Goal: Information Seeking & Learning: Learn about a topic

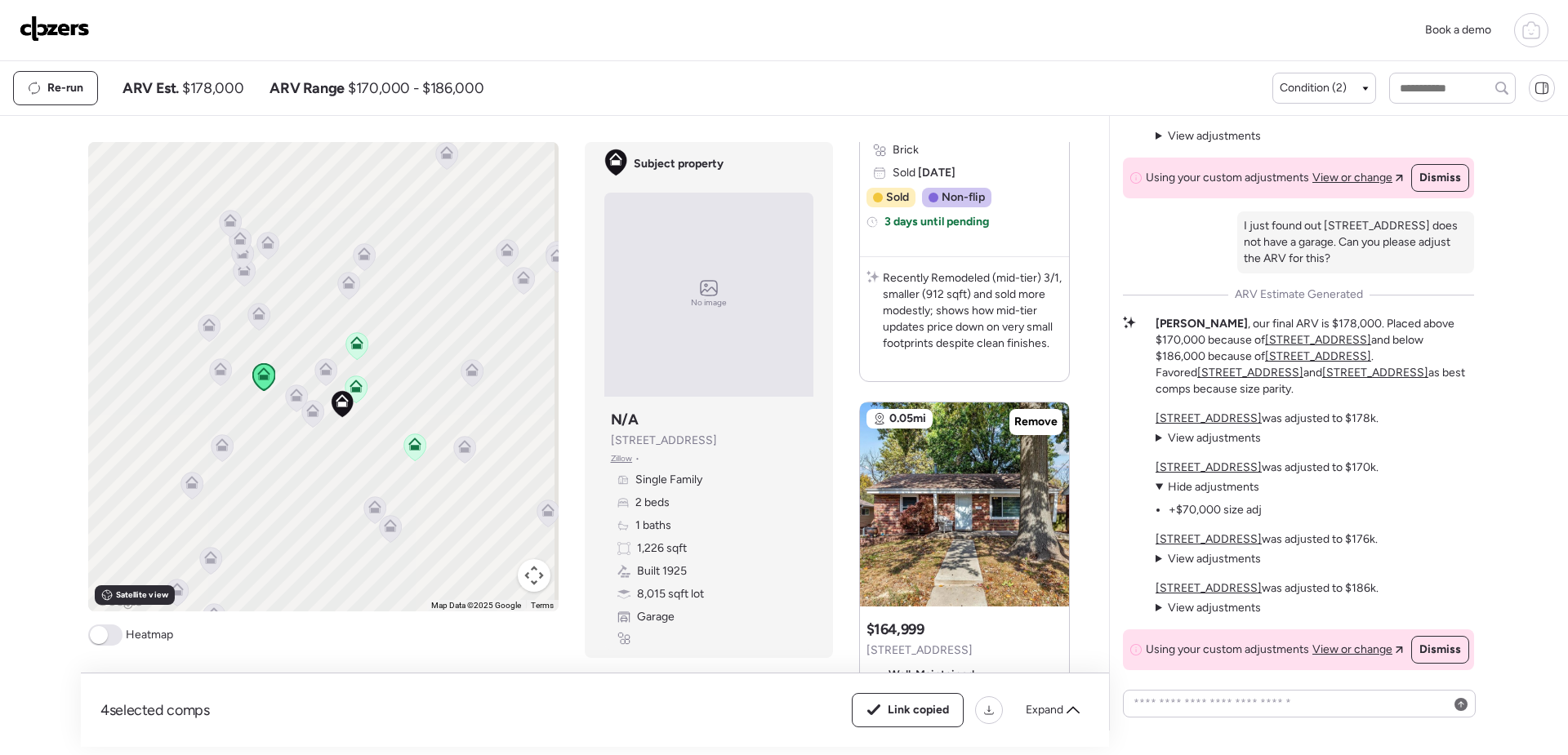
scroll to position [1567, 0]
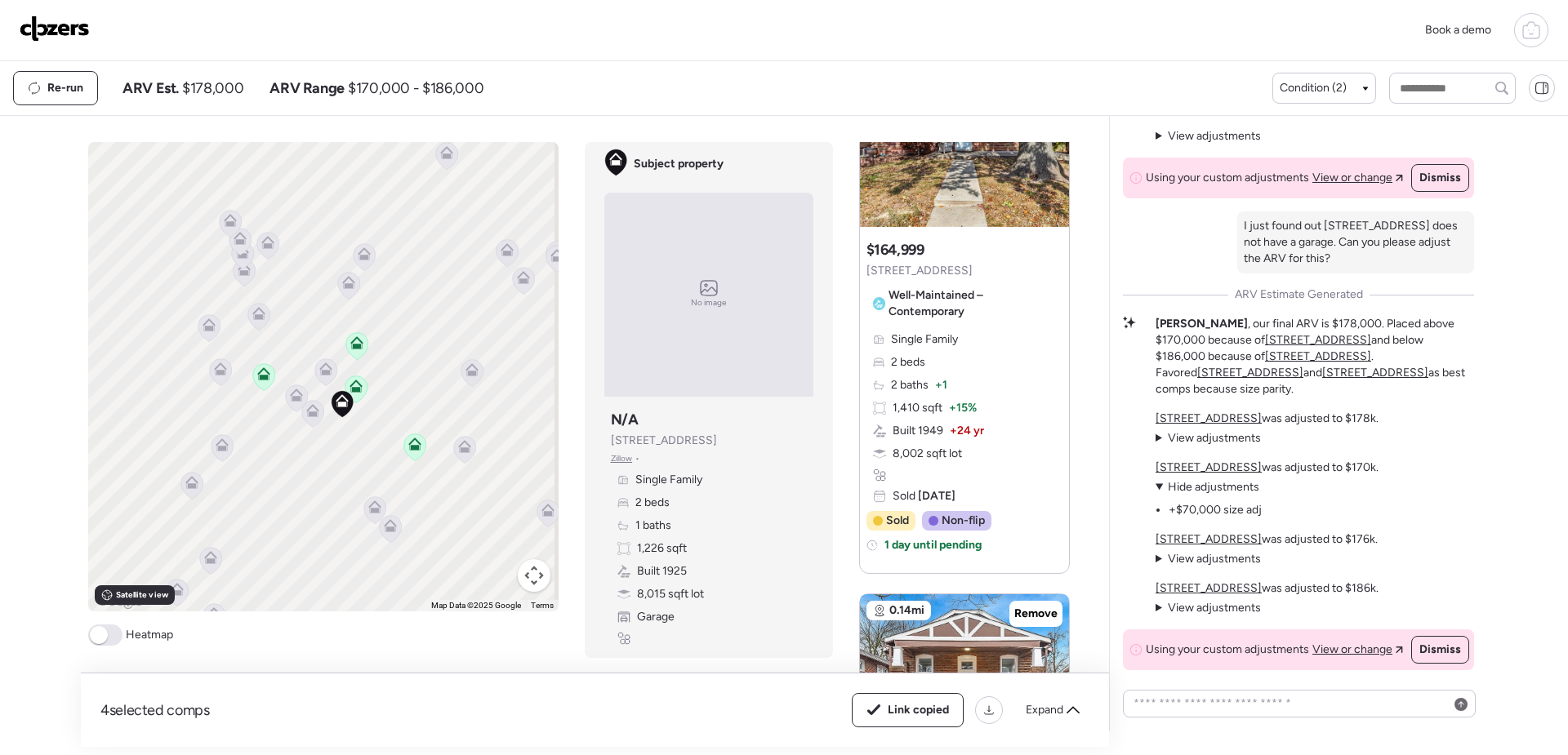
click at [411, 448] on icon at bounding box center [414, 448] width 11 height 5
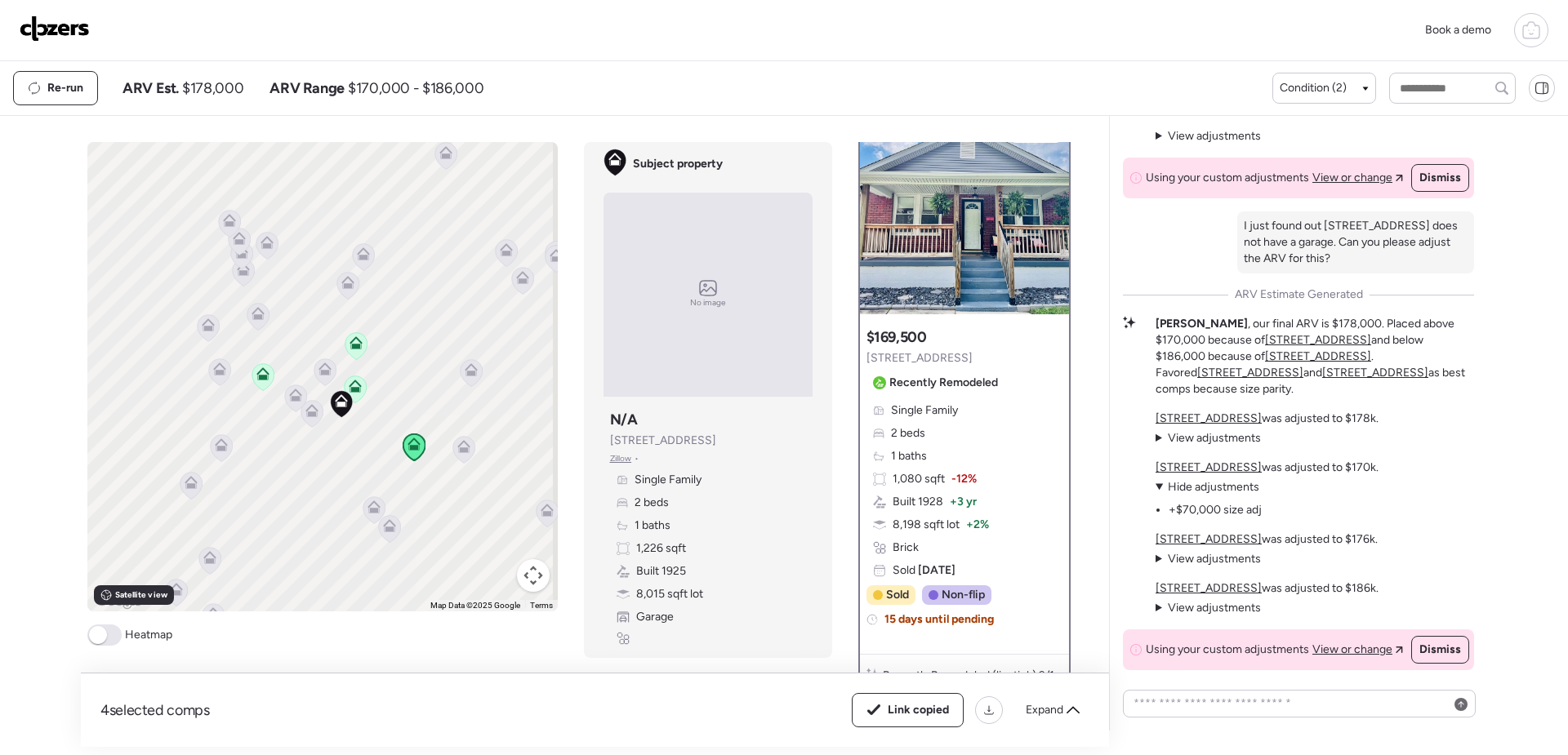
scroll to position [0, 0]
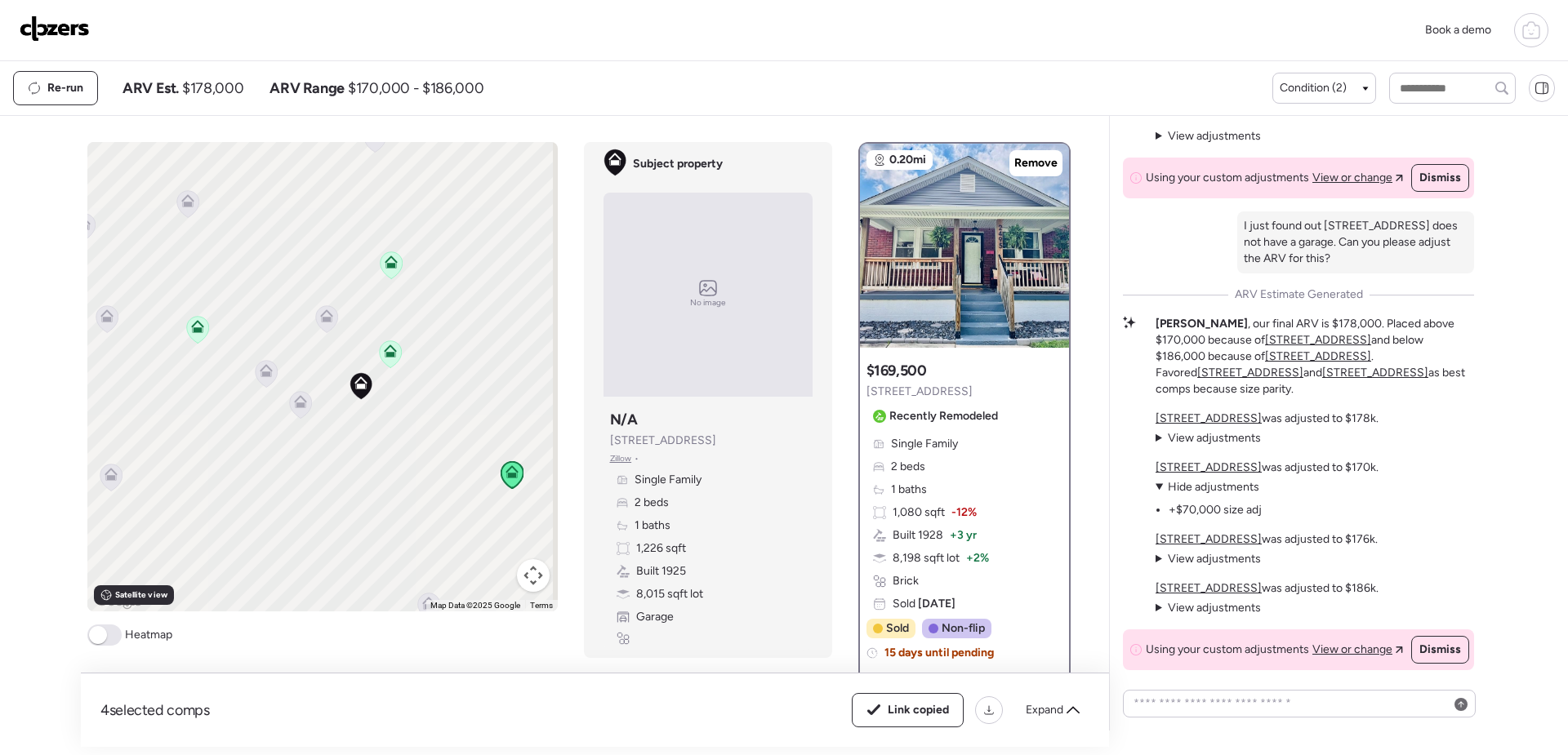
drag, startPoint x: 321, startPoint y: 462, endPoint x: 338, endPoint y: 469, distance: 18.4
click at [338, 469] on div "To activate drag with keyboard, press Alt + Enter. Once in keyboard drag state,…" at bounding box center [322, 376] width 470 height 469
click at [294, 397] on icon at bounding box center [300, 401] width 13 height 13
click at [292, 412] on icon at bounding box center [300, 405] width 22 height 27
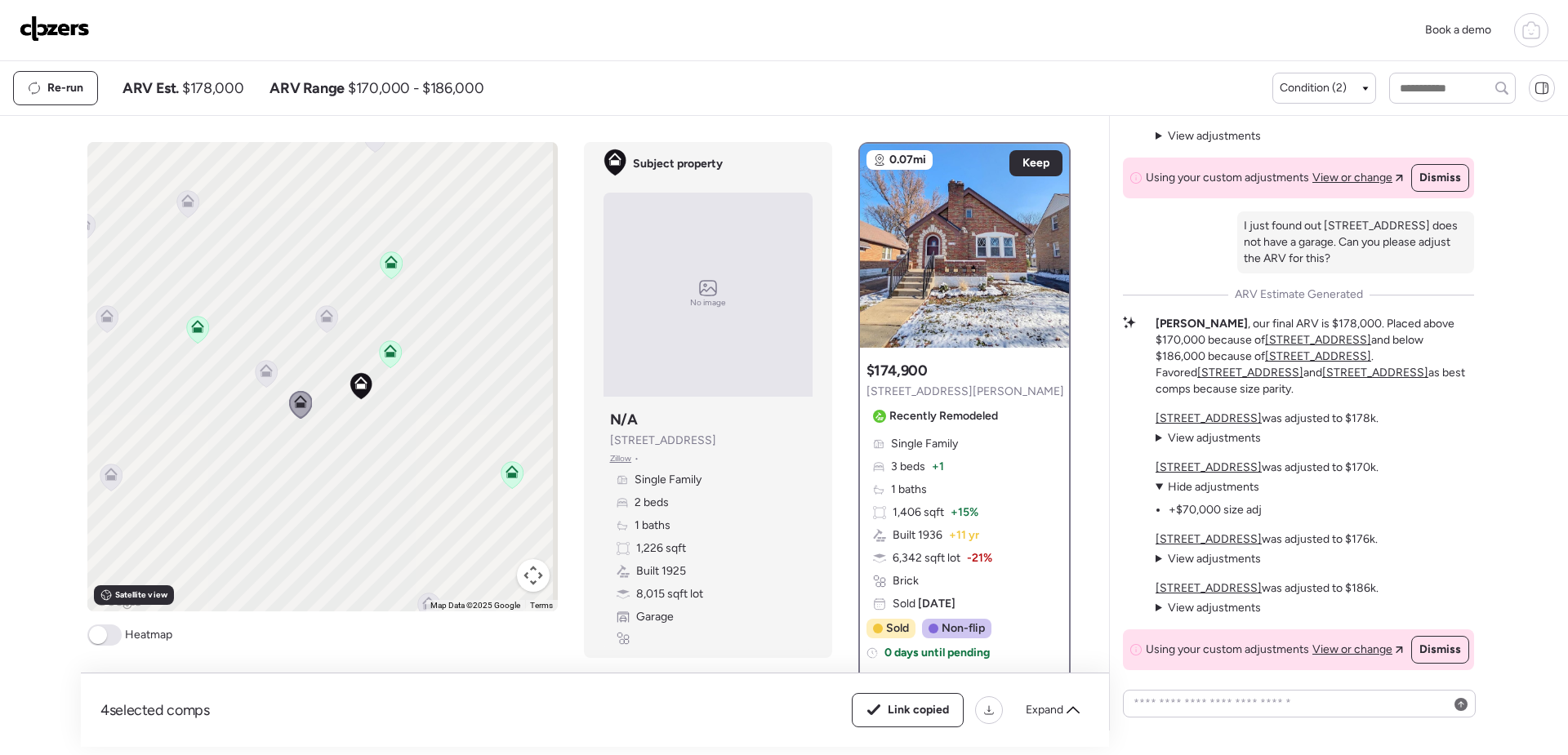
click at [266, 374] on icon at bounding box center [266, 370] width 13 height 13
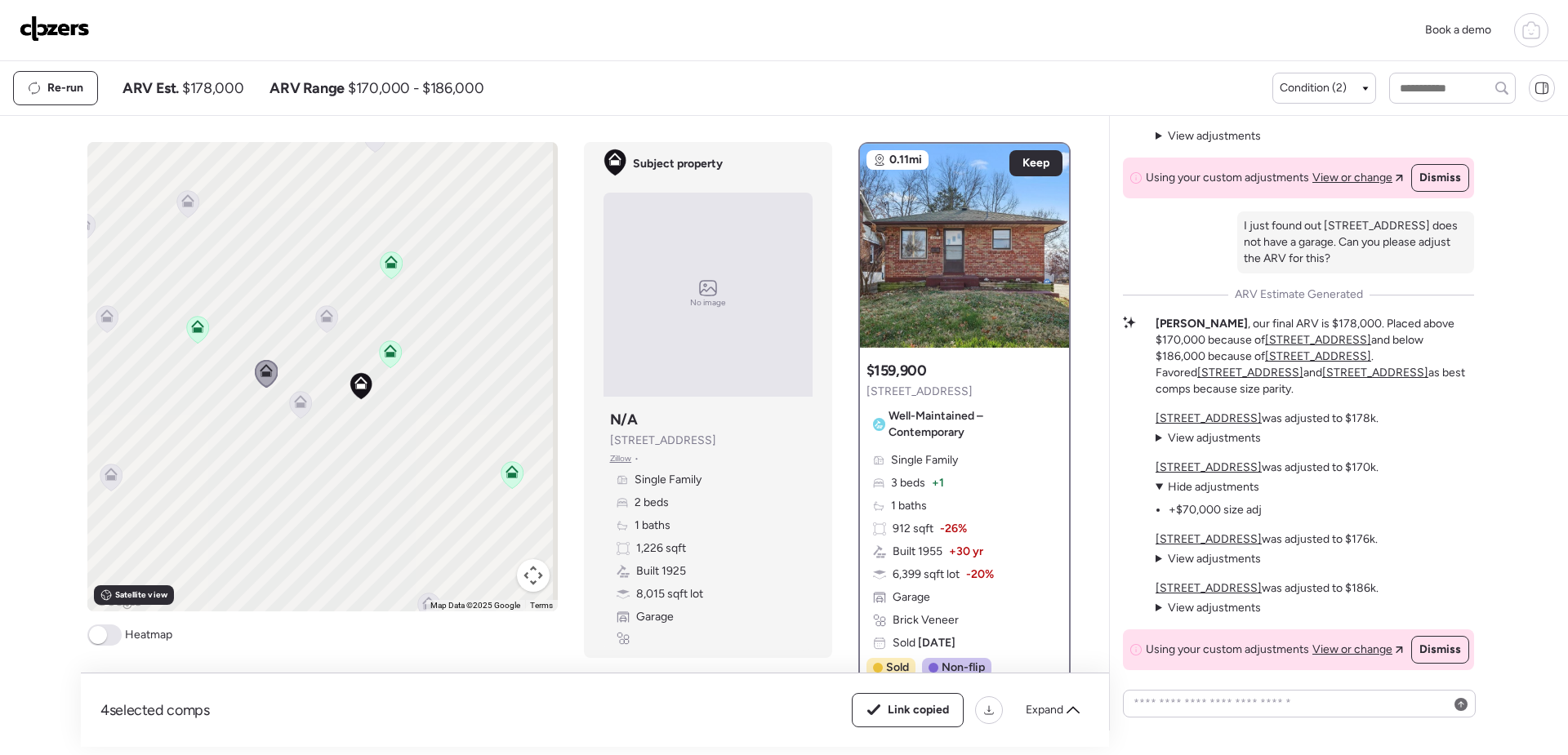
click at [322, 326] on icon at bounding box center [326, 319] width 22 height 27
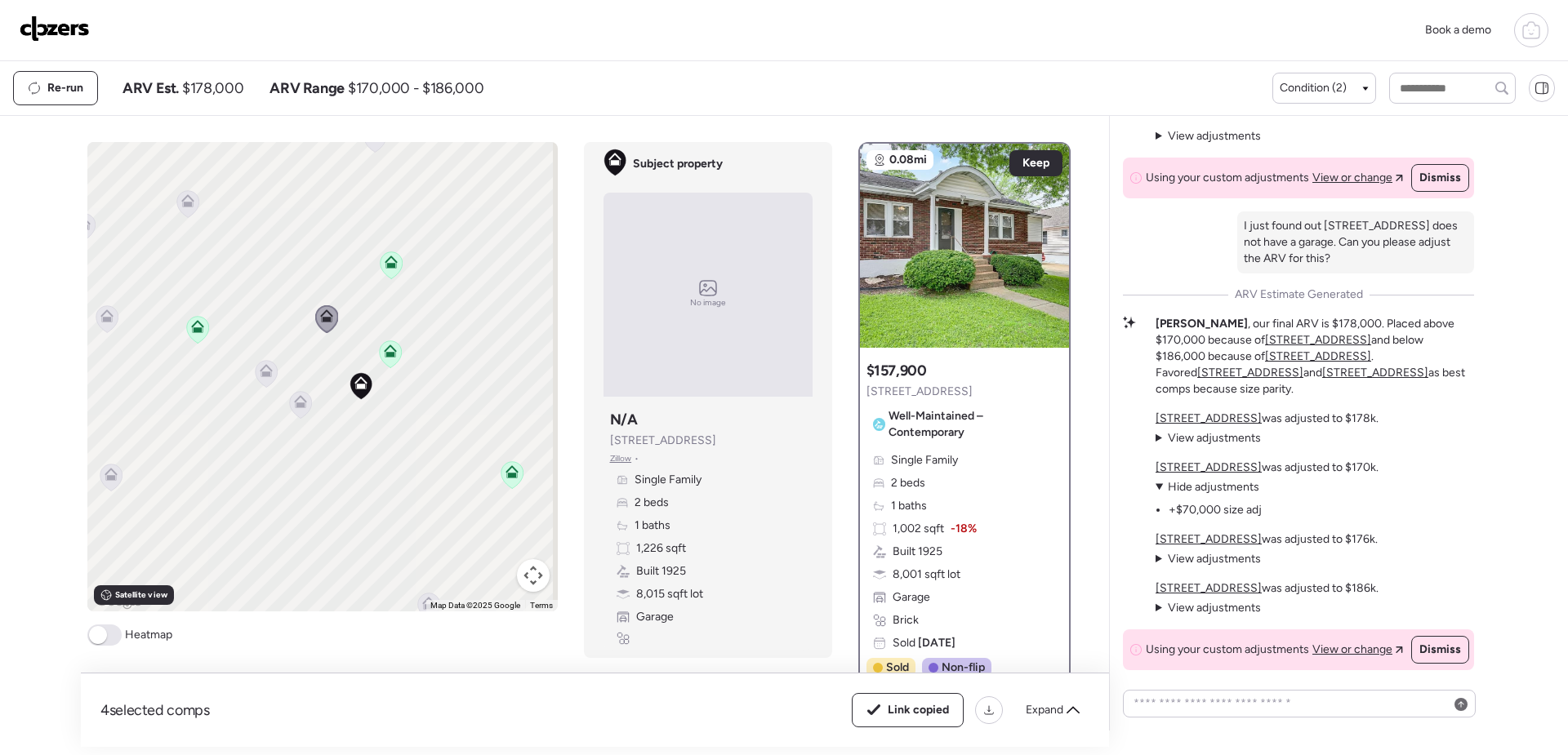
click at [474, 319] on div "To activate drag with keyboard, press Alt + Enter. Once in keyboard drag state,…" at bounding box center [322, 376] width 470 height 469
click at [394, 358] on icon at bounding box center [390, 354] width 22 height 27
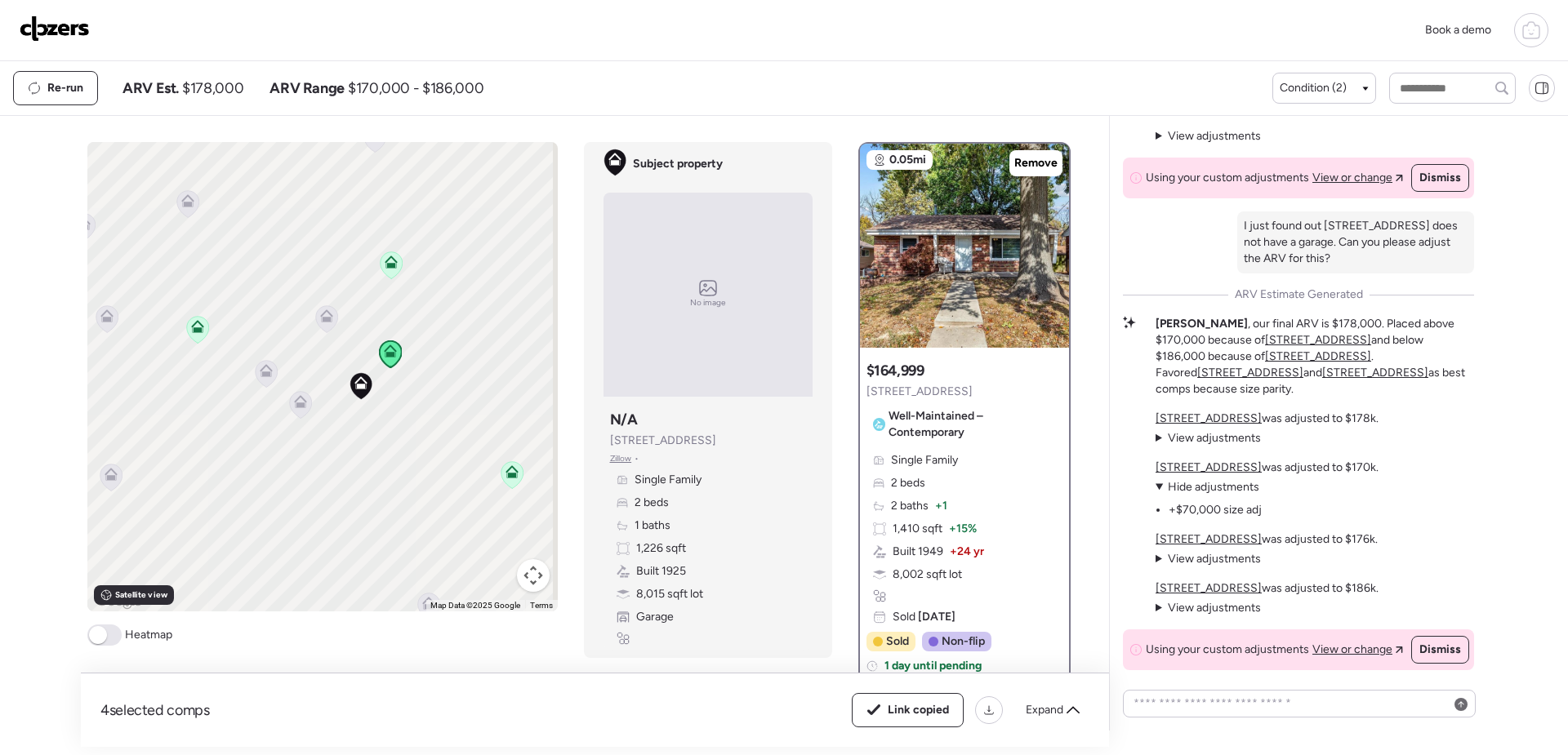
click at [327, 325] on icon at bounding box center [326, 319] width 22 height 27
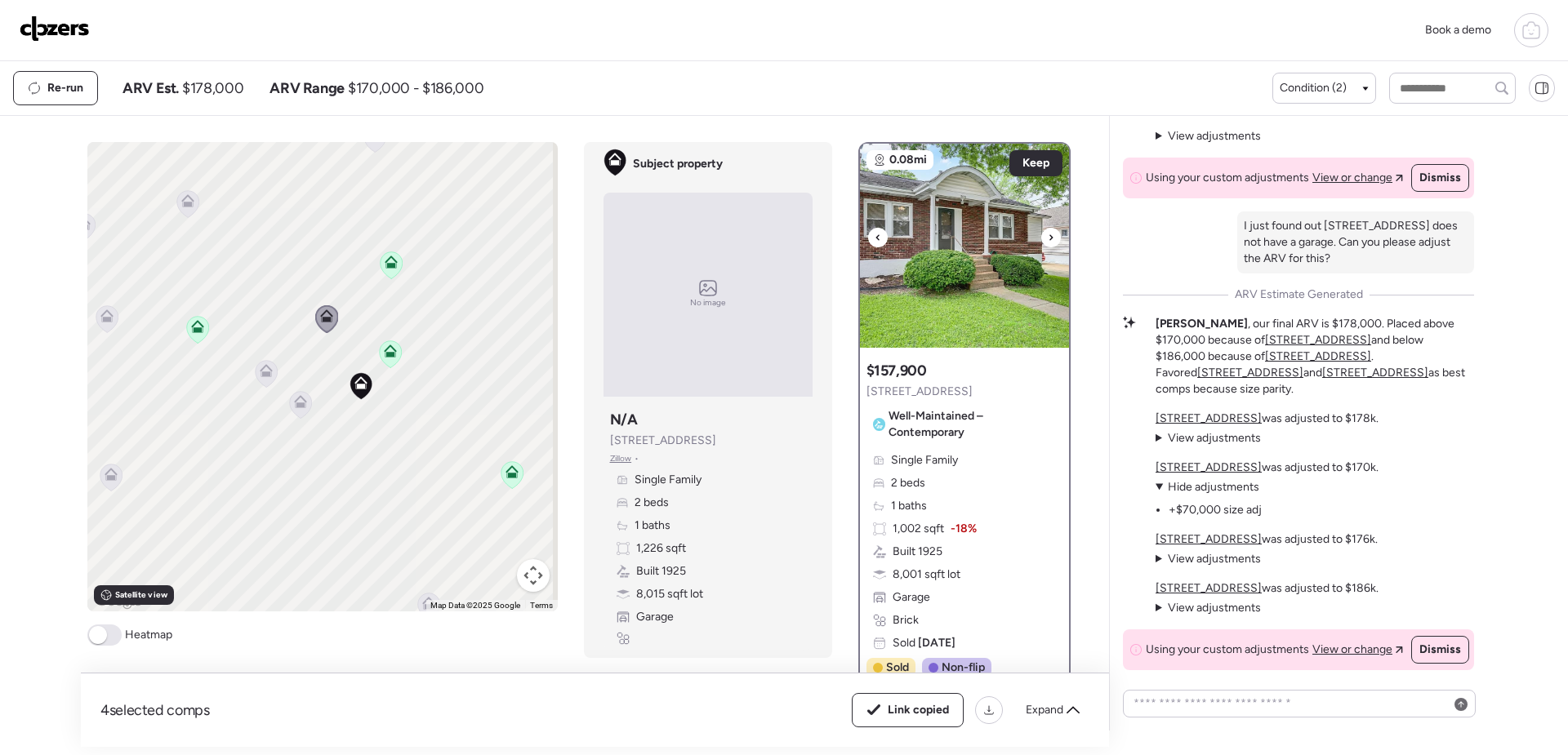
click at [962, 214] on img at bounding box center [965, 246] width 209 height 204
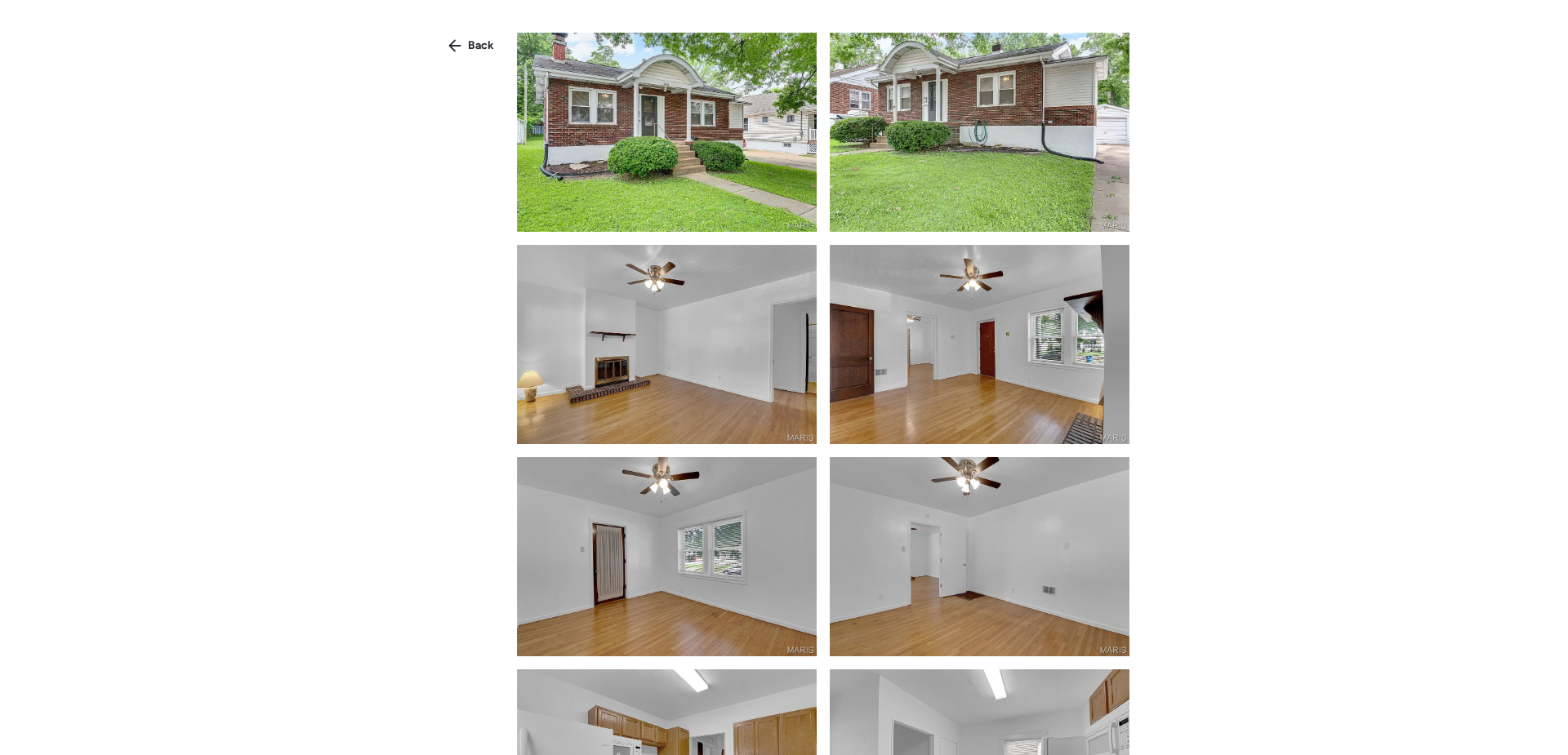
click at [657, 190] on img at bounding box center [667, 132] width 300 height 200
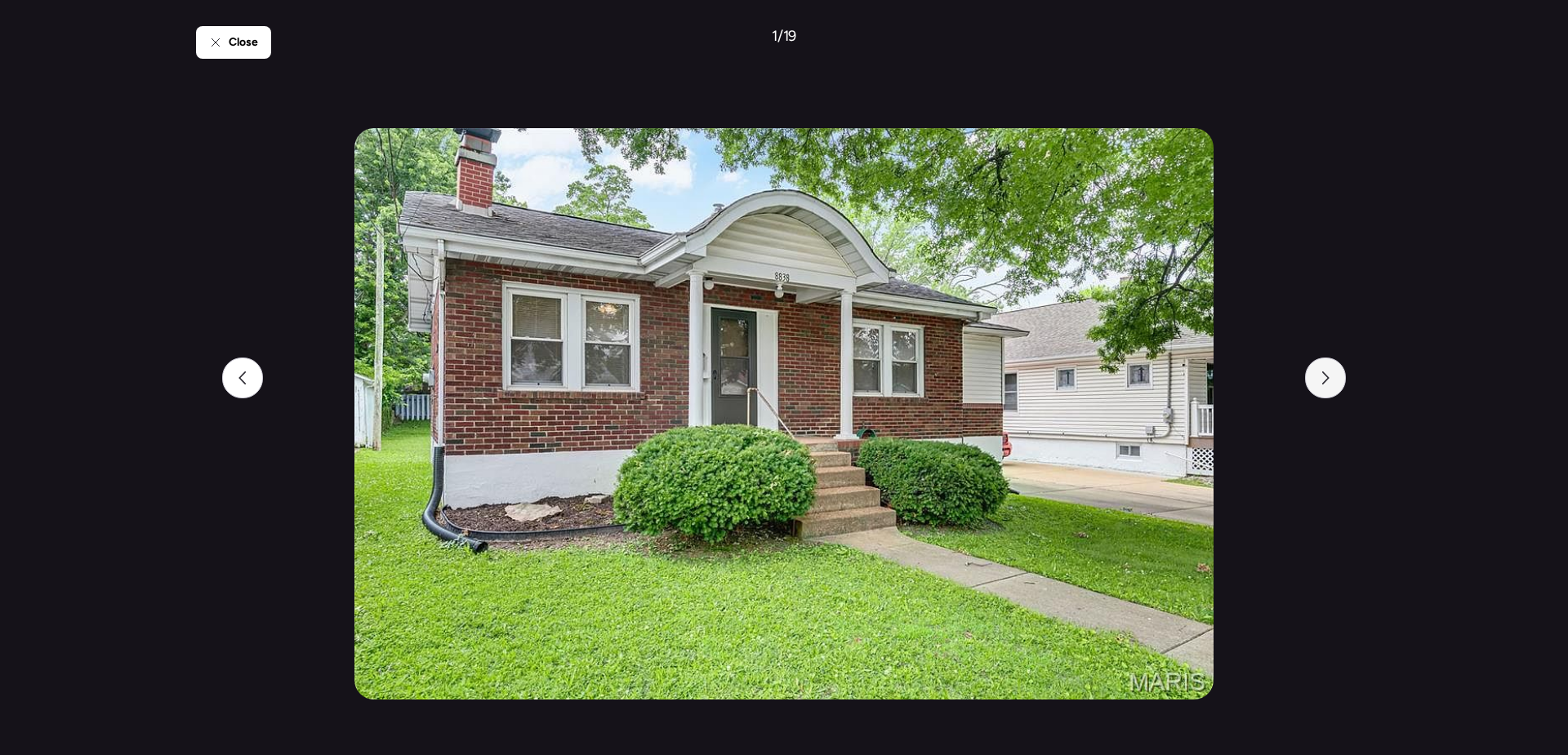
click at [1336, 389] on div at bounding box center [1326, 378] width 41 height 41
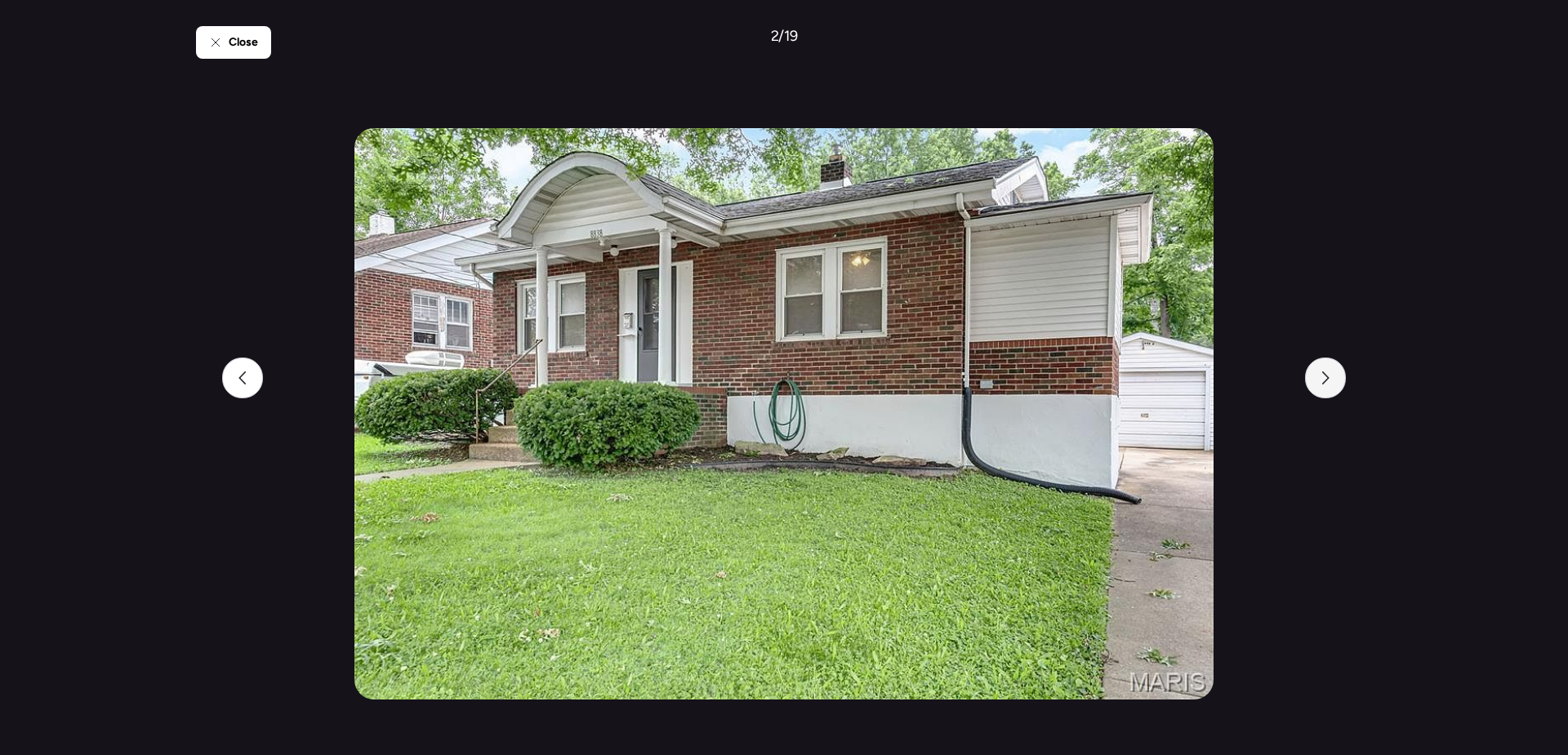
click at [1336, 389] on div at bounding box center [1326, 378] width 41 height 41
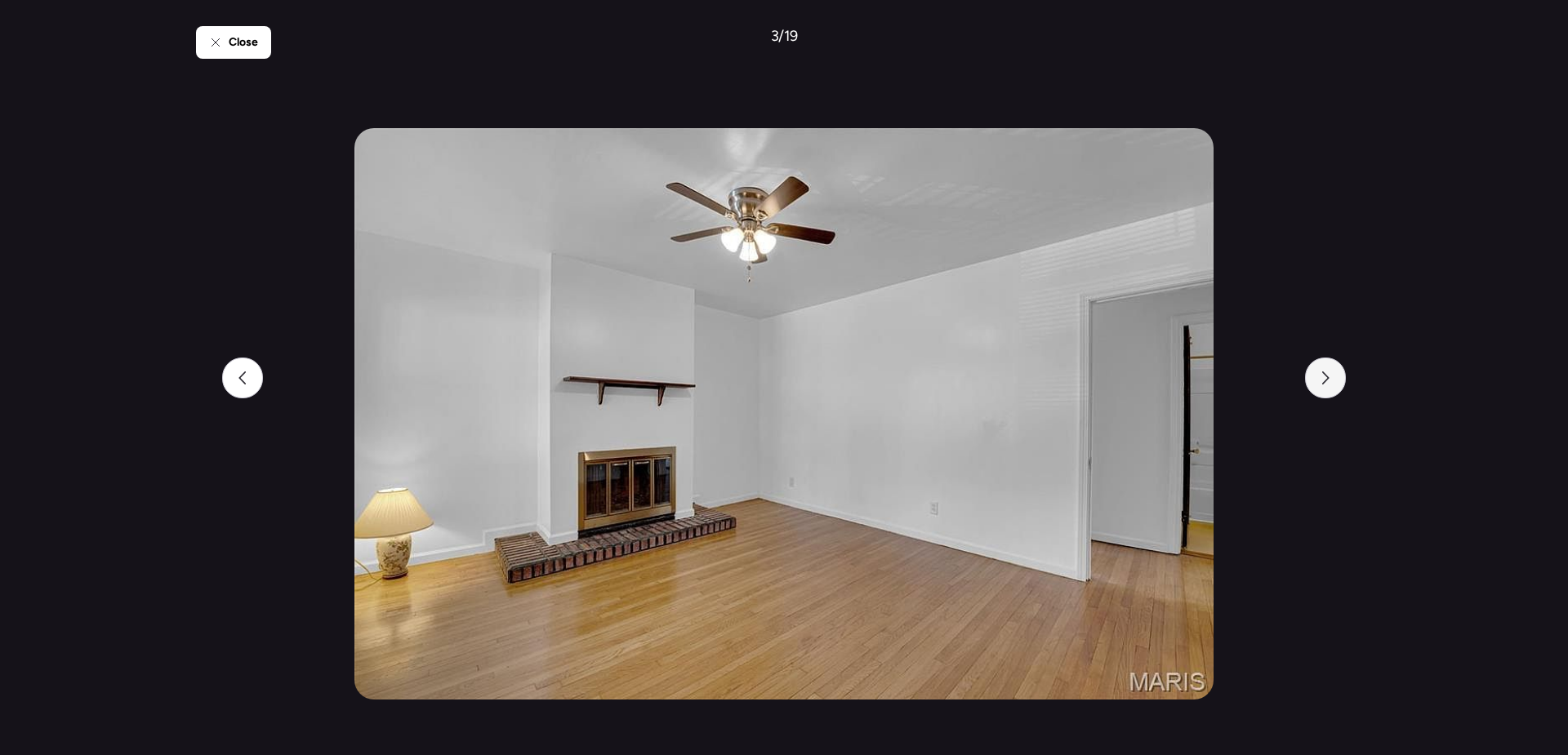
click at [1336, 389] on div at bounding box center [1326, 378] width 41 height 41
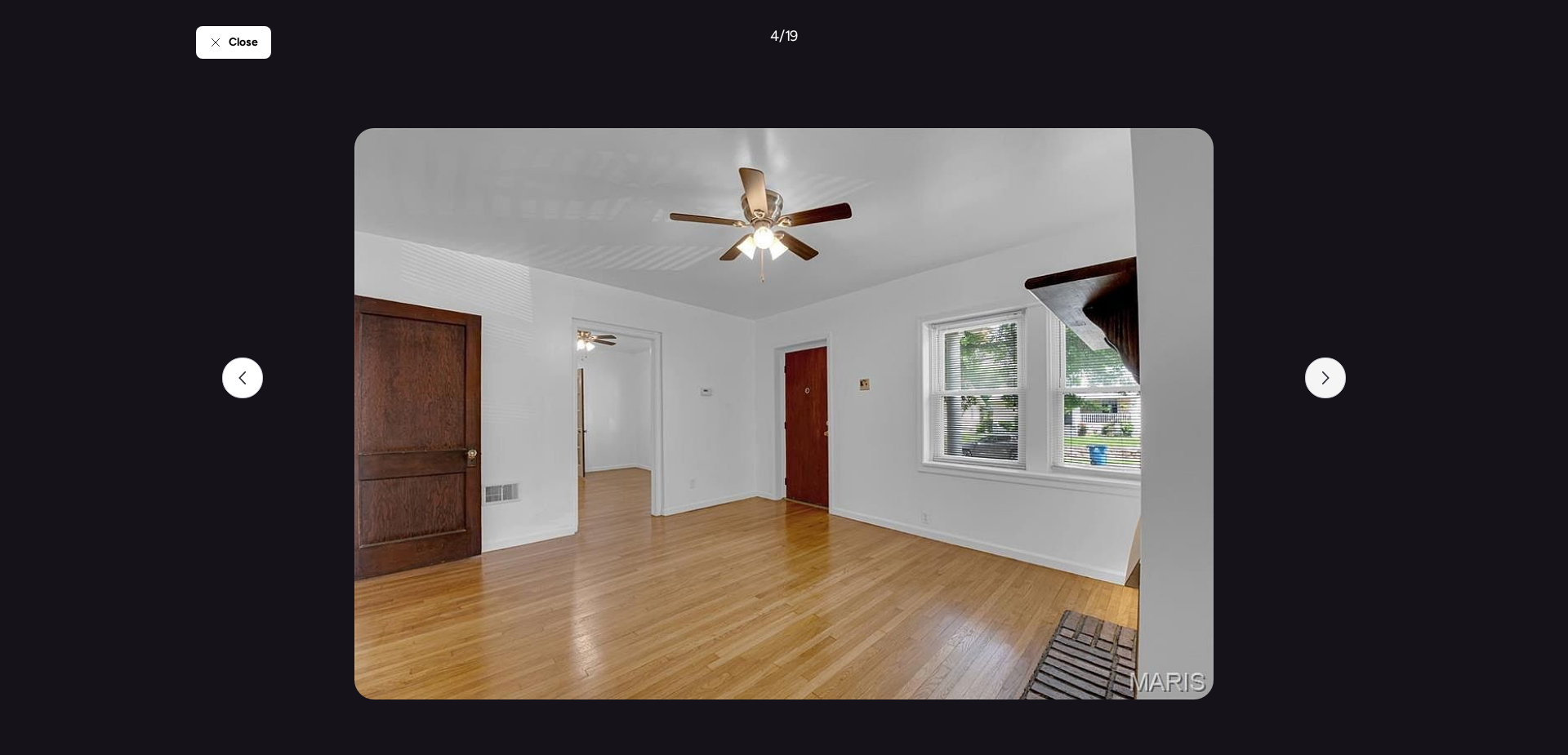
click at [1336, 389] on div at bounding box center [1326, 378] width 41 height 41
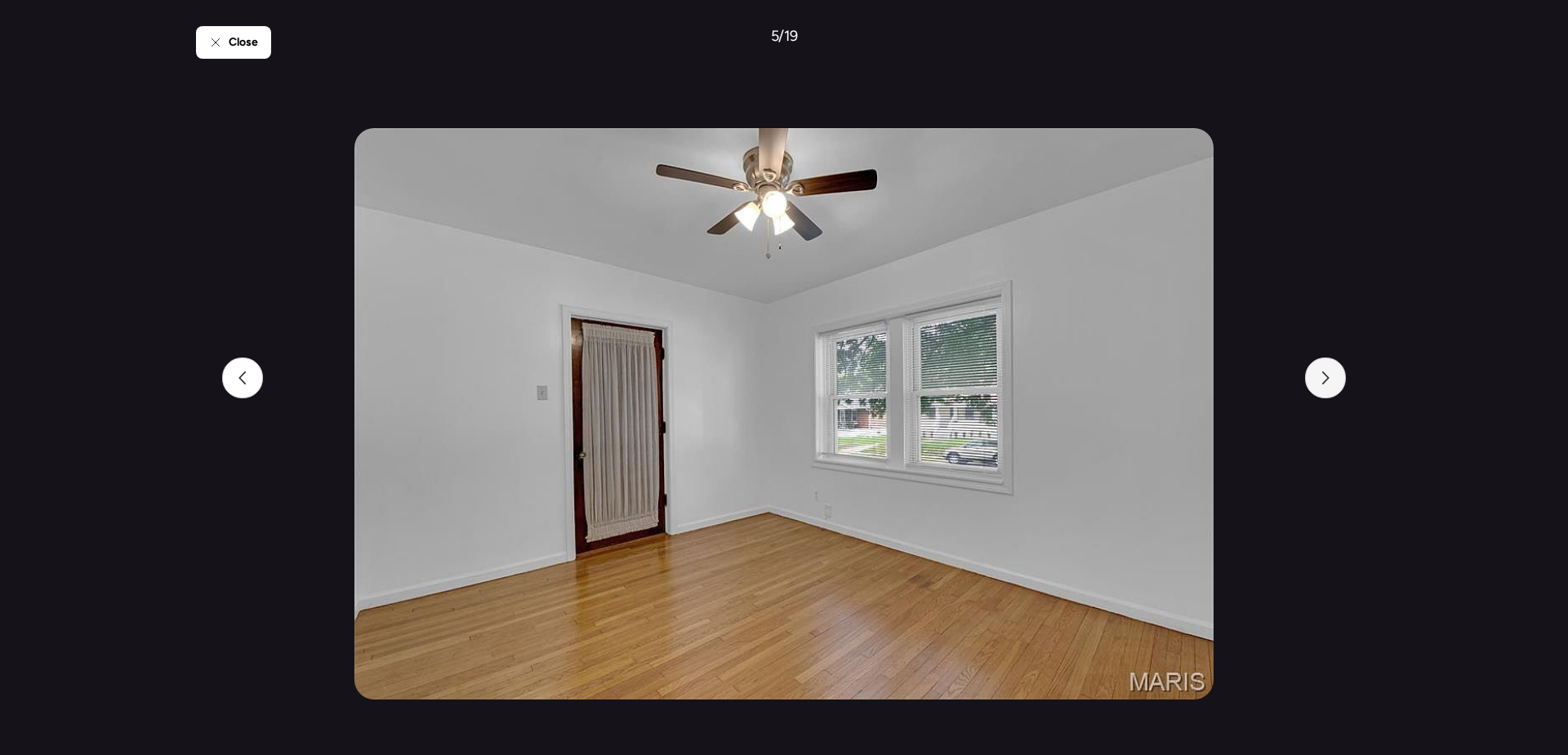
click at [1336, 389] on div at bounding box center [1326, 378] width 41 height 41
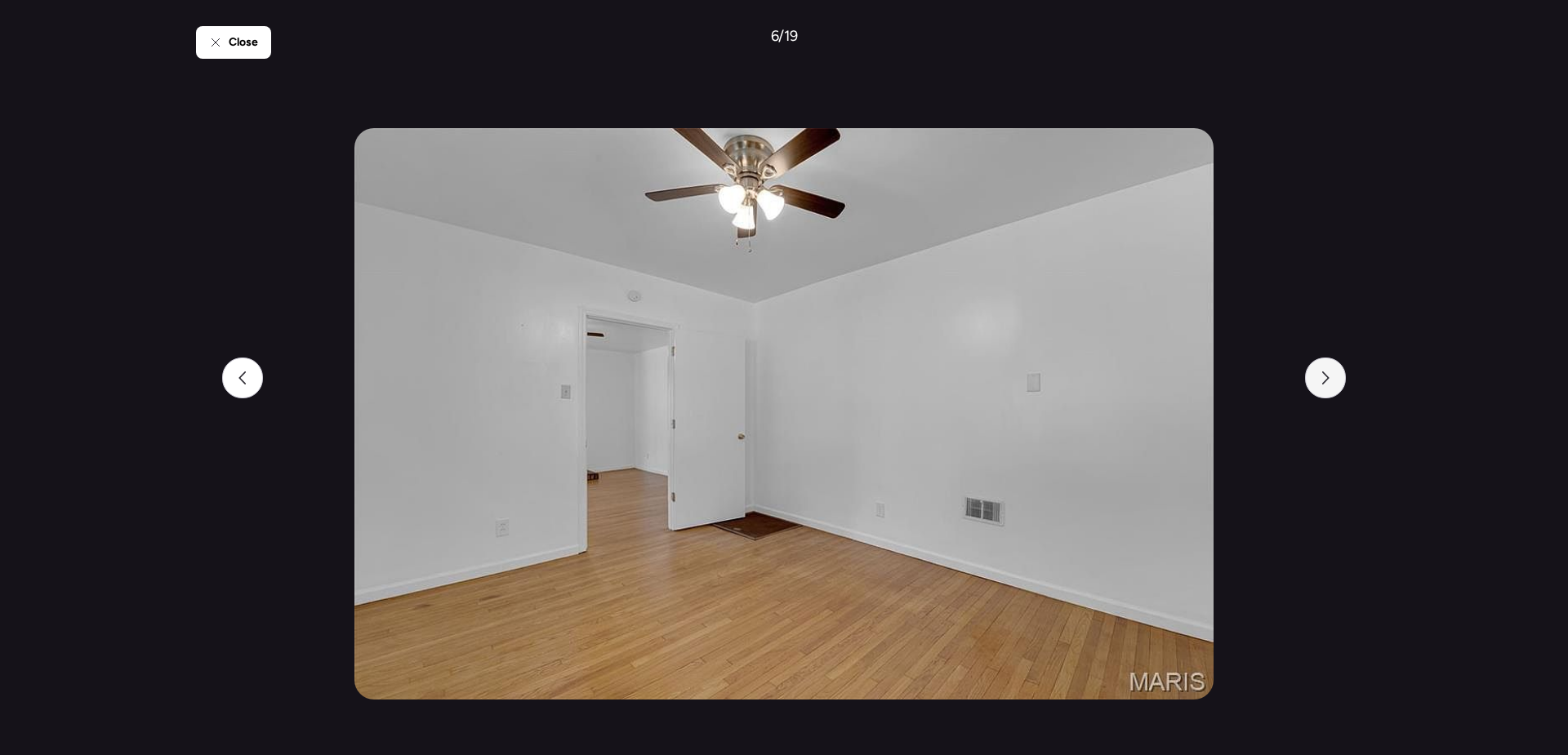
click at [1336, 389] on div at bounding box center [1326, 378] width 41 height 41
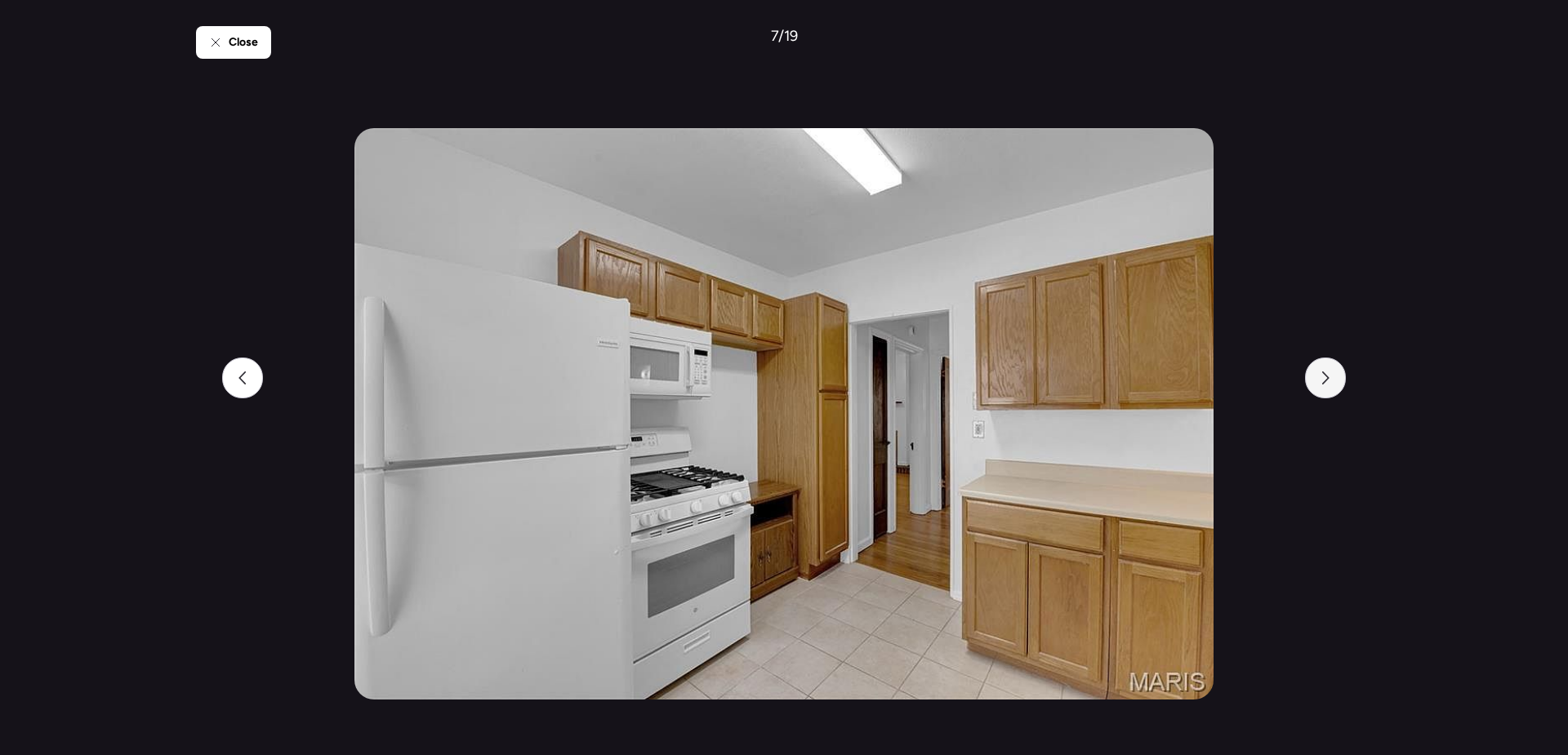
click at [1336, 389] on div at bounding box center [1326, 378] width 41 height 41
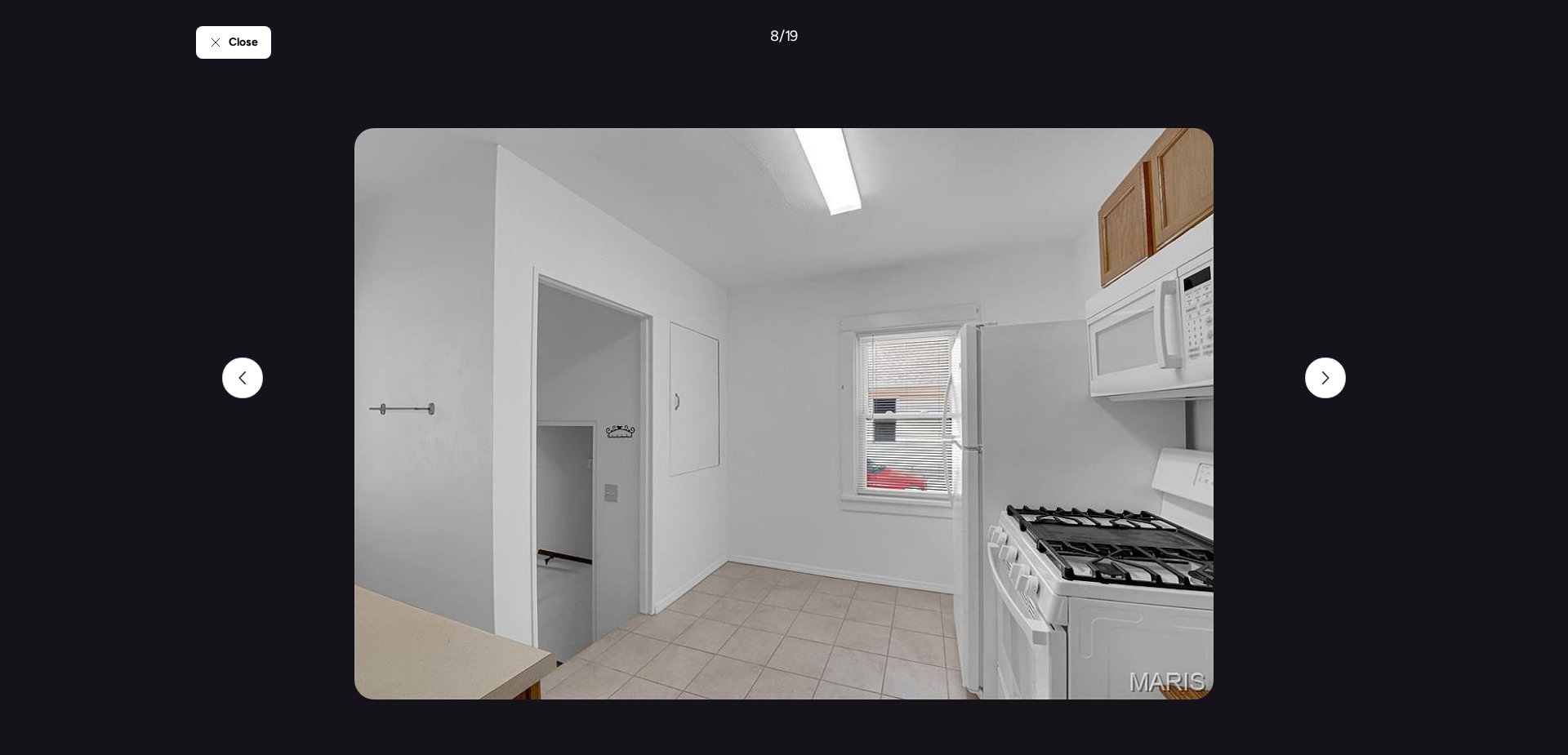
drag, startPoint x: 243, startPoint y: 381, endPoint x: 310, endPoint y: 380, distance: 67.0
click at [242, 381] on icon at bounding box center [242, 378] width 13 height 13
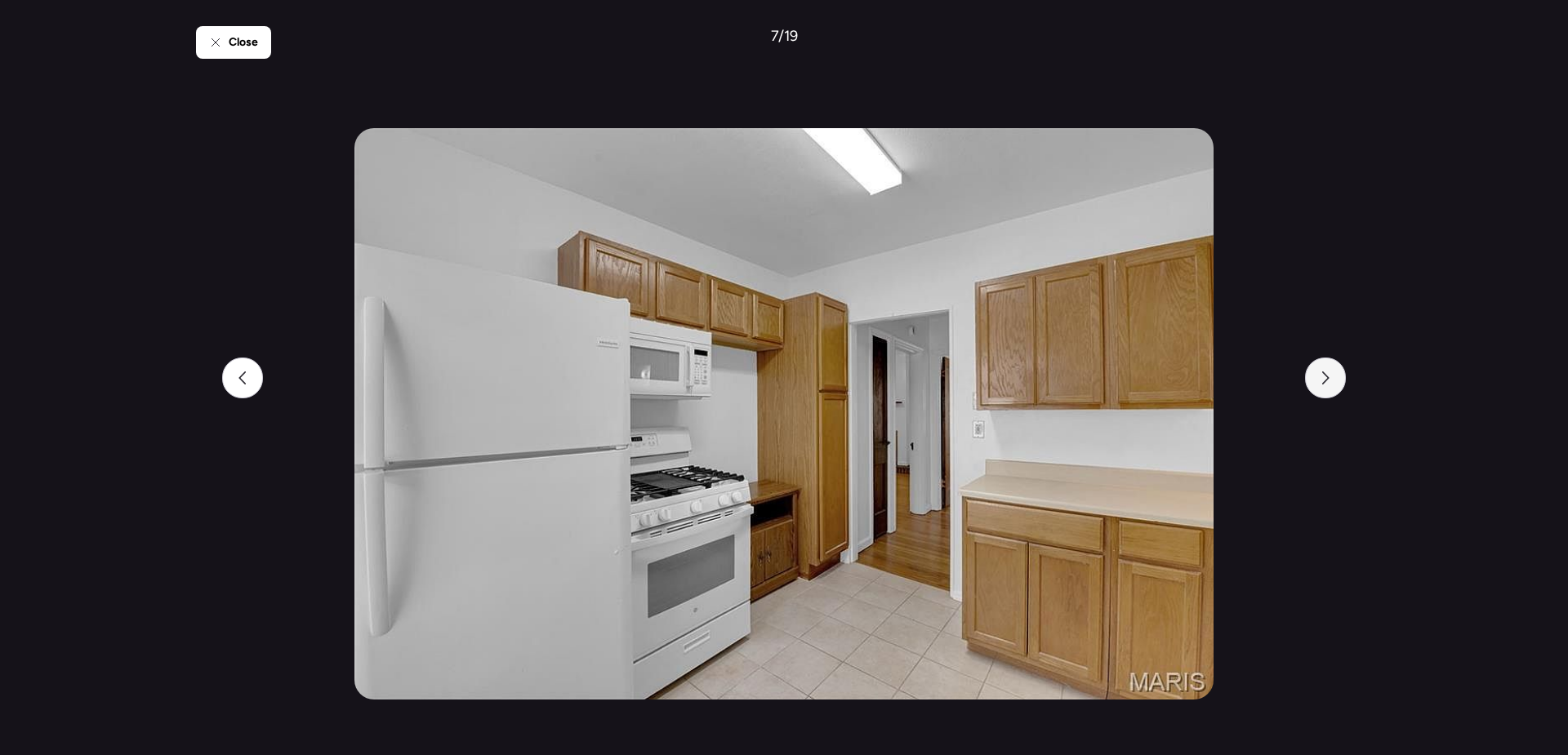
click at [1328, 389] on div at bounding box center [1326, 378] width 41 height 41
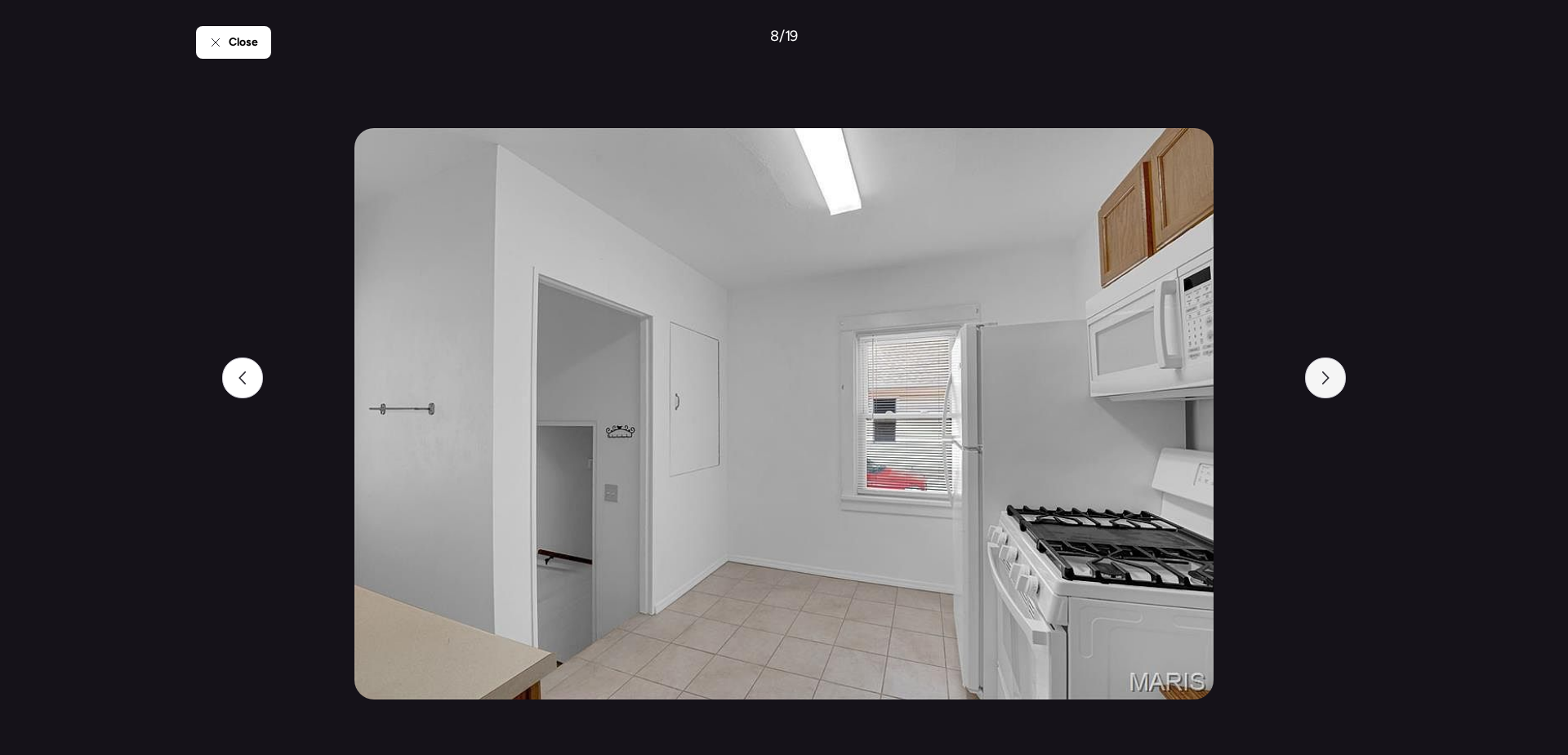
click at [1328, 389] on div at bounding box center [1326, 378] width 41 height 41
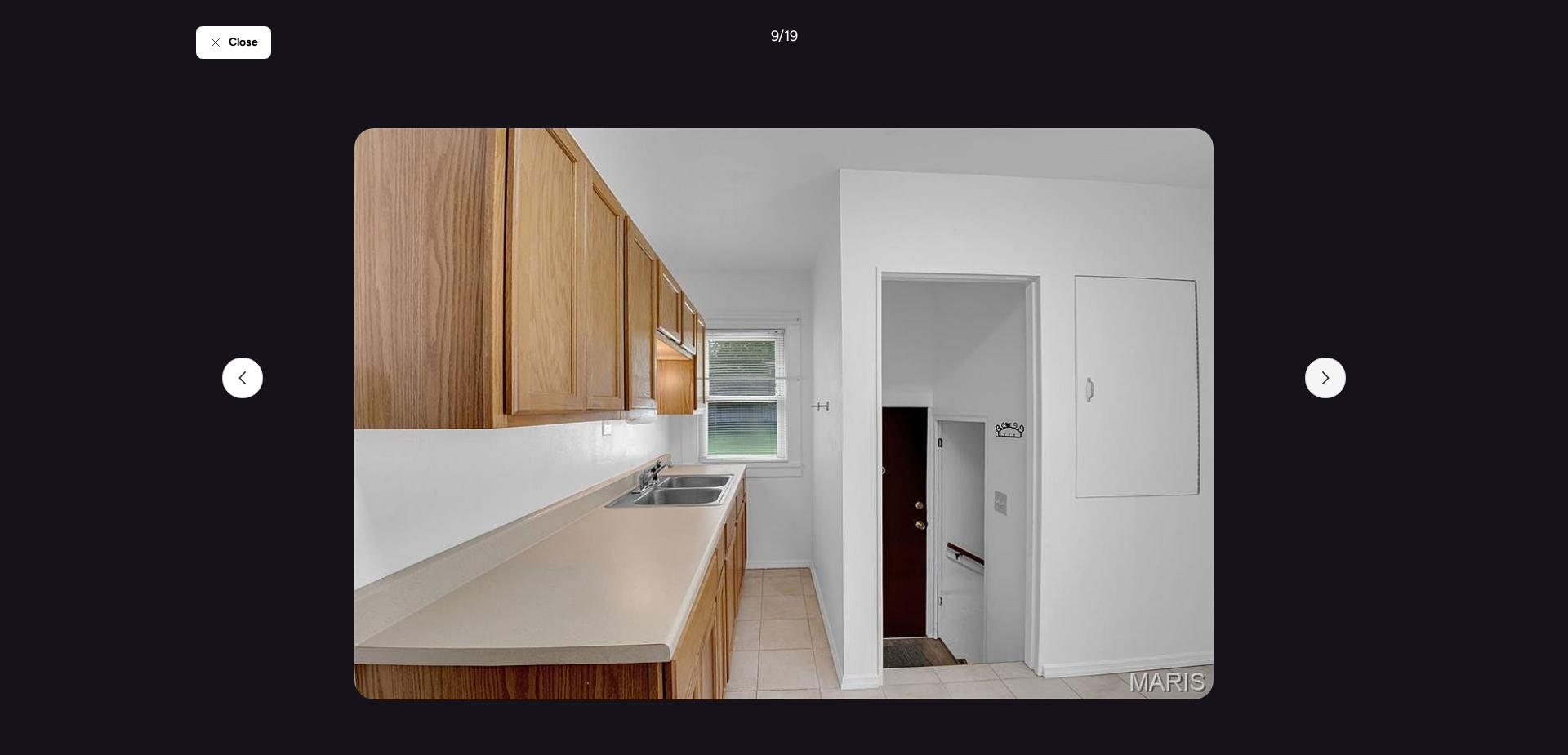
click at [1328, 389] on div at bounding box center [1326, 378] width 41 height 41
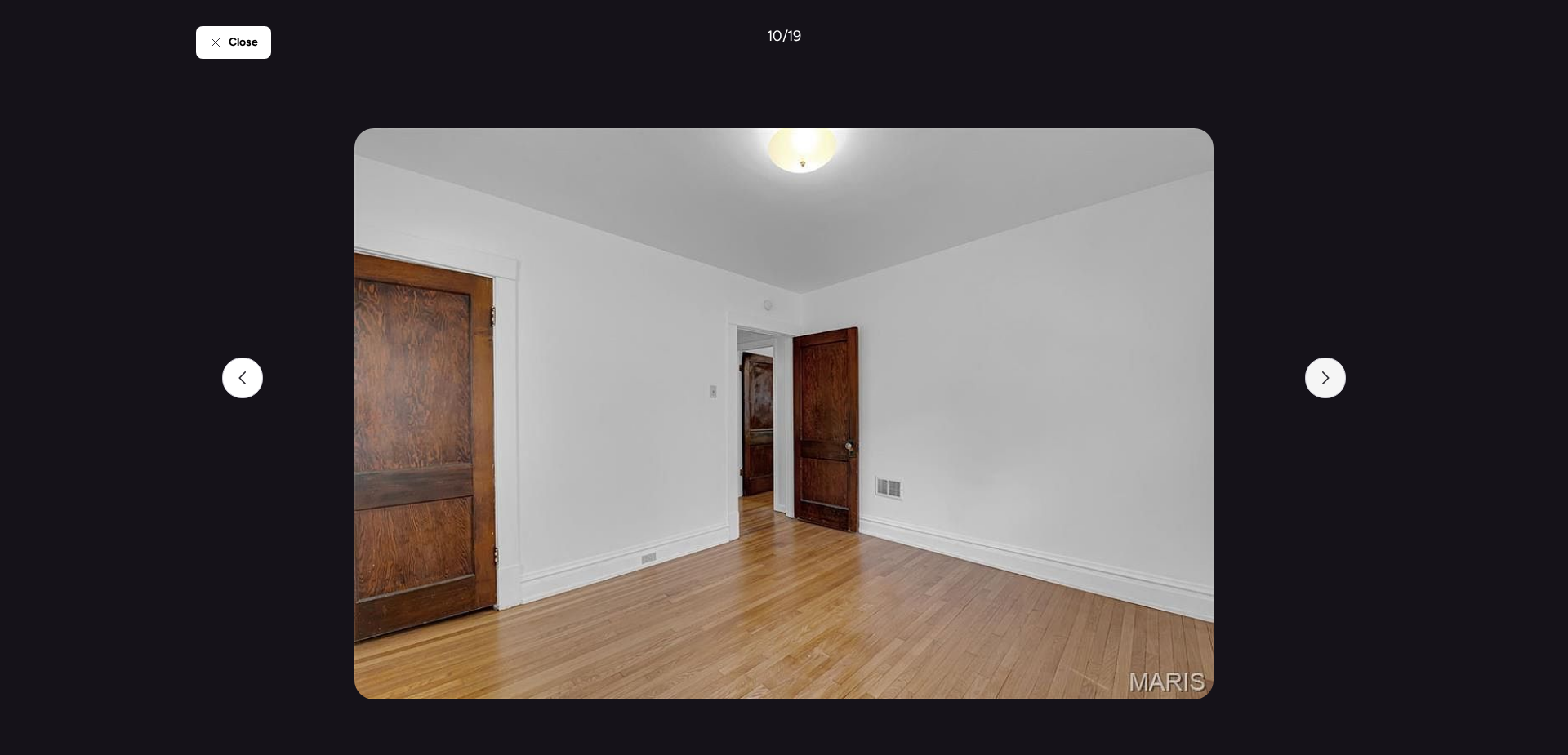
click at [1328, 389] on div at bounding box center [1326, 378] width 41 height 41
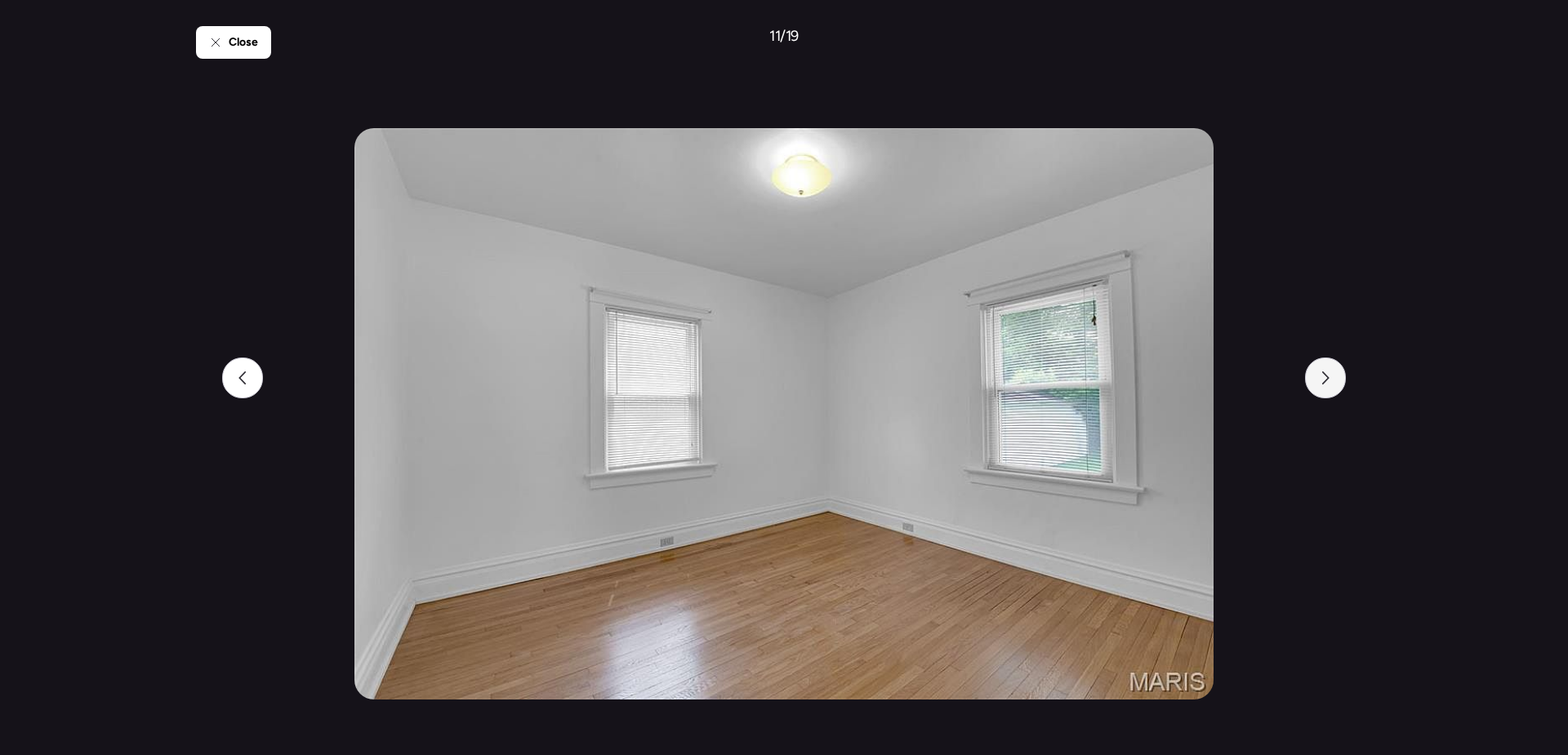
click at [1328, 389] on div at bounding box center [1326, 378] width 41 height 41
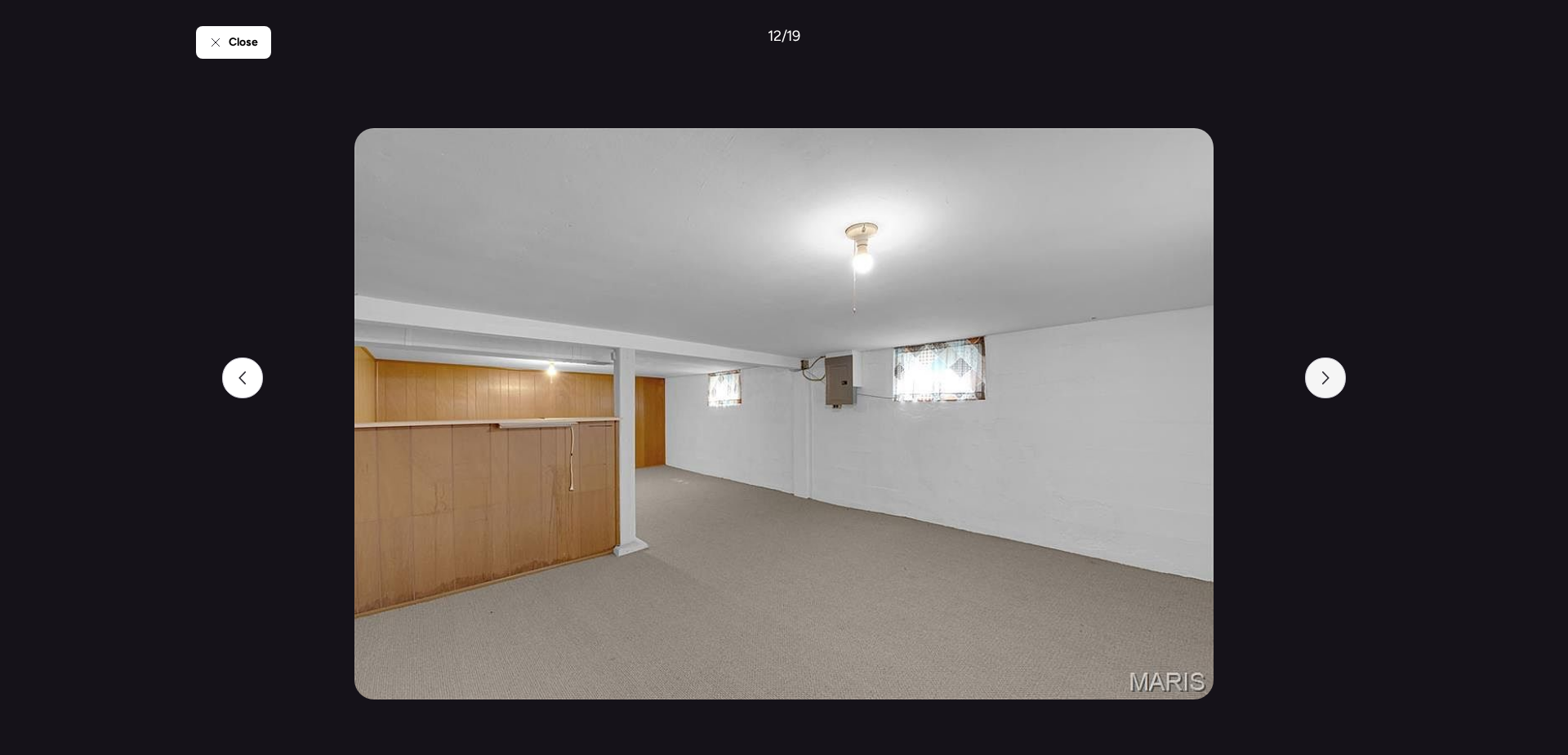
click at [1328, 389] on div at bounding box center [1326, 378] width 41 height 41
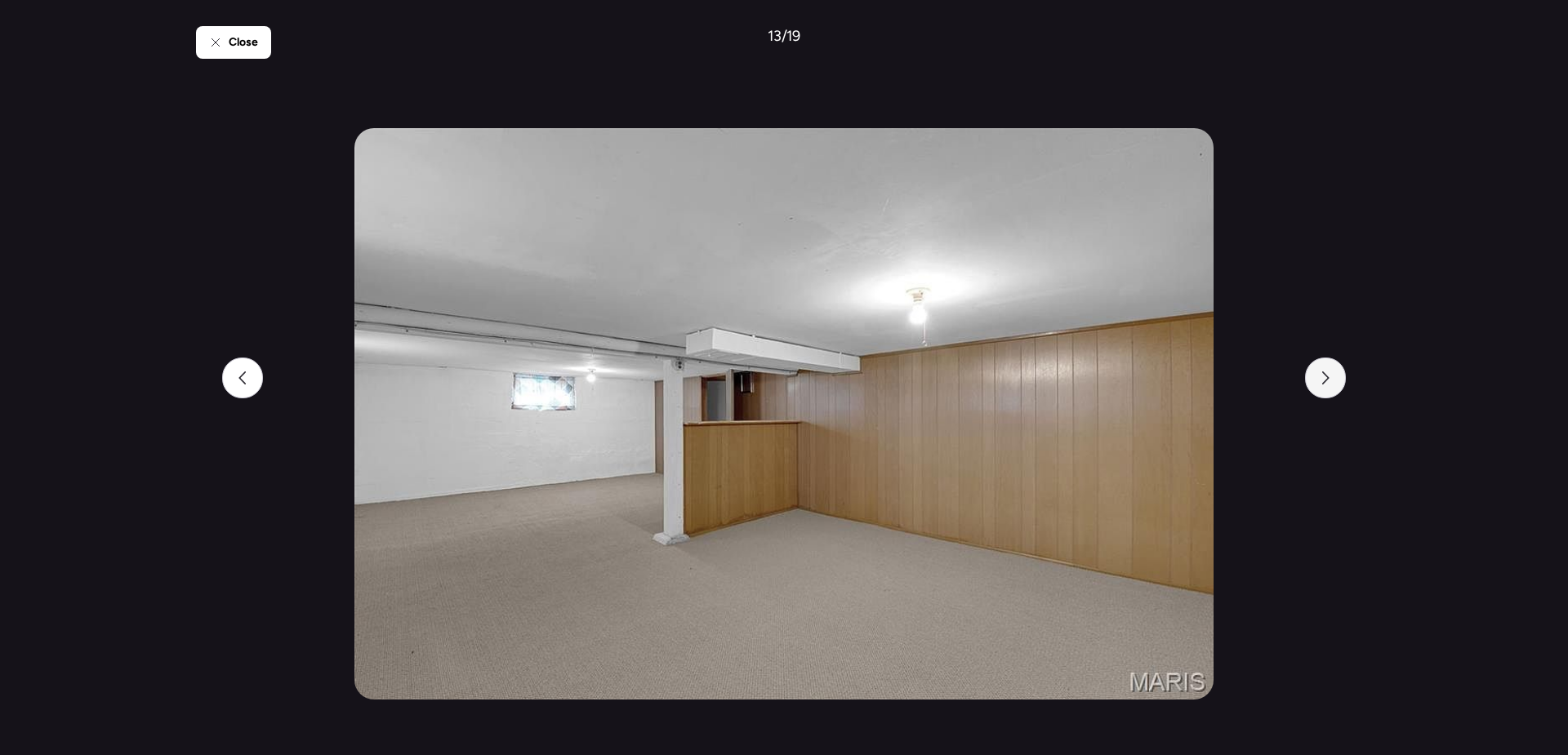
click at [1328, 389] on div at bounding box center [1326, 378] width 41 height 41
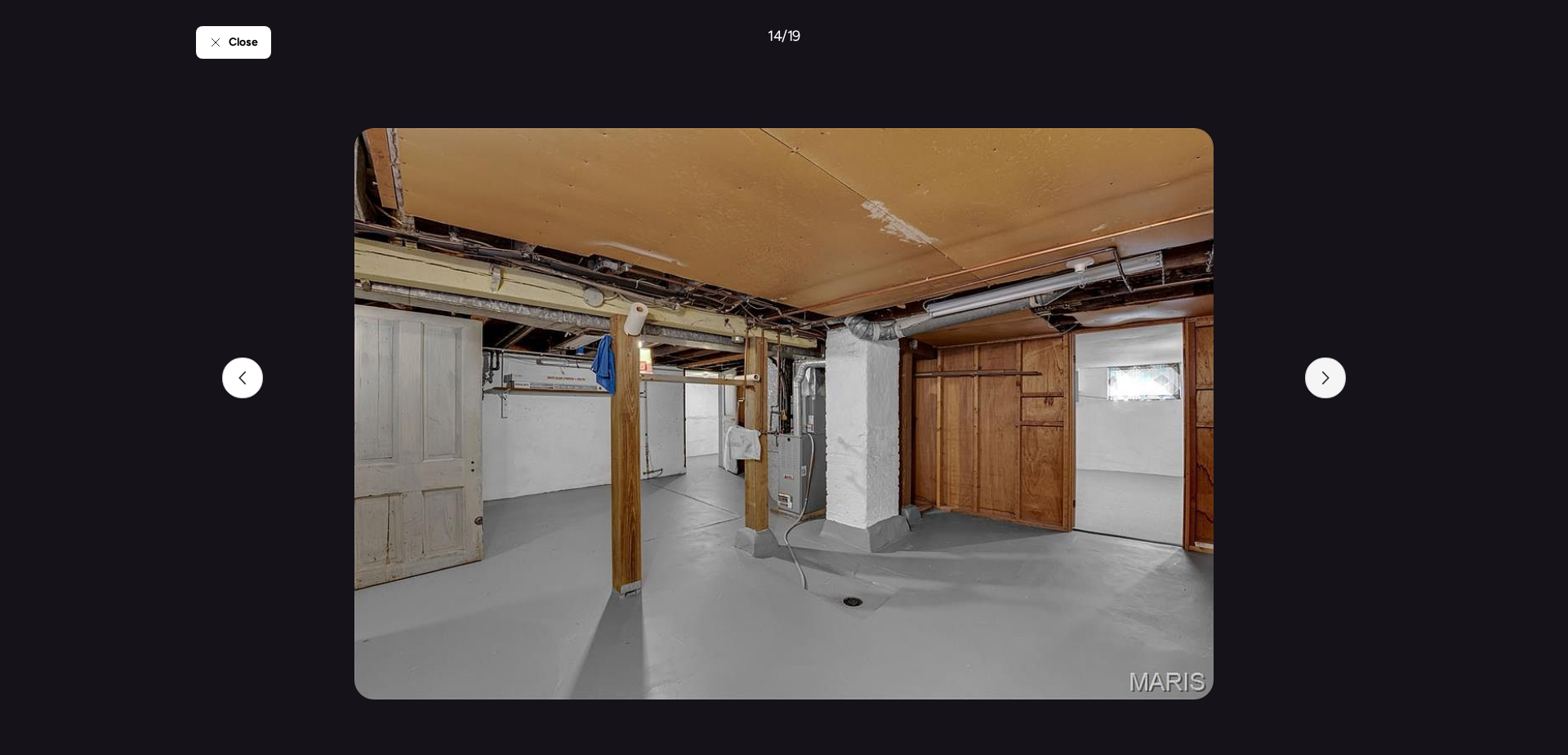
click at [1328, 389] on div at bounding box center [1326, 378] width 41 height 41
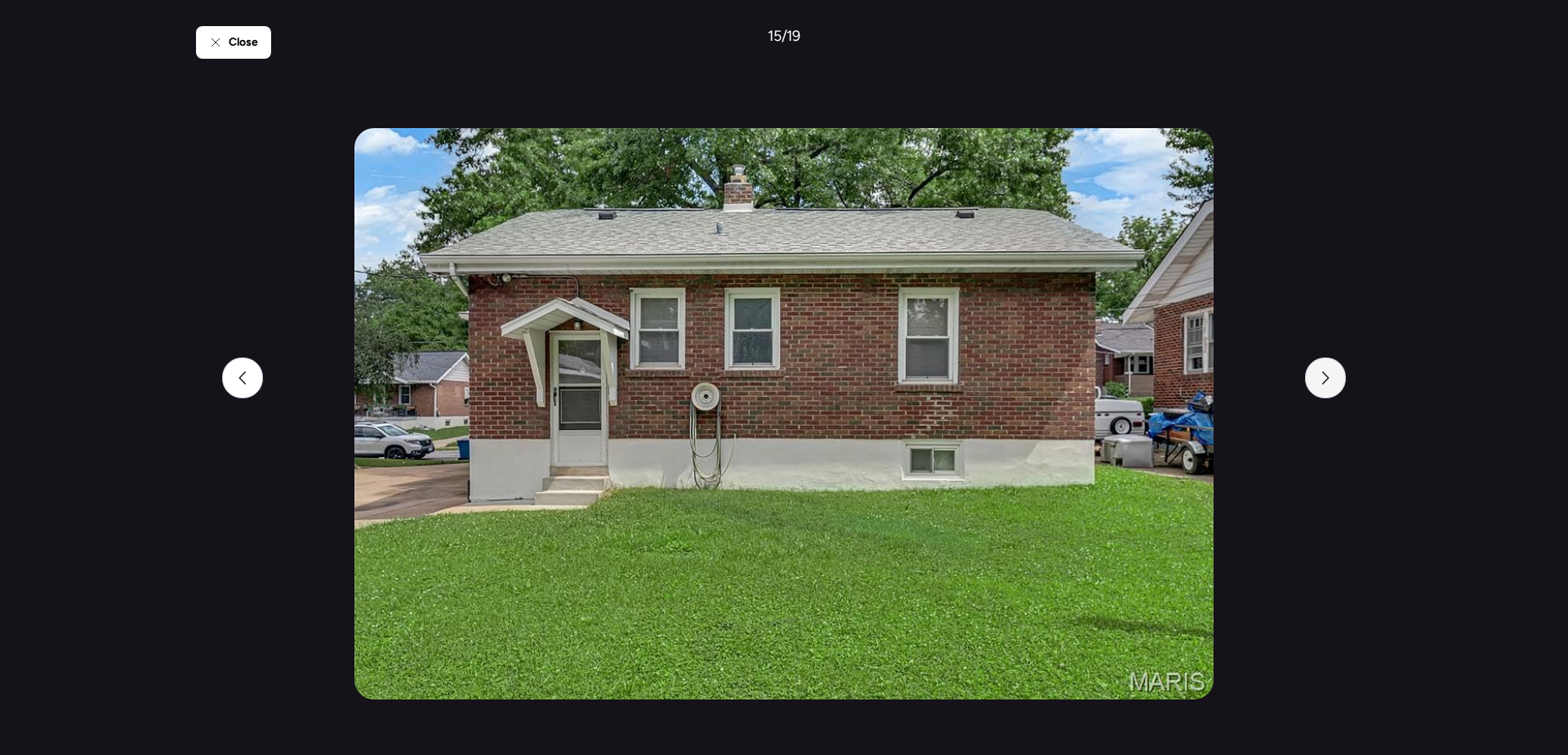
click at [1328, 389] on div at bounding box center [1326, 378] width 41 height 41
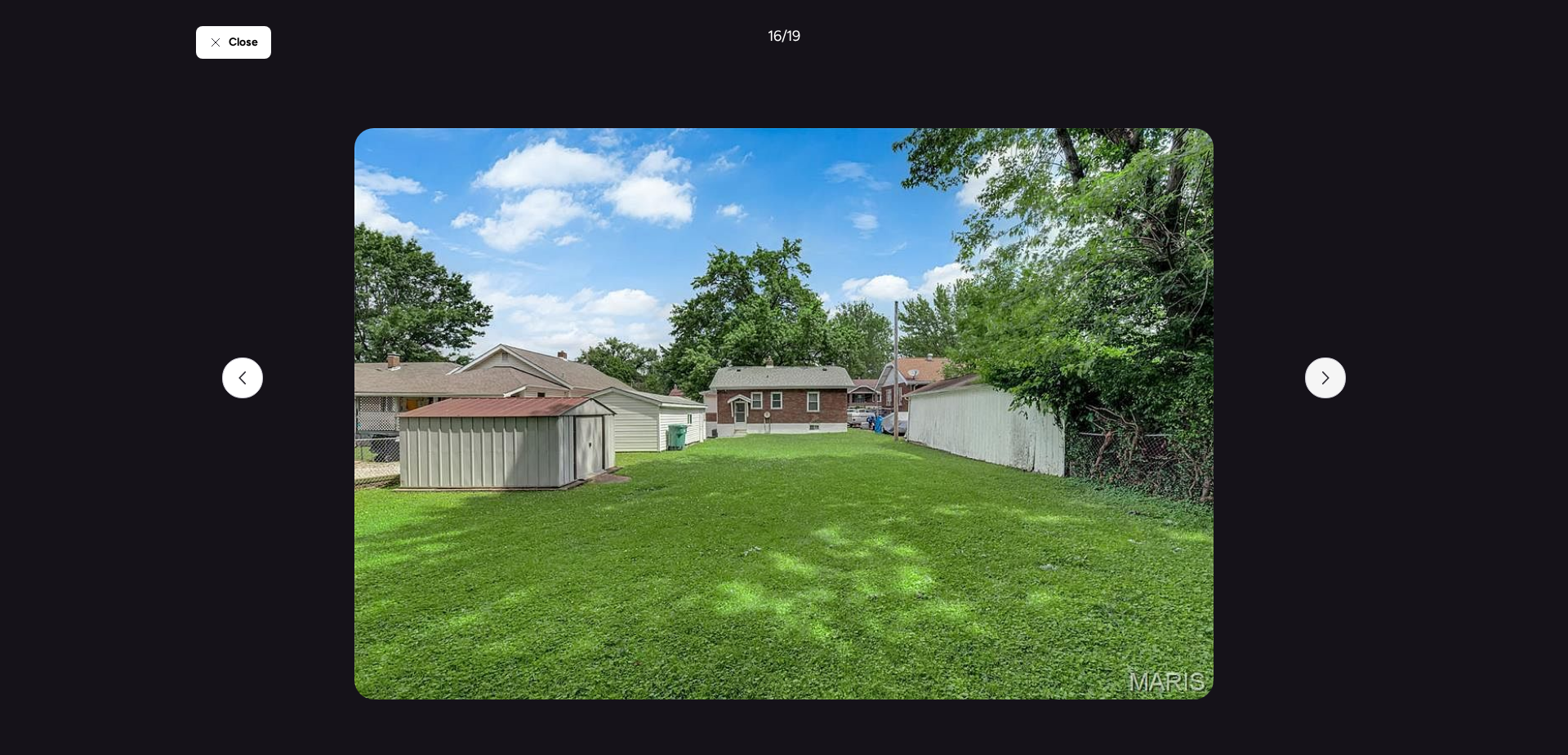
click at [1328, 389] on div at bounding box center [1326, 378] width 41 height 41
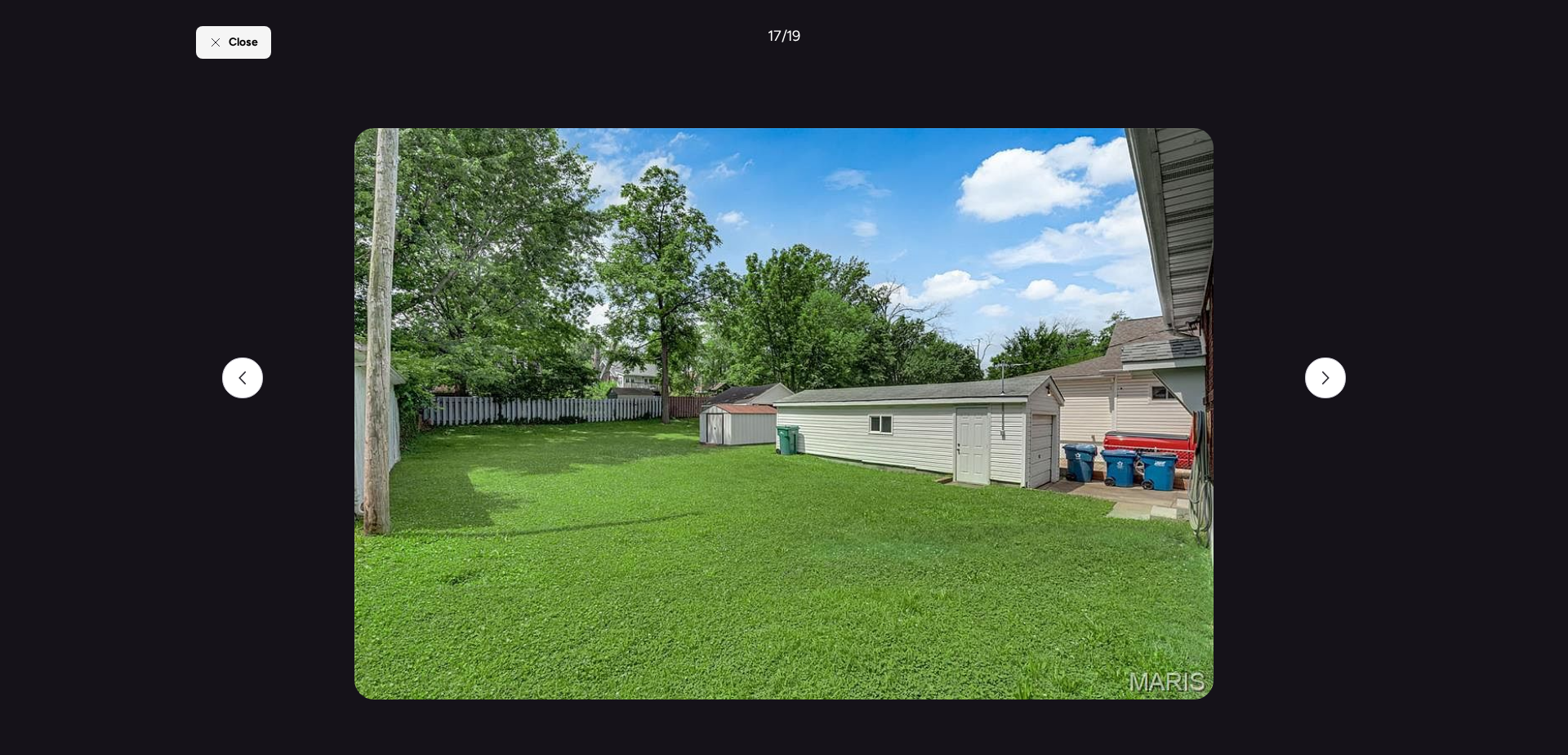
click at [237, 48] on span "Close" at bounding box center [243, 43] width 29 height 16
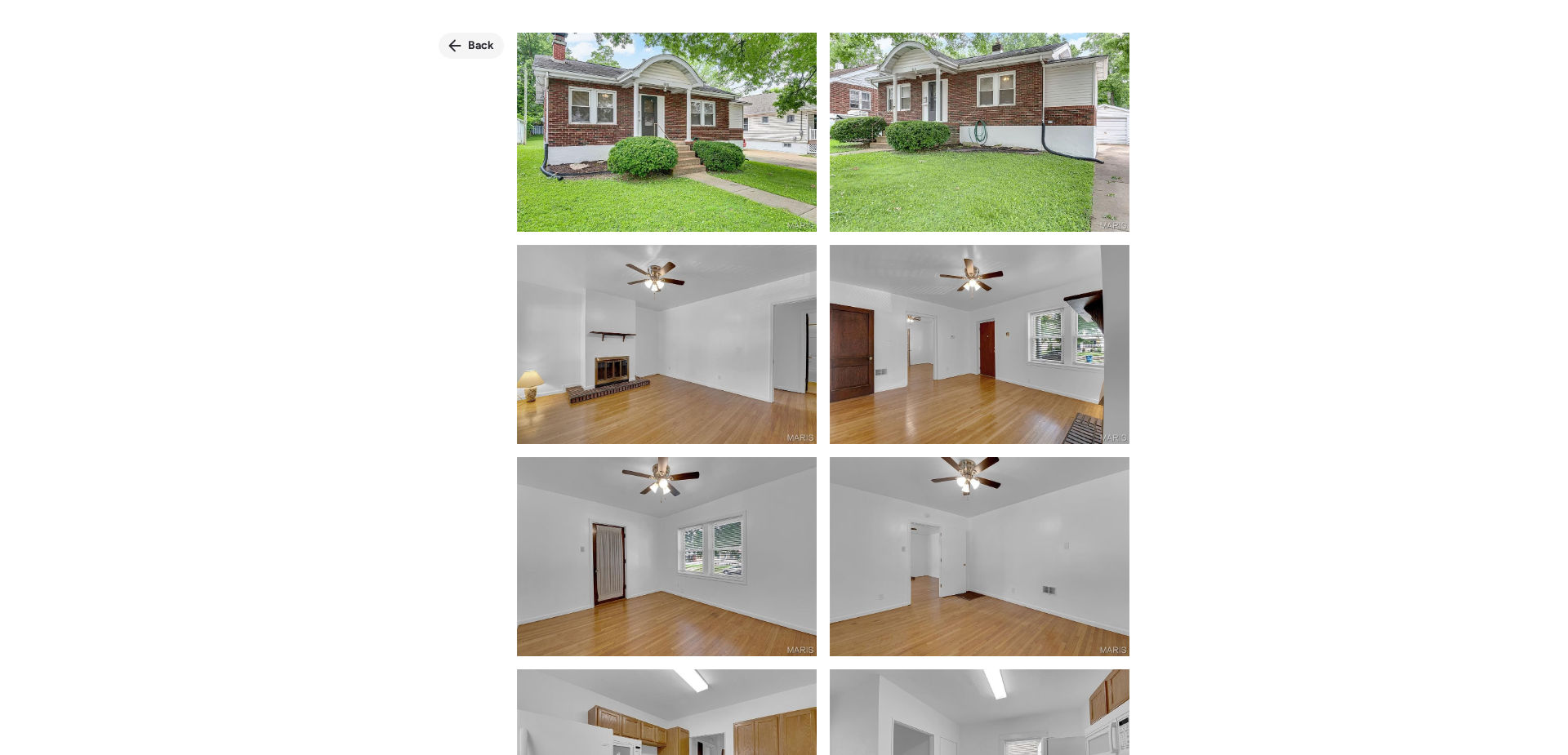
click at [476, 57] on div "Back" at bounding box center [471, 45] width 66 height 26
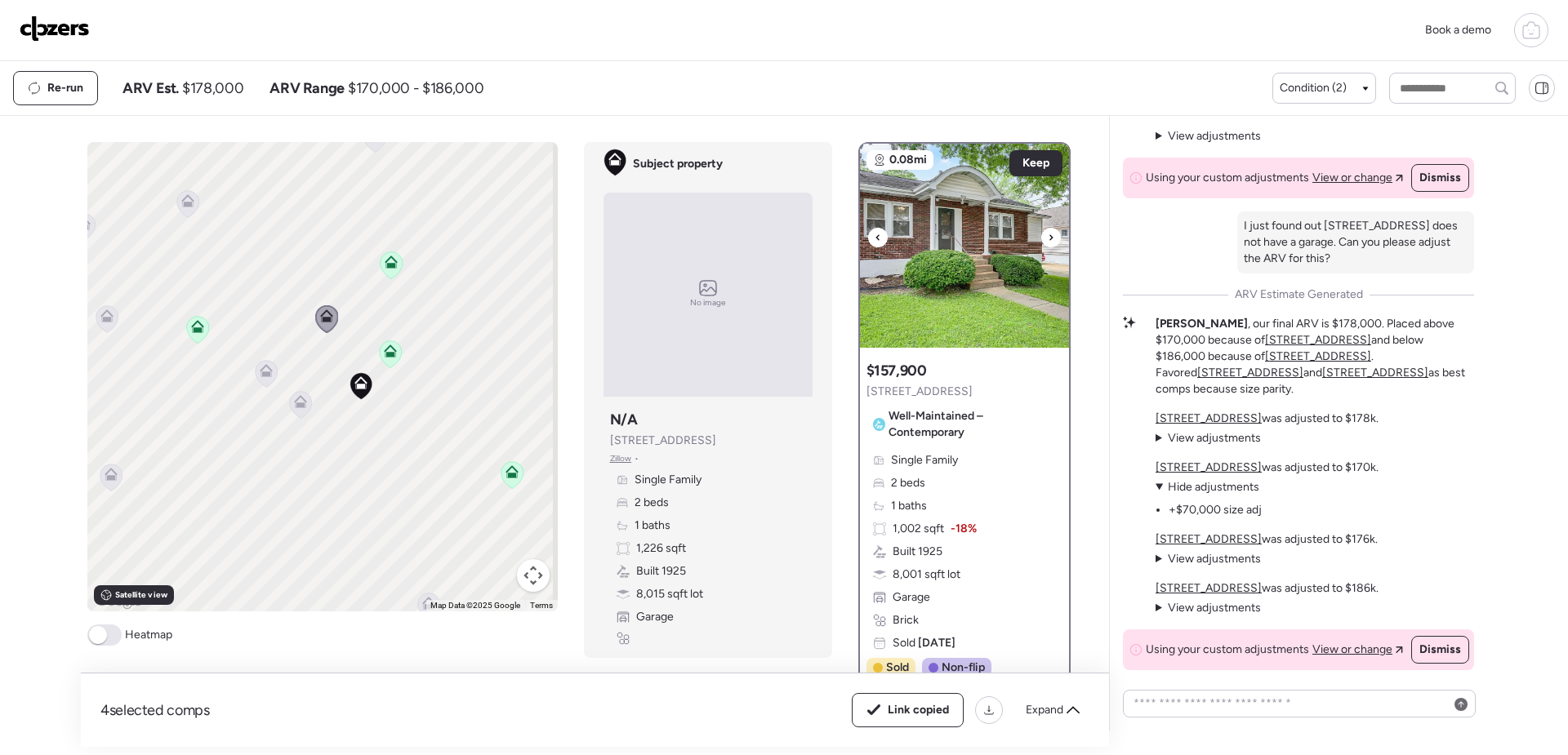
click at [989, 283] on img at bounding box center [965, 246] width 209 height 204
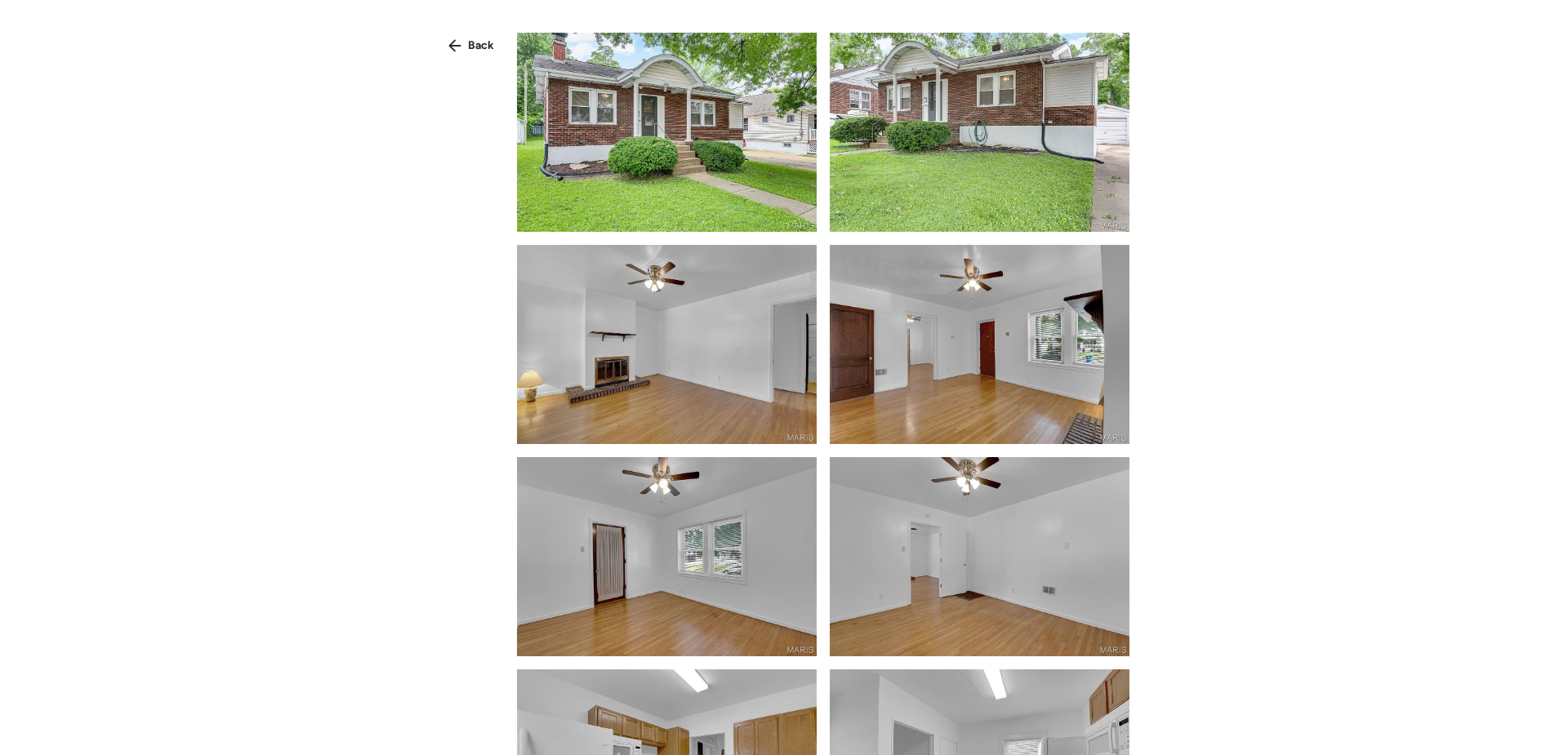
click at [683, 159] on img at bounding box center [667, 132] width 300 height 200
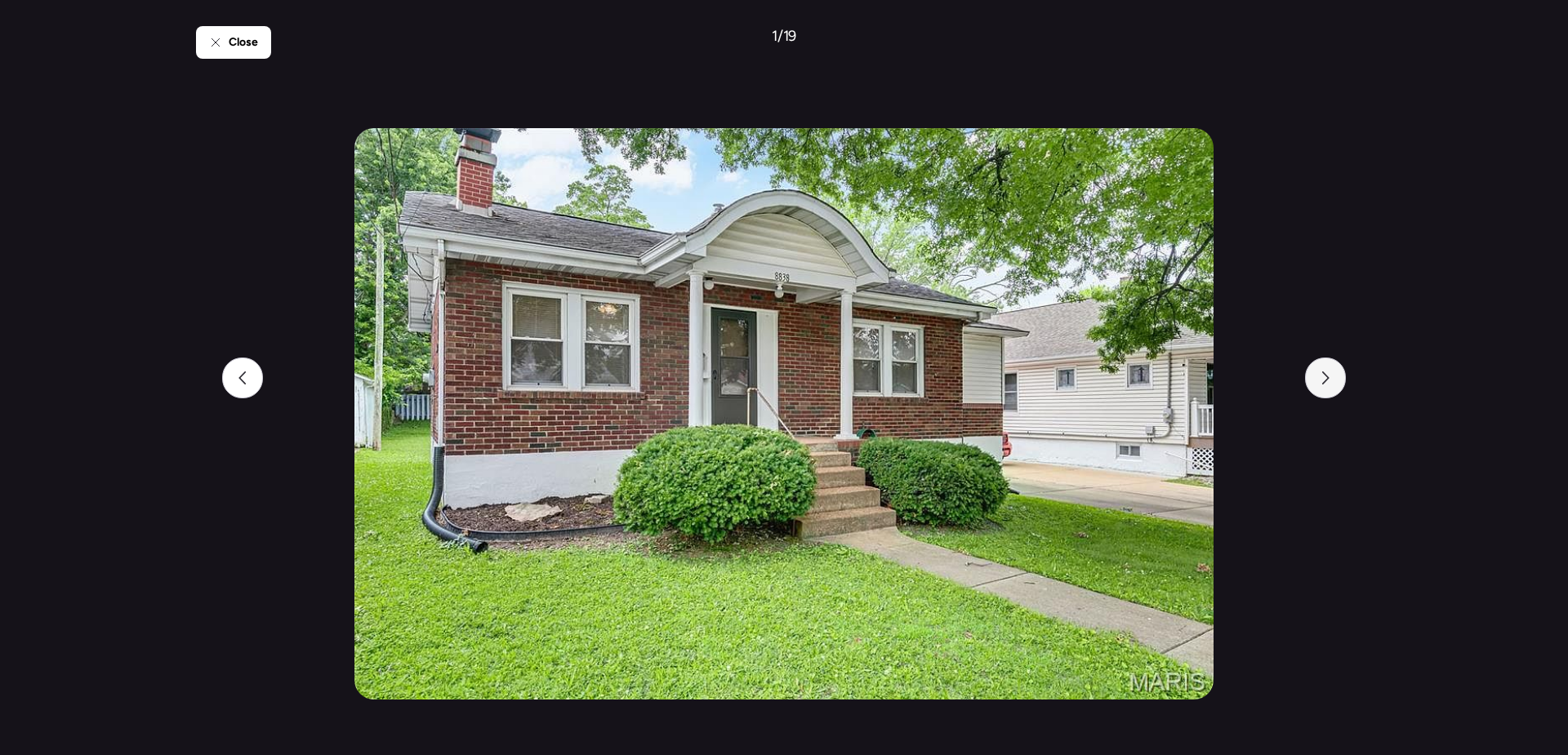
click at [1343, 374] on div at bounding box center [1326, 378] width 41 height 41
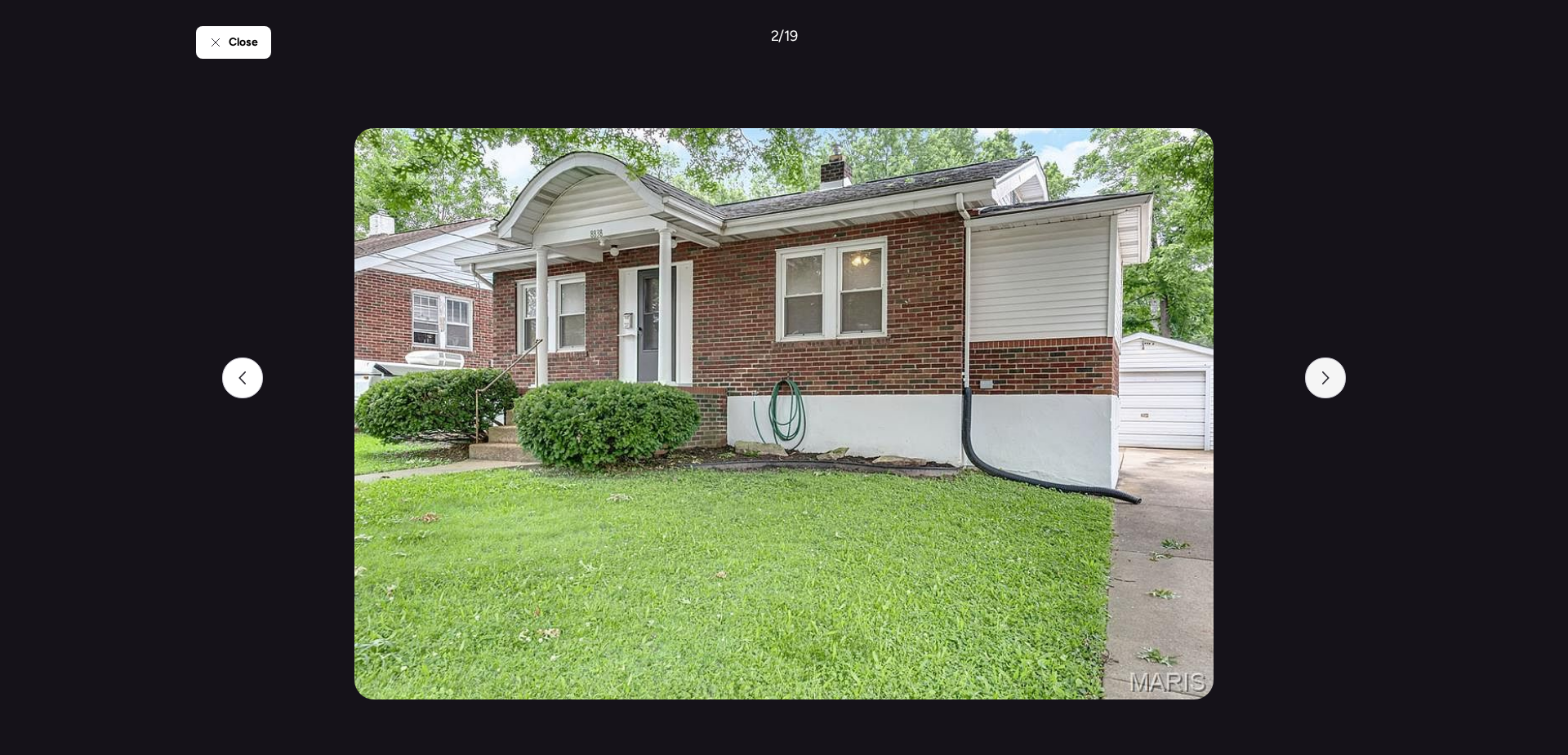
click at [1343, 374] on div at bounding box center [1326, 378] width 41 height 41
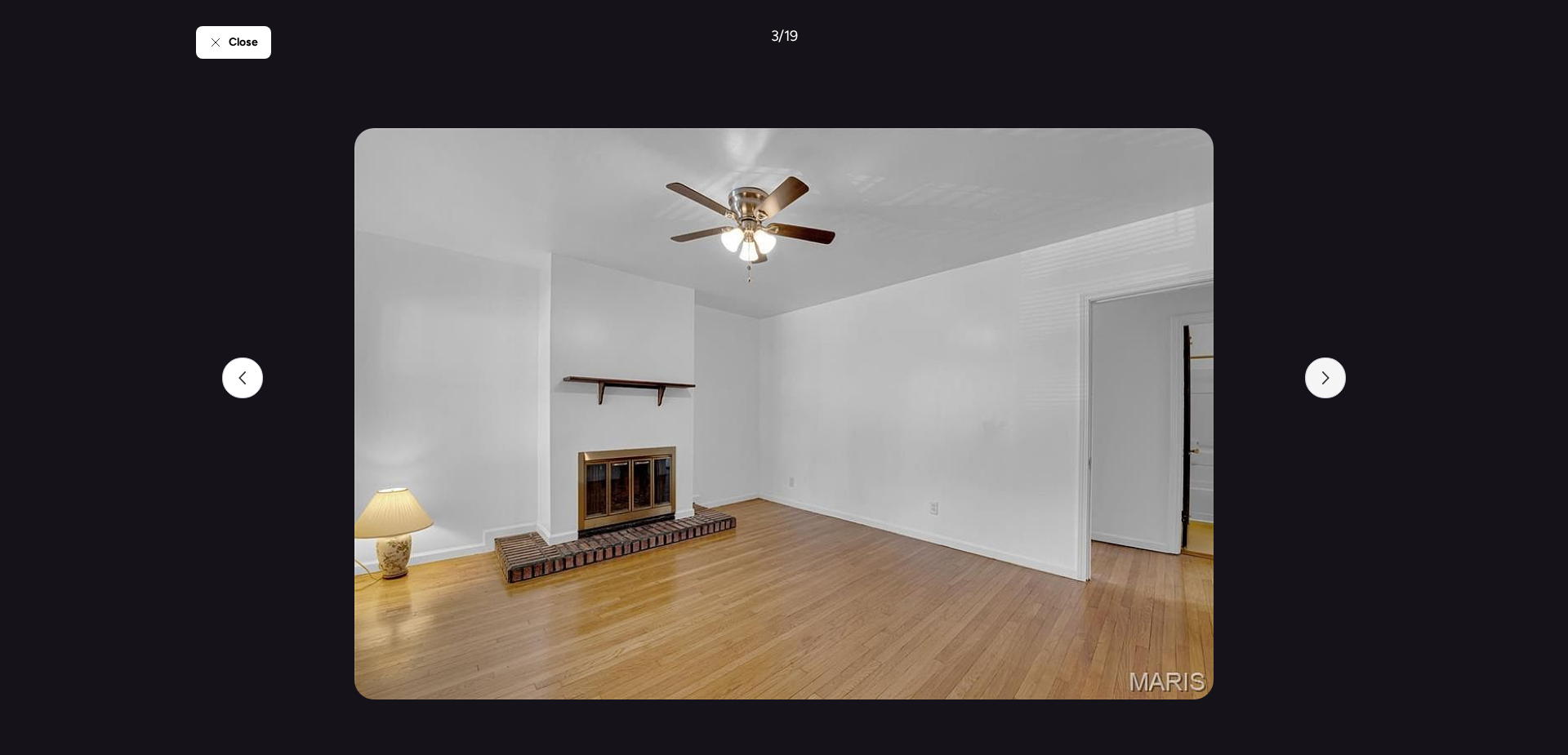
click at [1343, 374] on div at bounding box center [1326, 378] width 41 height 41
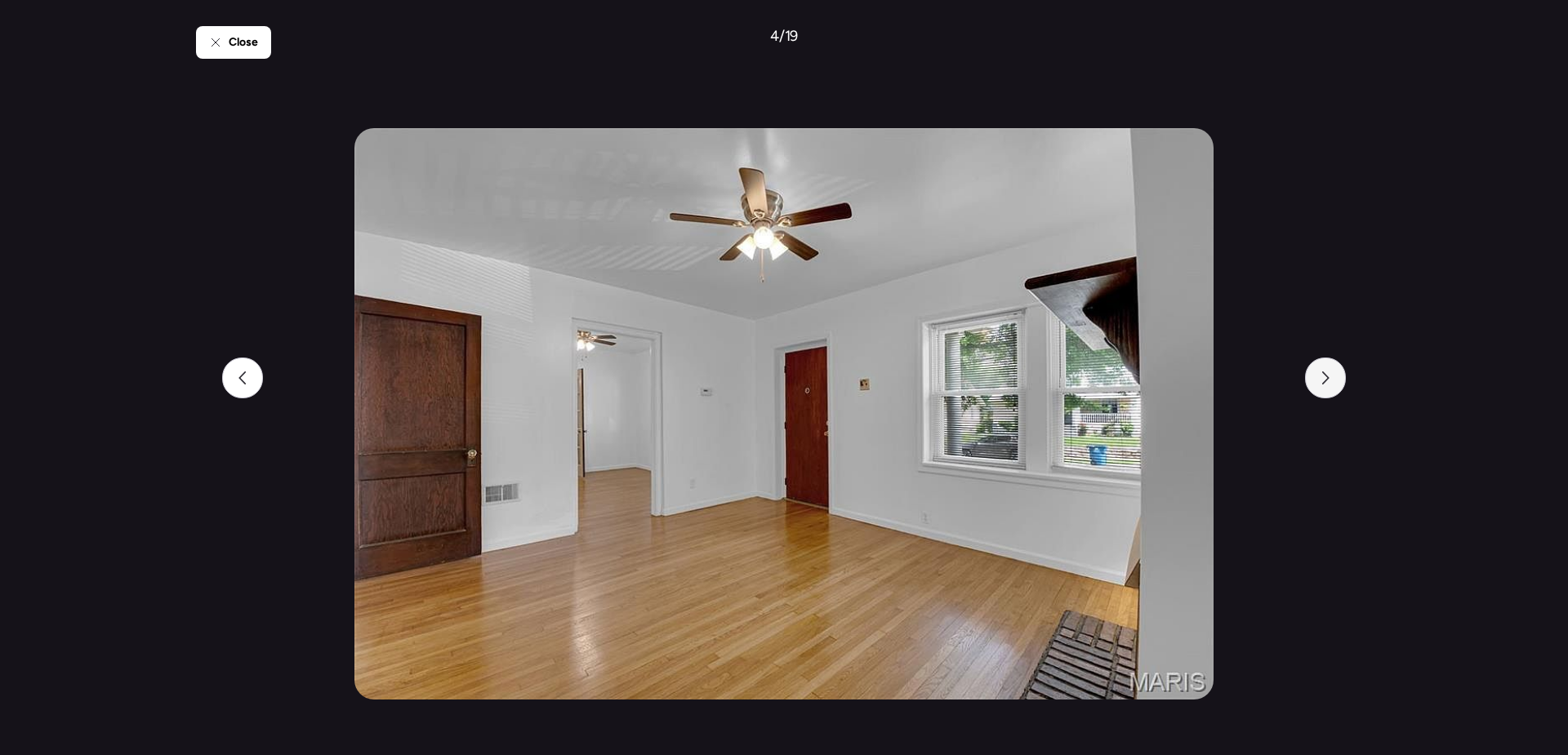
click at [1343, 374] on div at bounding box center [1326, 378] width 41 height 41
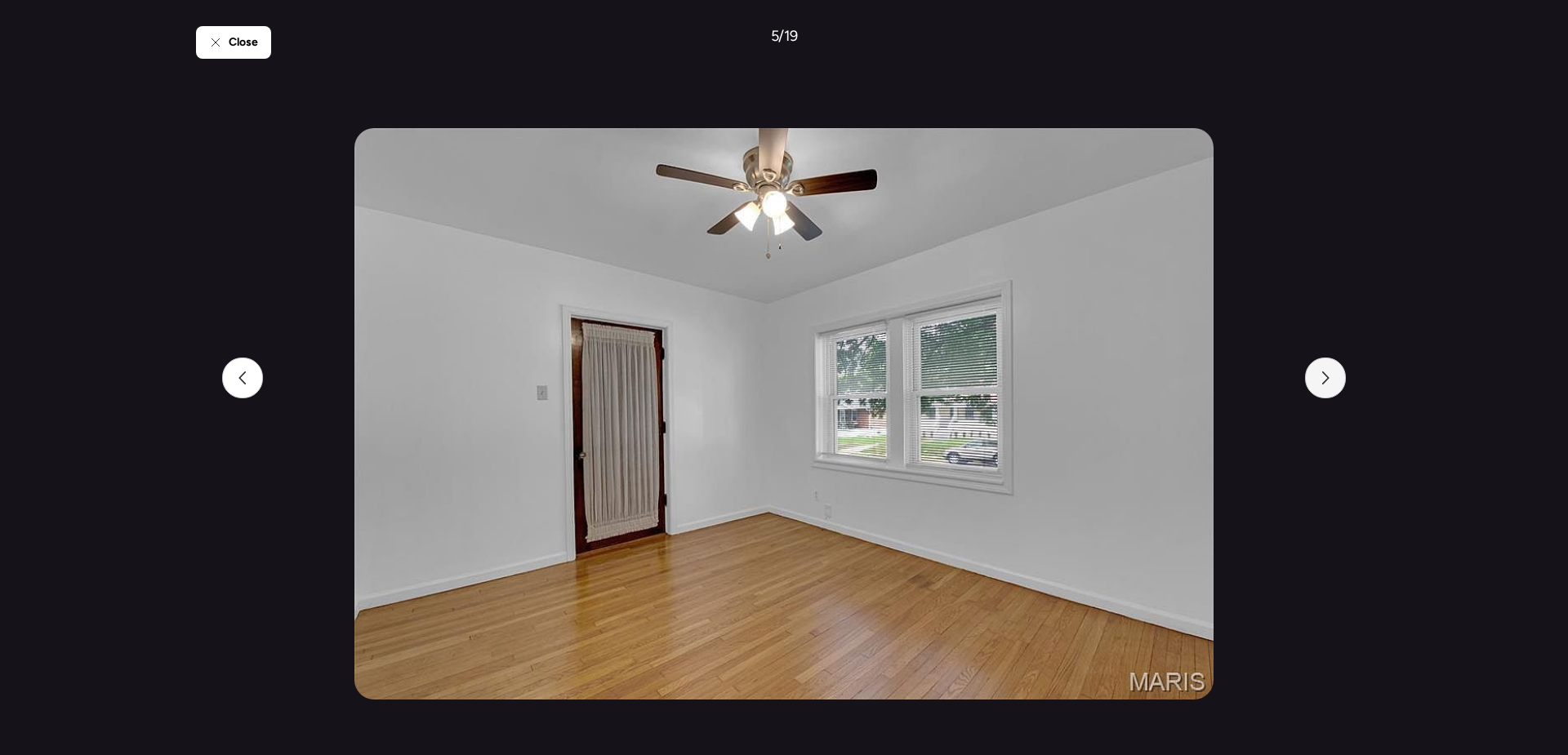
click at [1343, 374] on div at bounding box center [1326, 378] width 41 height 41
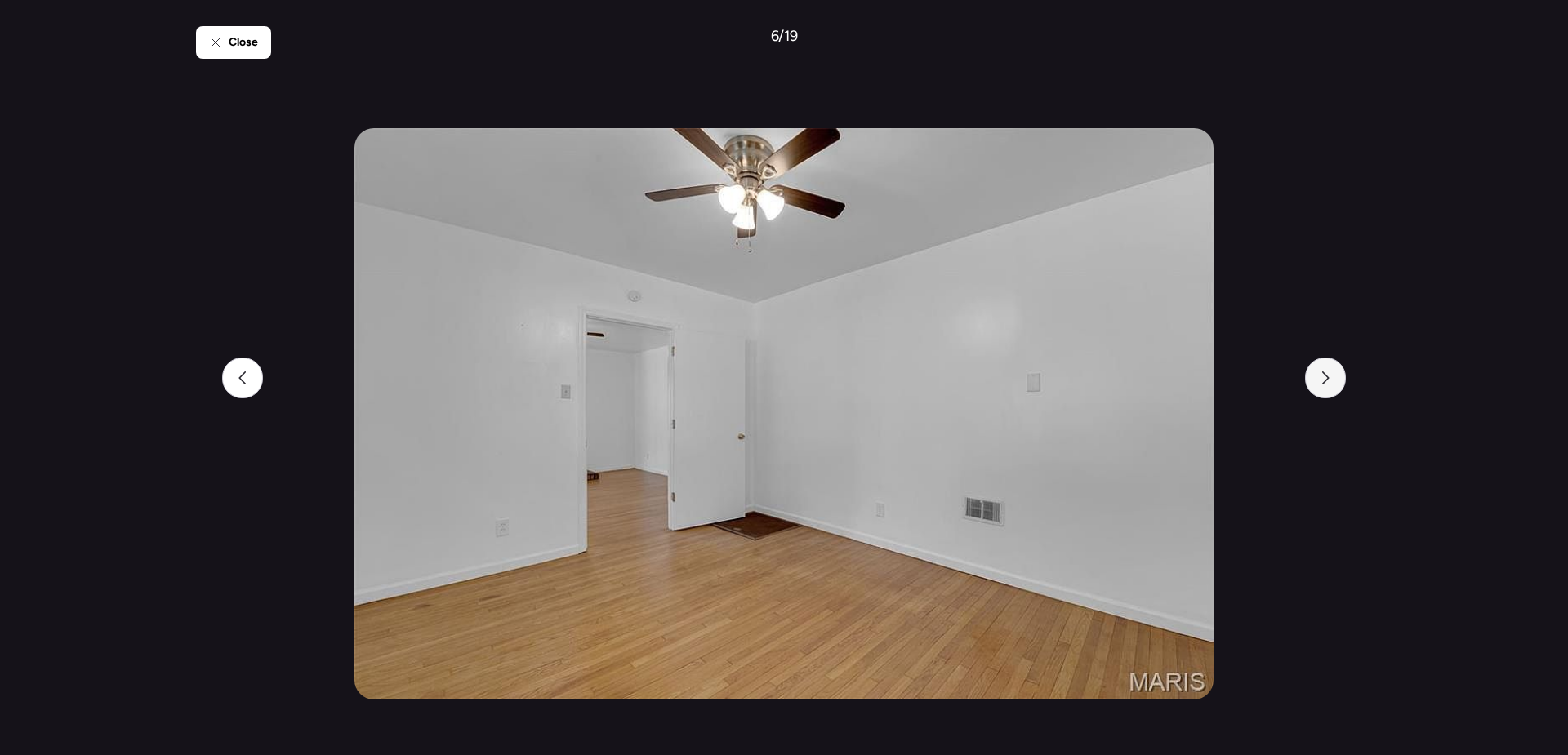
click at [1343, 374] on div at bounding box center [1326, 378] width 41 height 41
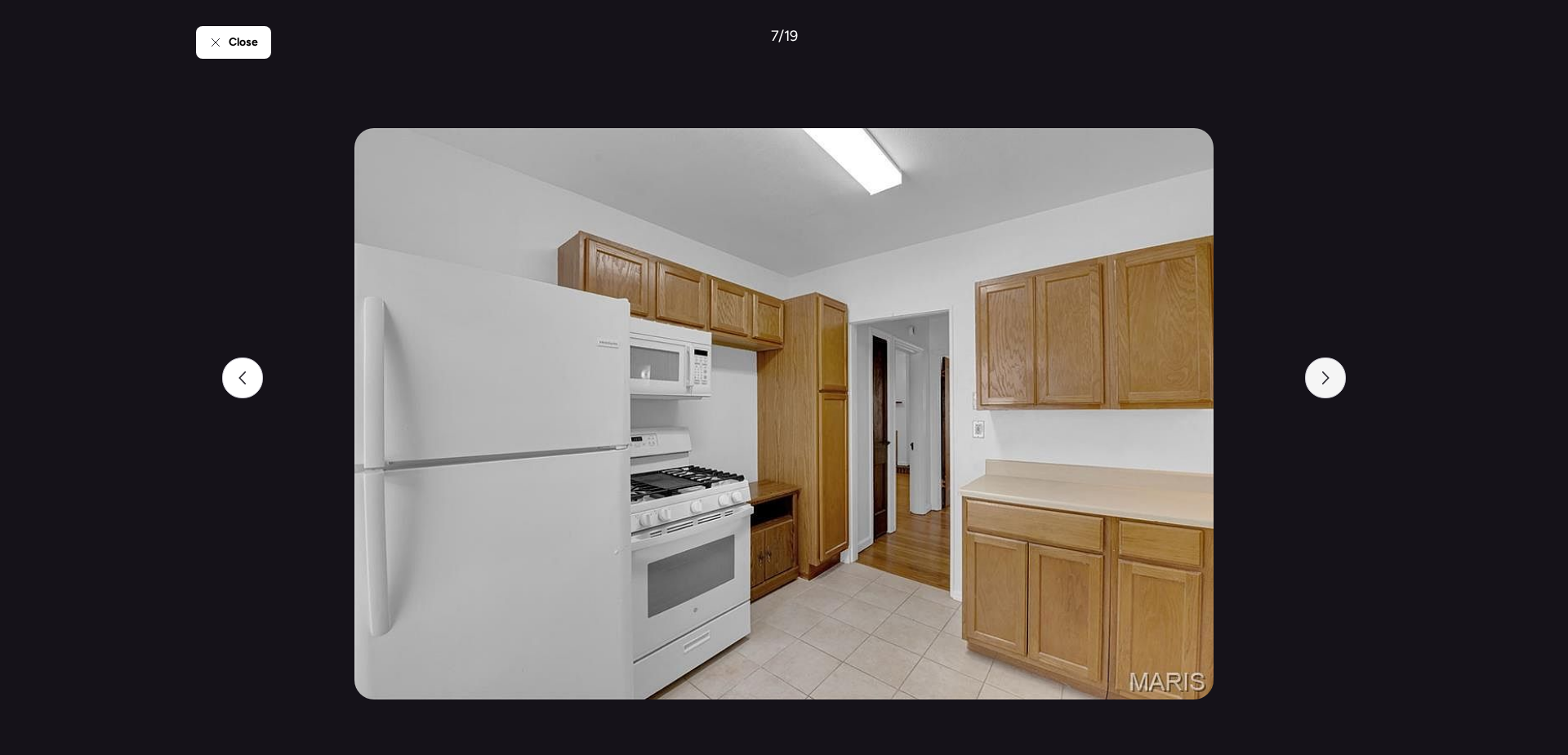
click at [1343, 374] on div at bounding box center [1326, 378] width 41 height 41
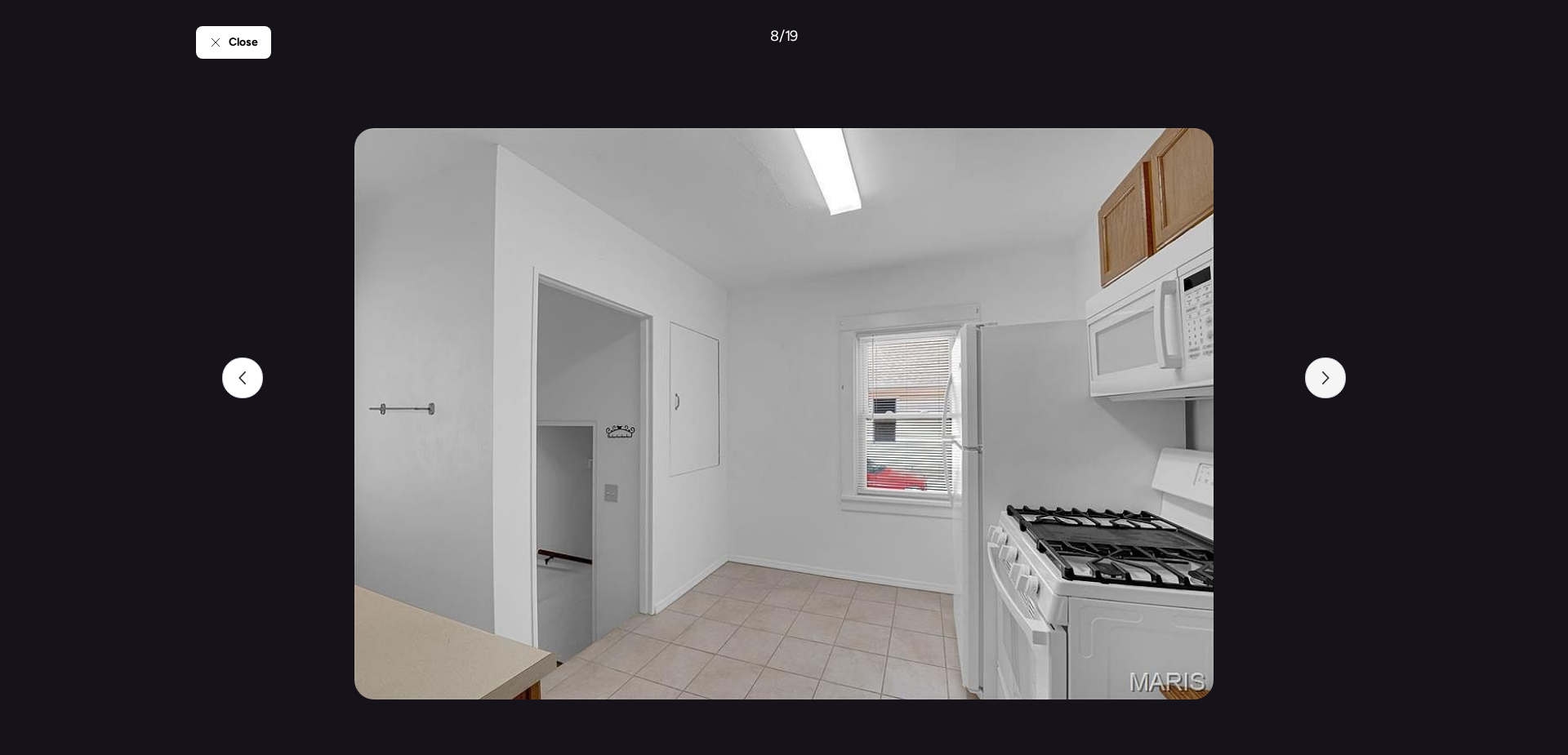
click at [1343, 374] on div at bounding box center [1326, 378] width 41 height 41
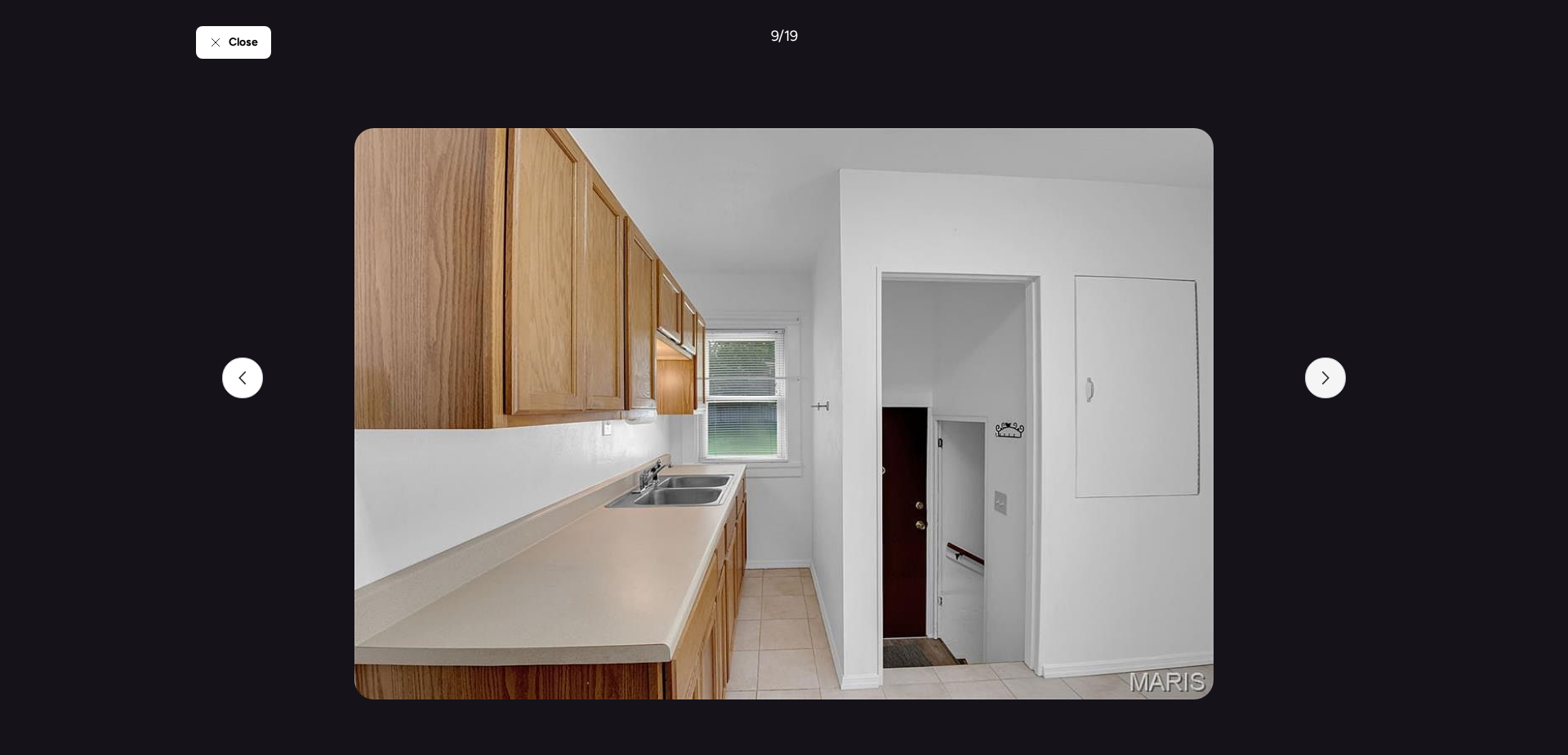
click at [1343, 374] on div at bounding box center [1326, 378] width 41 height 41
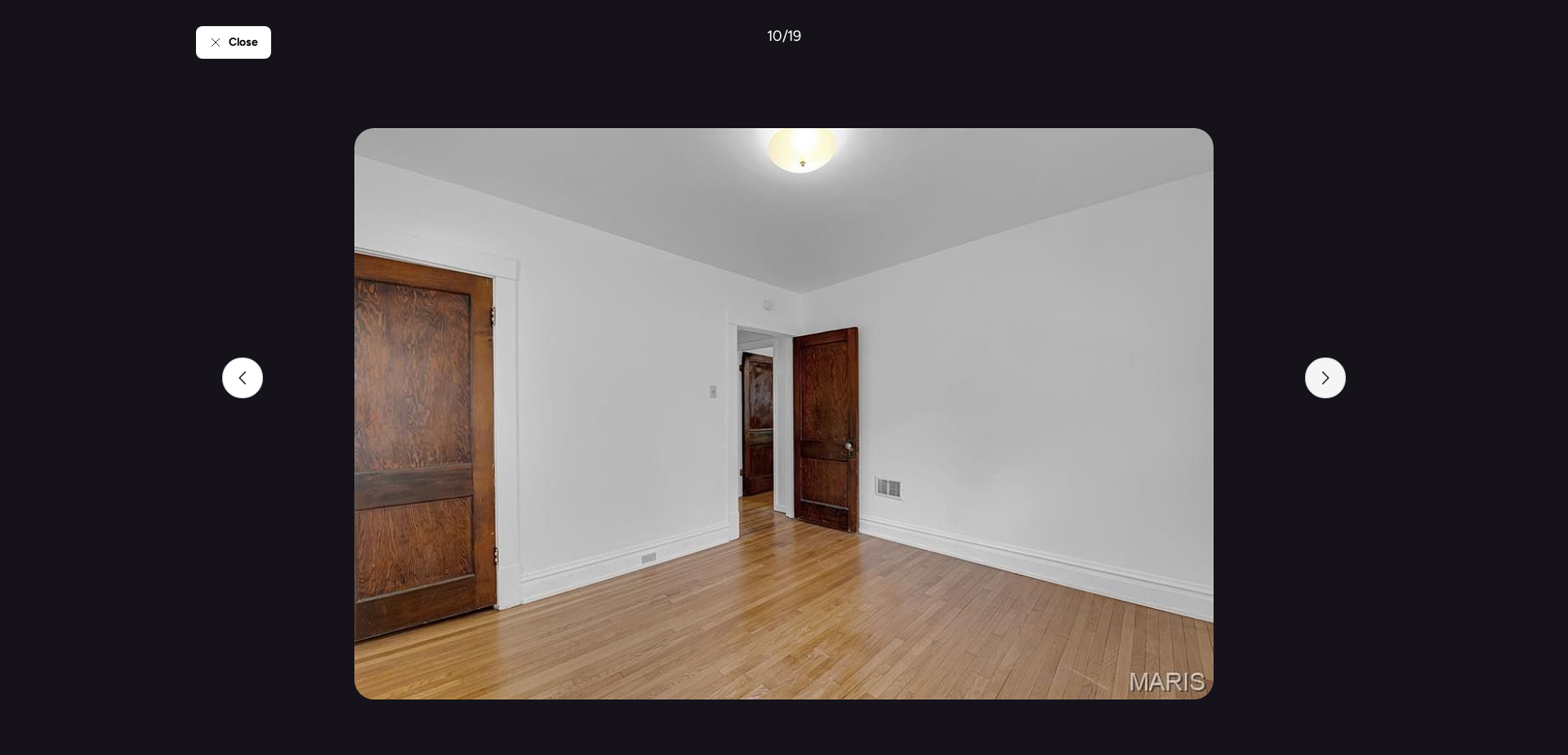
click at [1343, 374] on div at bounding box center [1326, 378] width 41 height 41
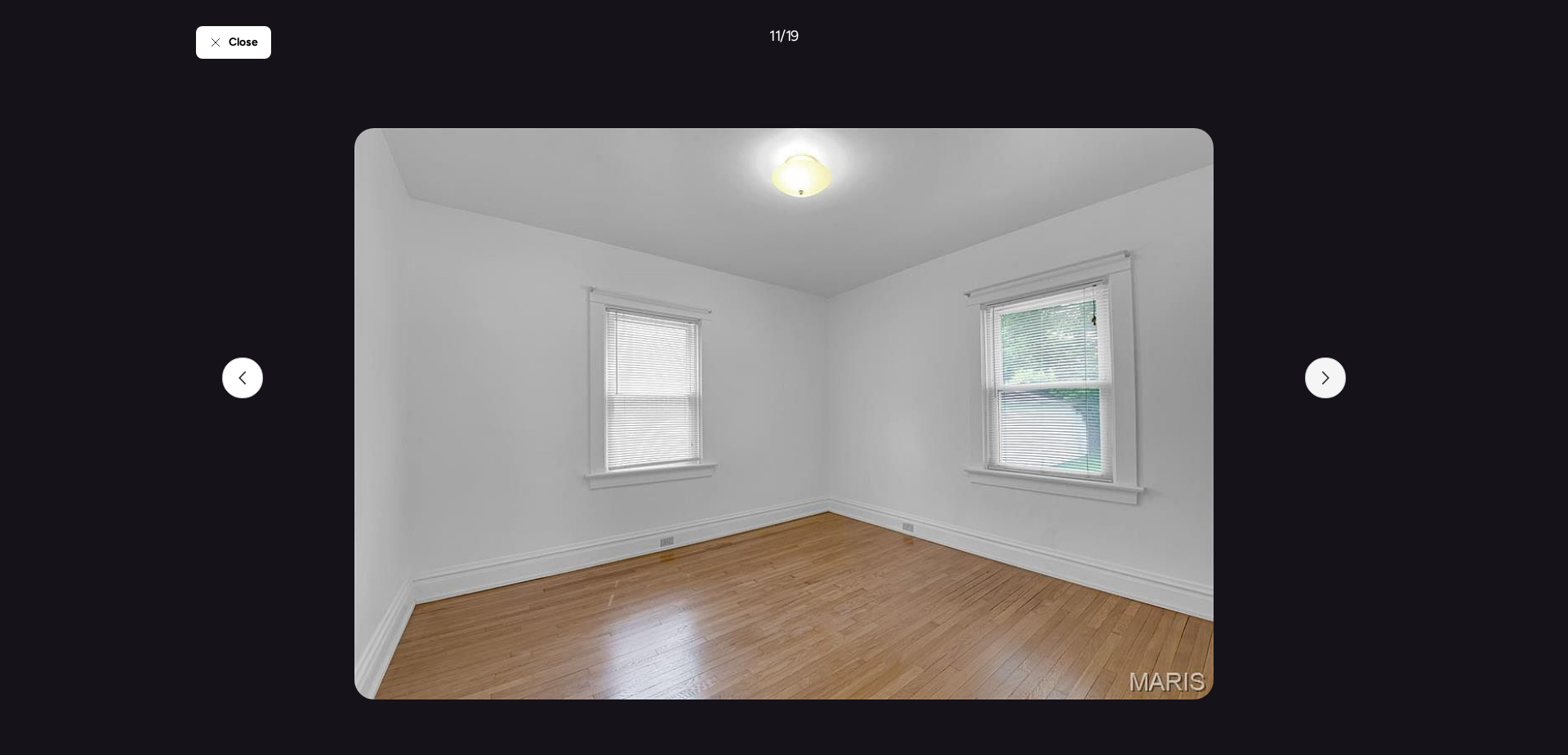
click at [1343, 374] on div at bounding box center [1326, 378] width 41 height 41
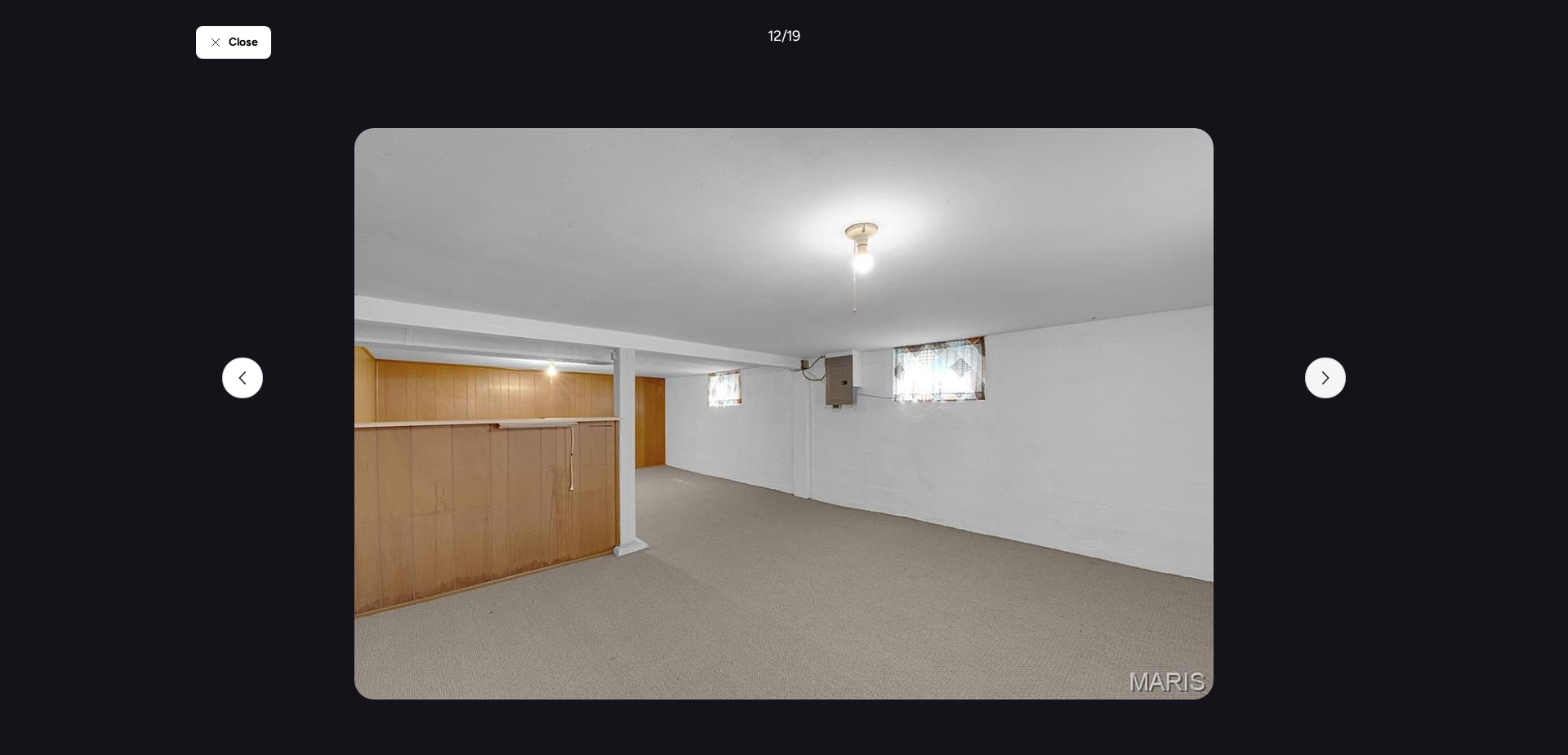
click at [1343, 374] on div at bounding box center [1326, 378] width 41 height 41
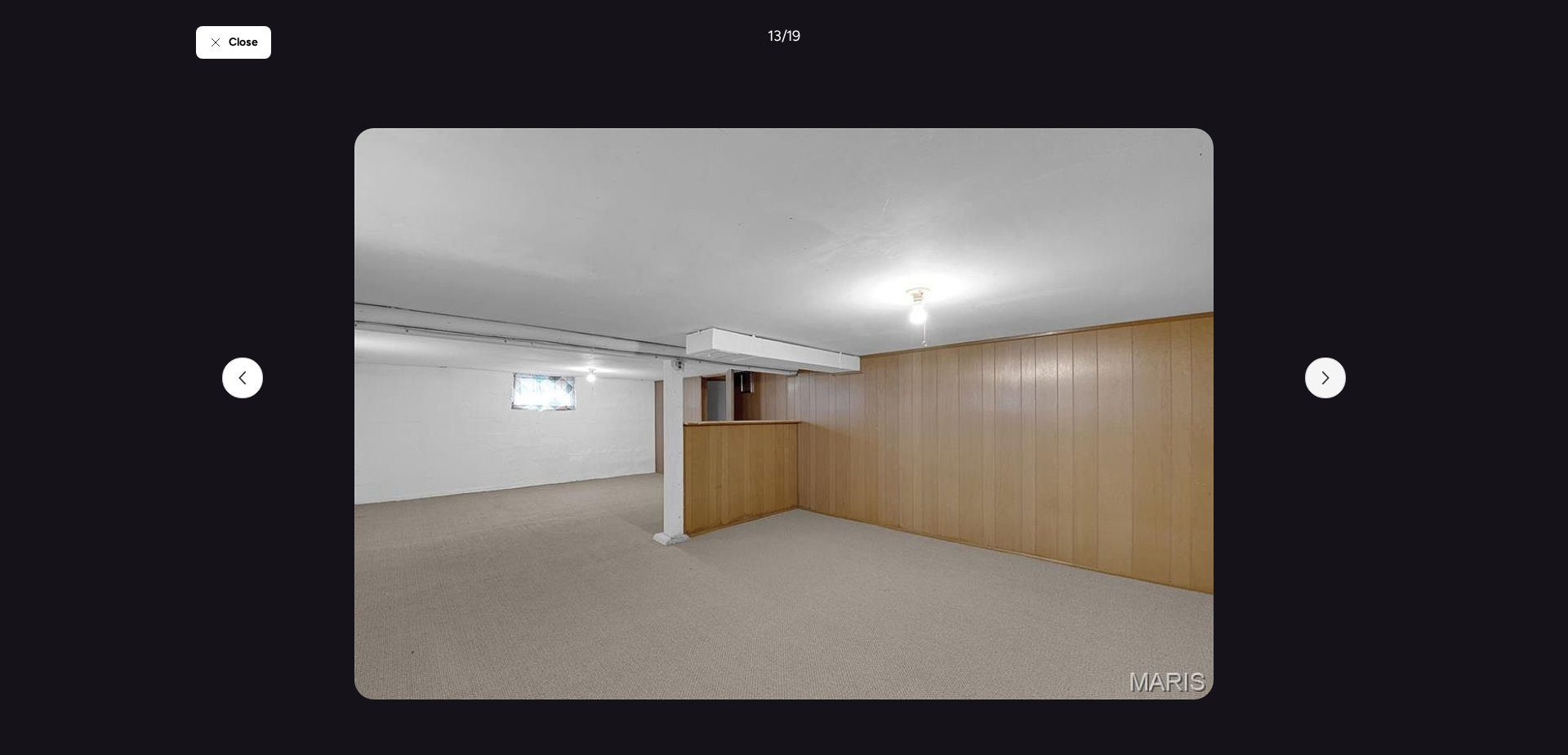
click at [1343, 374] on div at bounding box center [1326, 378] width 41 height 41
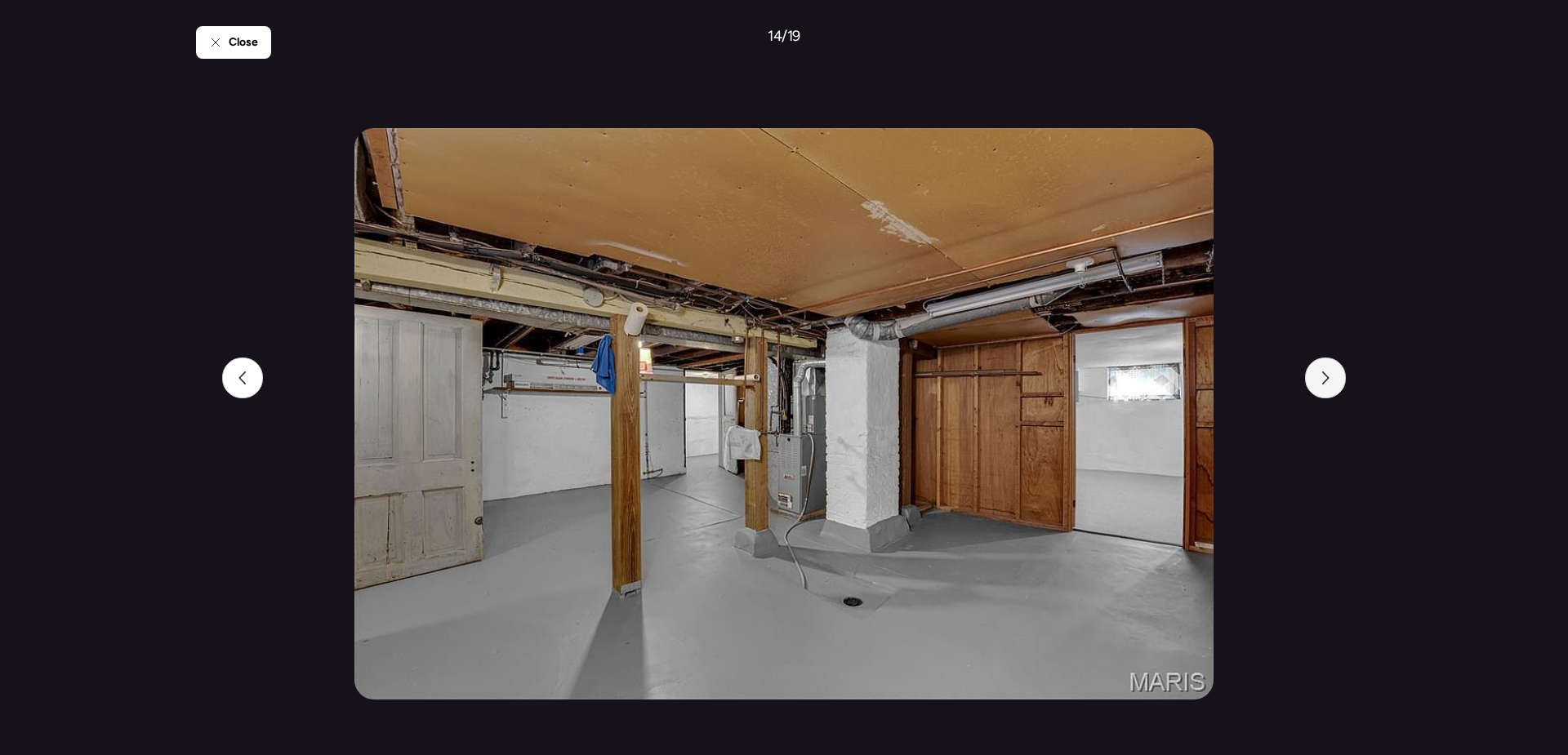
click at [1343, 374] on div at bounding box center [1326, 378] width 41 height 41
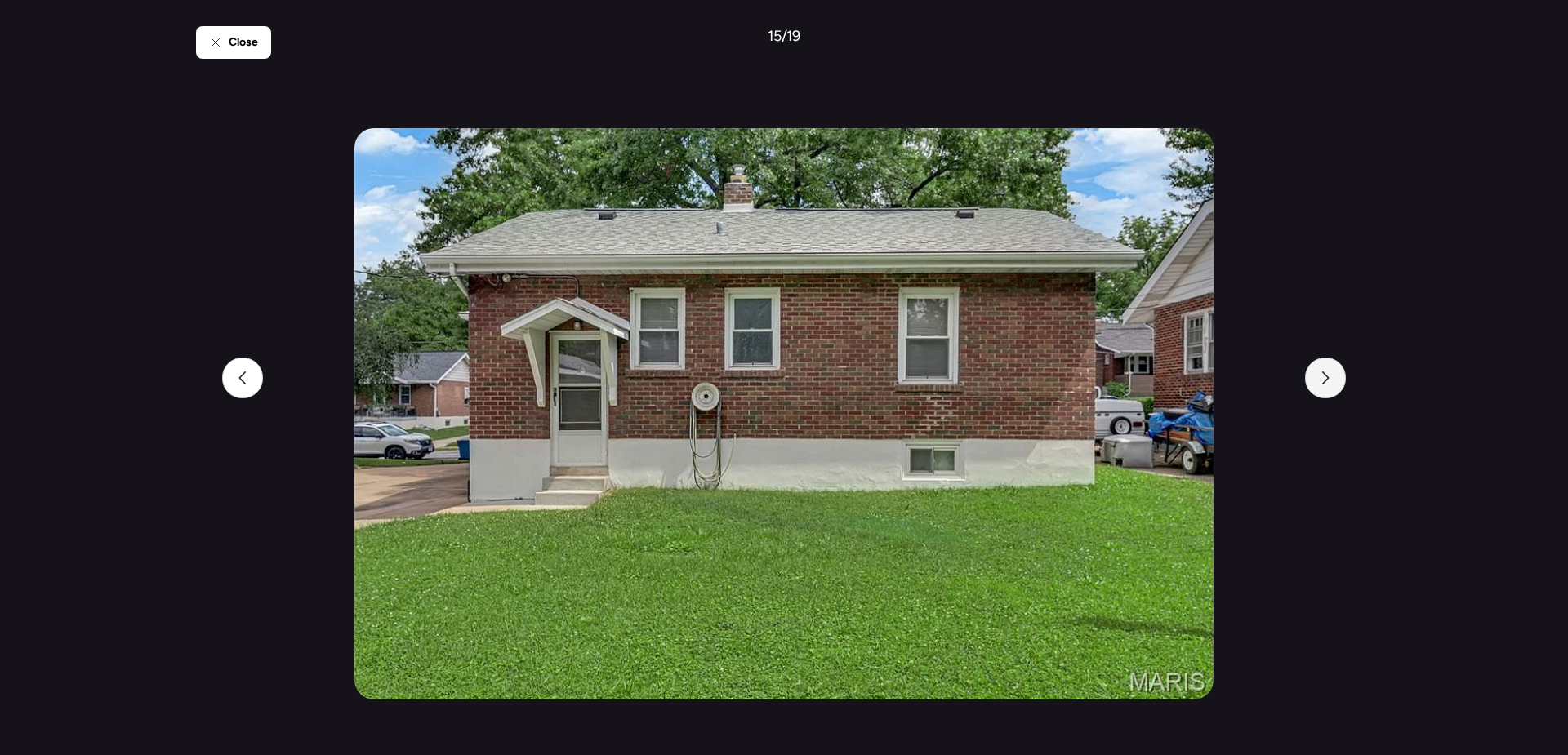
click at [1343, 374] on div at bounding box center [1326, 378] width 41 height 41
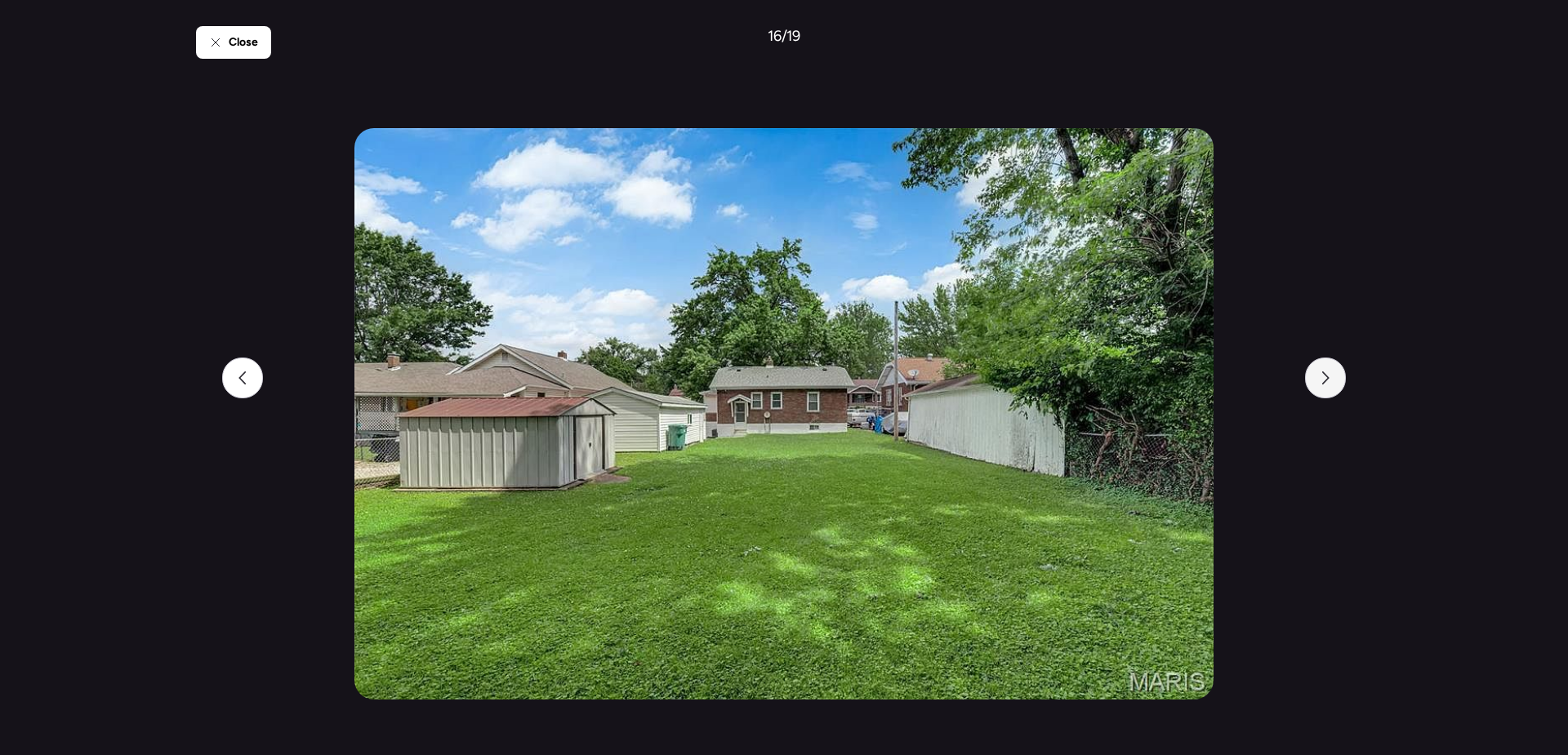
click at [1343, 374] on div at bounding box center [1326, 378] width 41 height 41
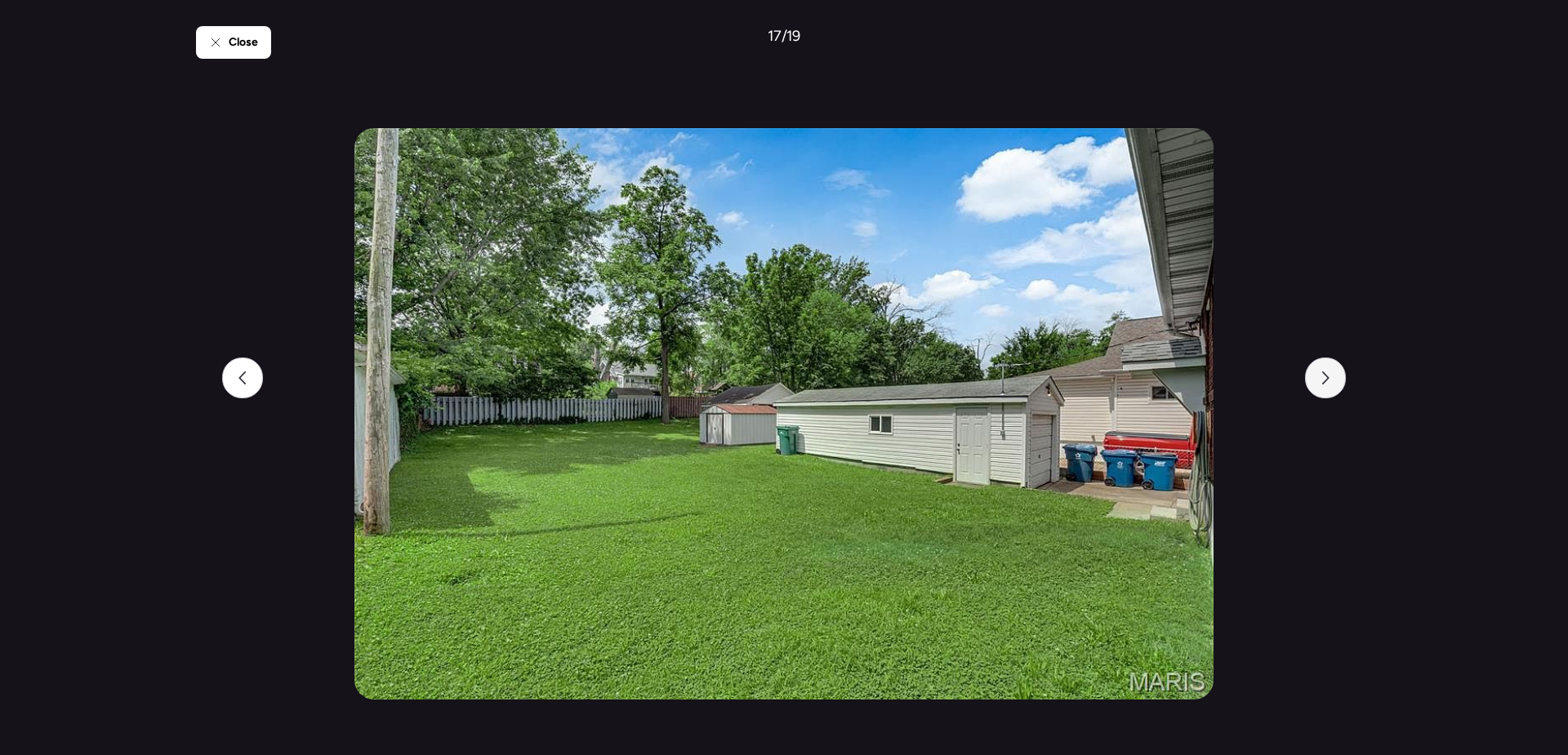
click at [1343, 374] on div at bounding box center [1326, 378] width 41 height 41
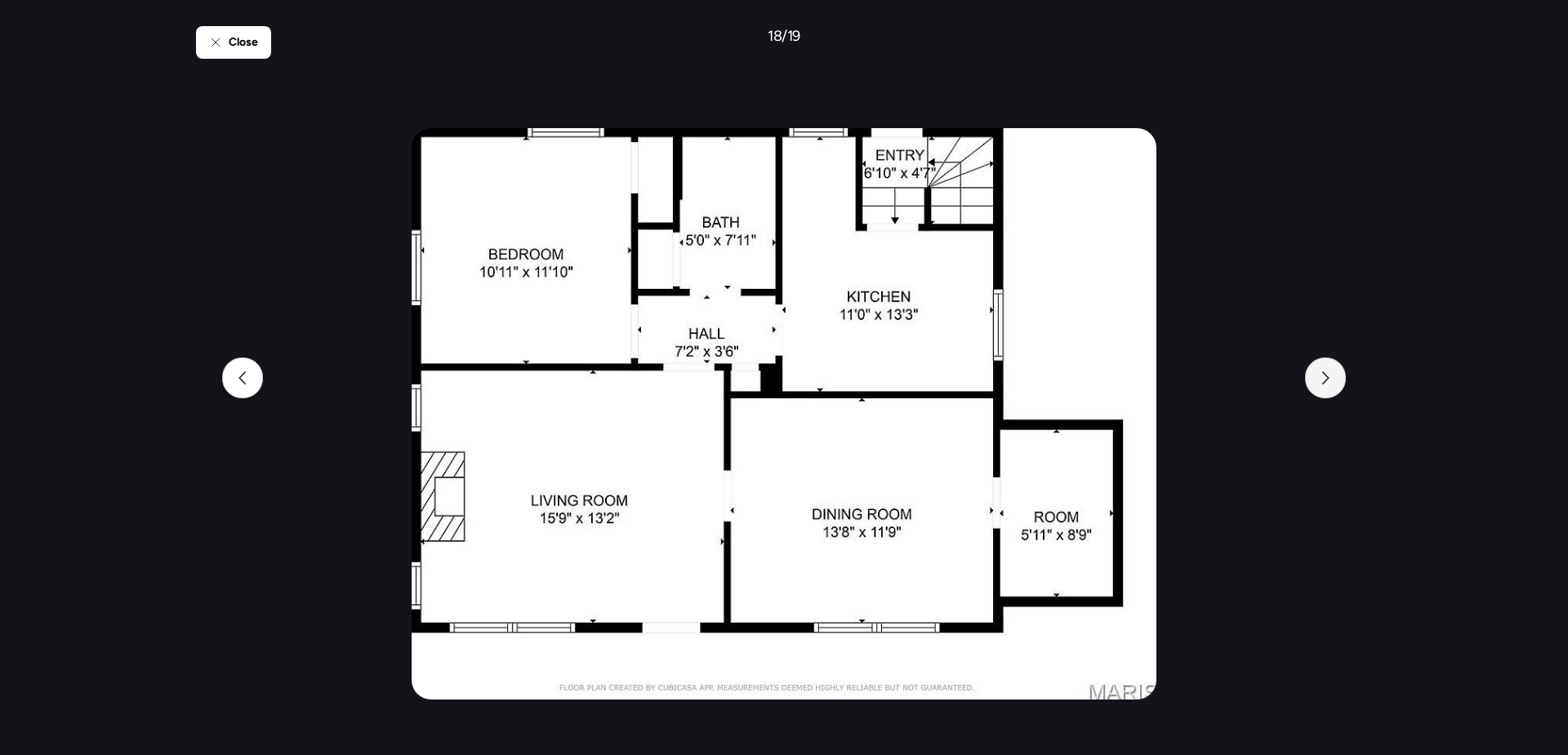
click at [1343, 374] on div at bounding box center [1326, 378] width 41 height 41
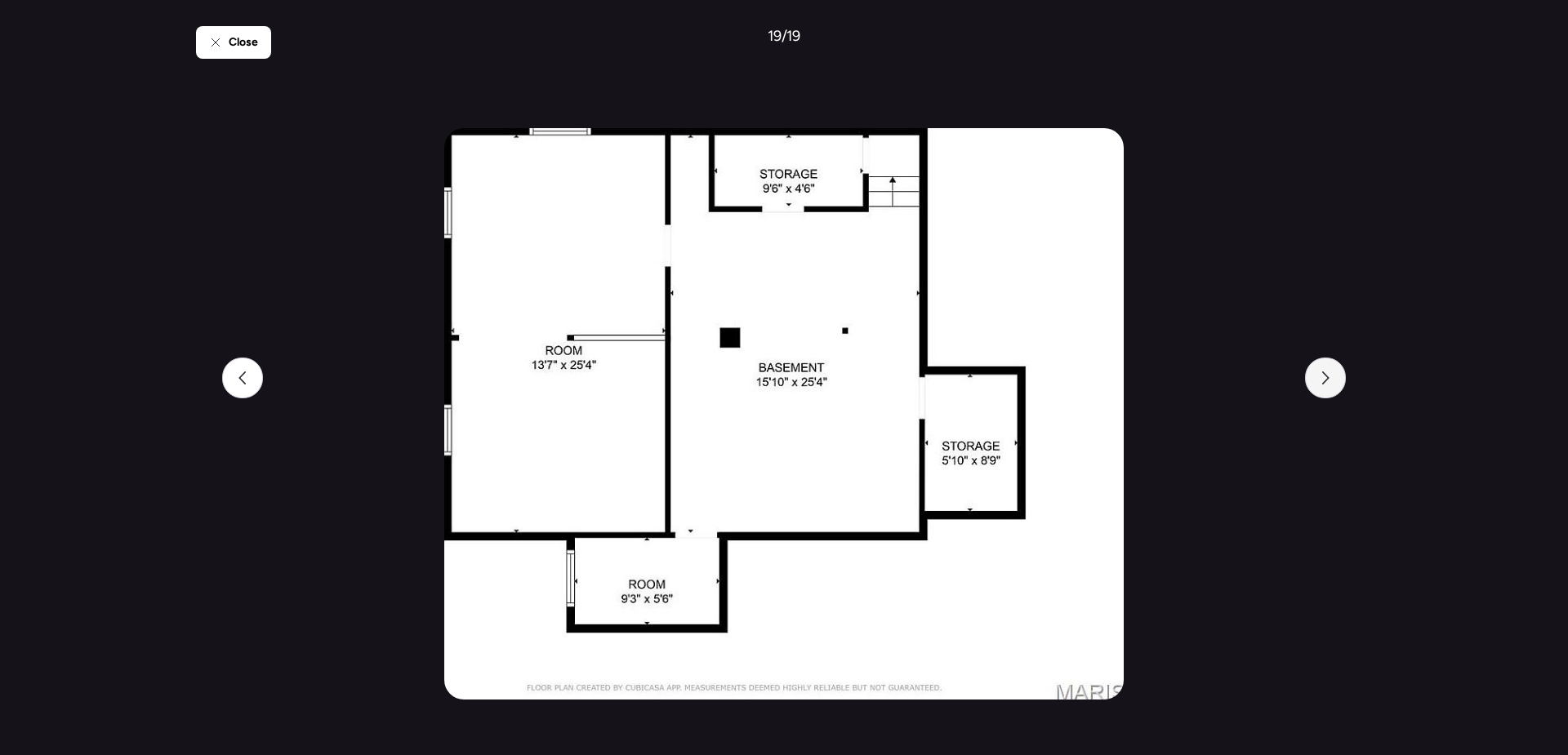
click at [1333, 379] on div at bounding box center [1326, 378] width 41 height 41
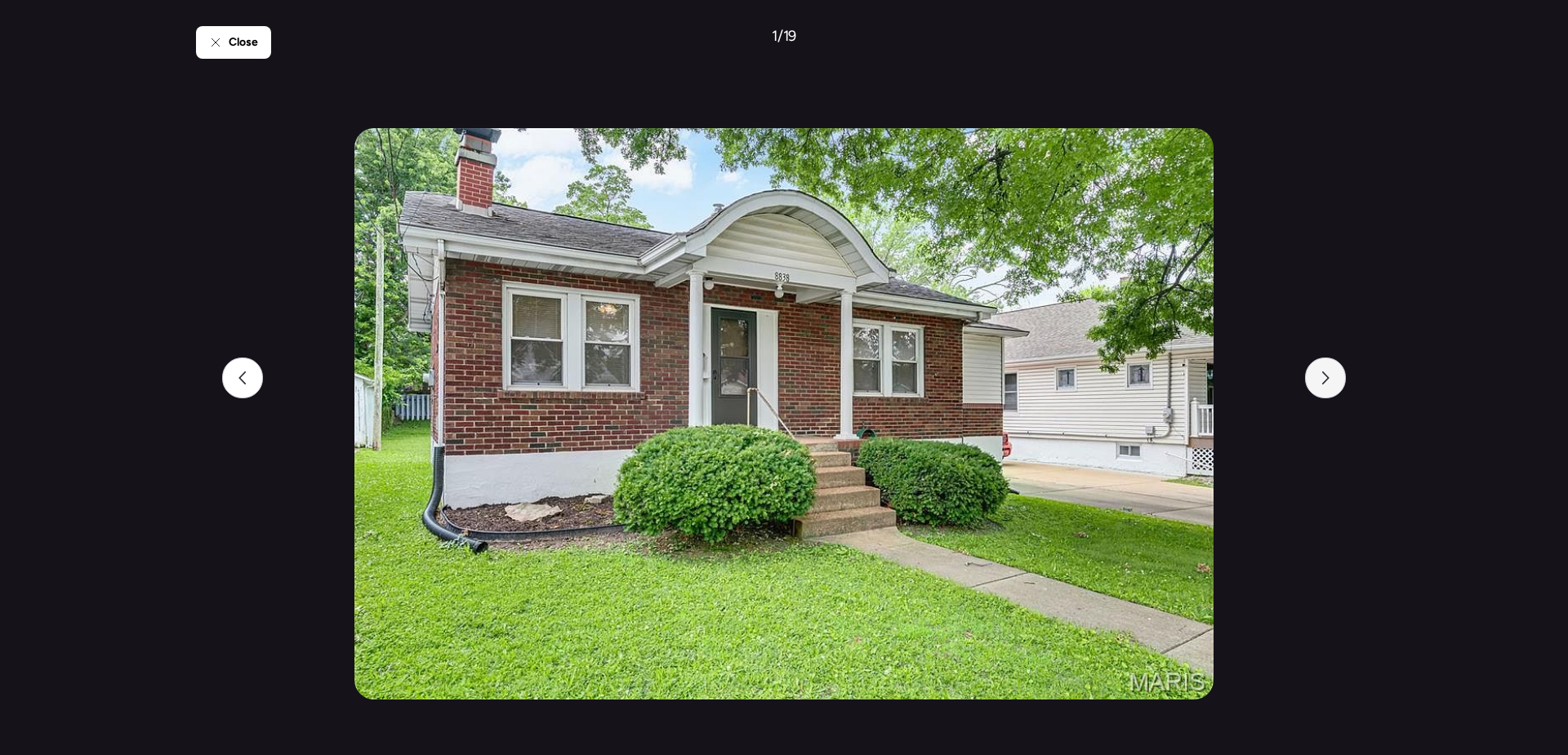
click at [1333, 379] on div at bounding box center [1326, 378] width 41 height 41
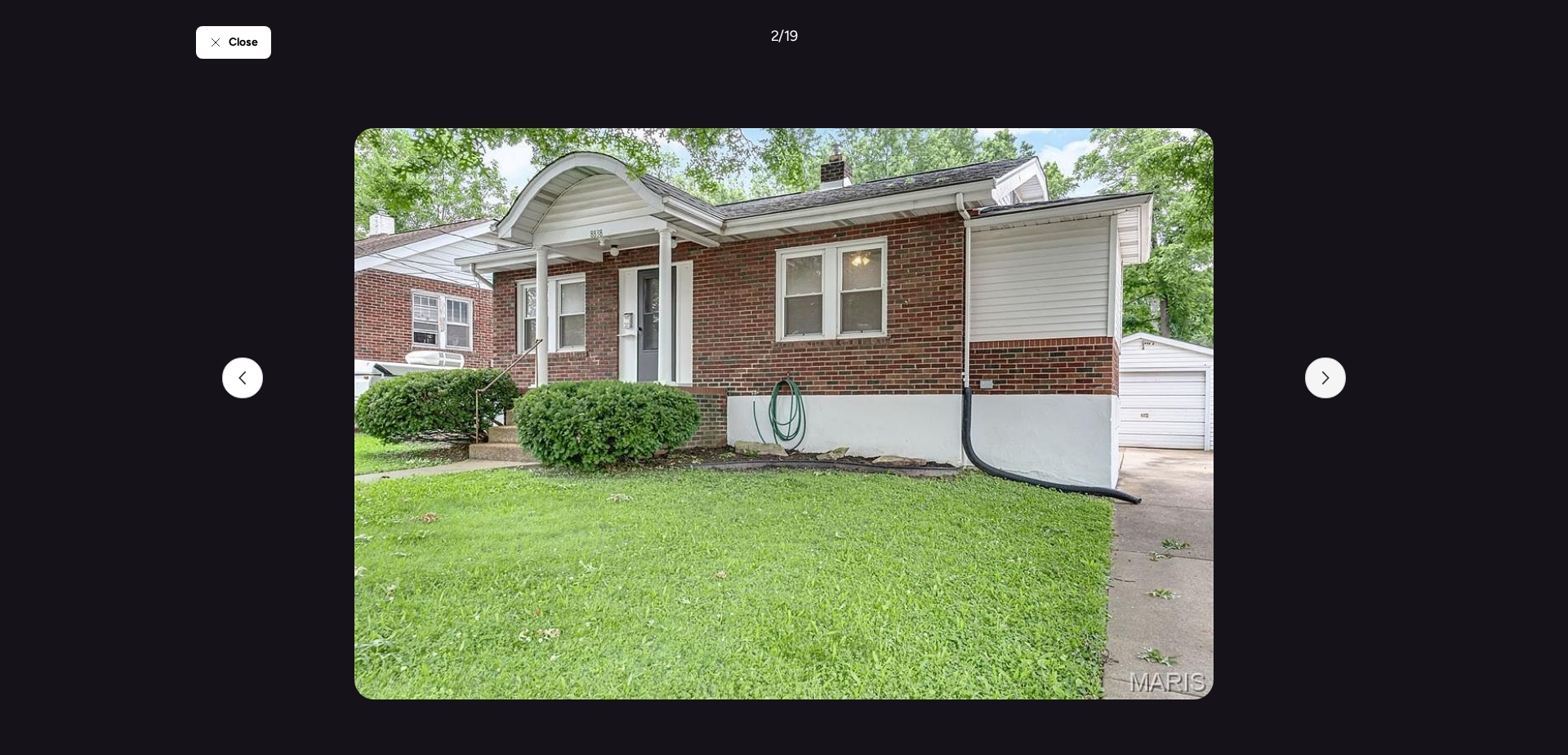
click at [1333, 379] on div at bounding box center [1326, 378] width 41 height 41
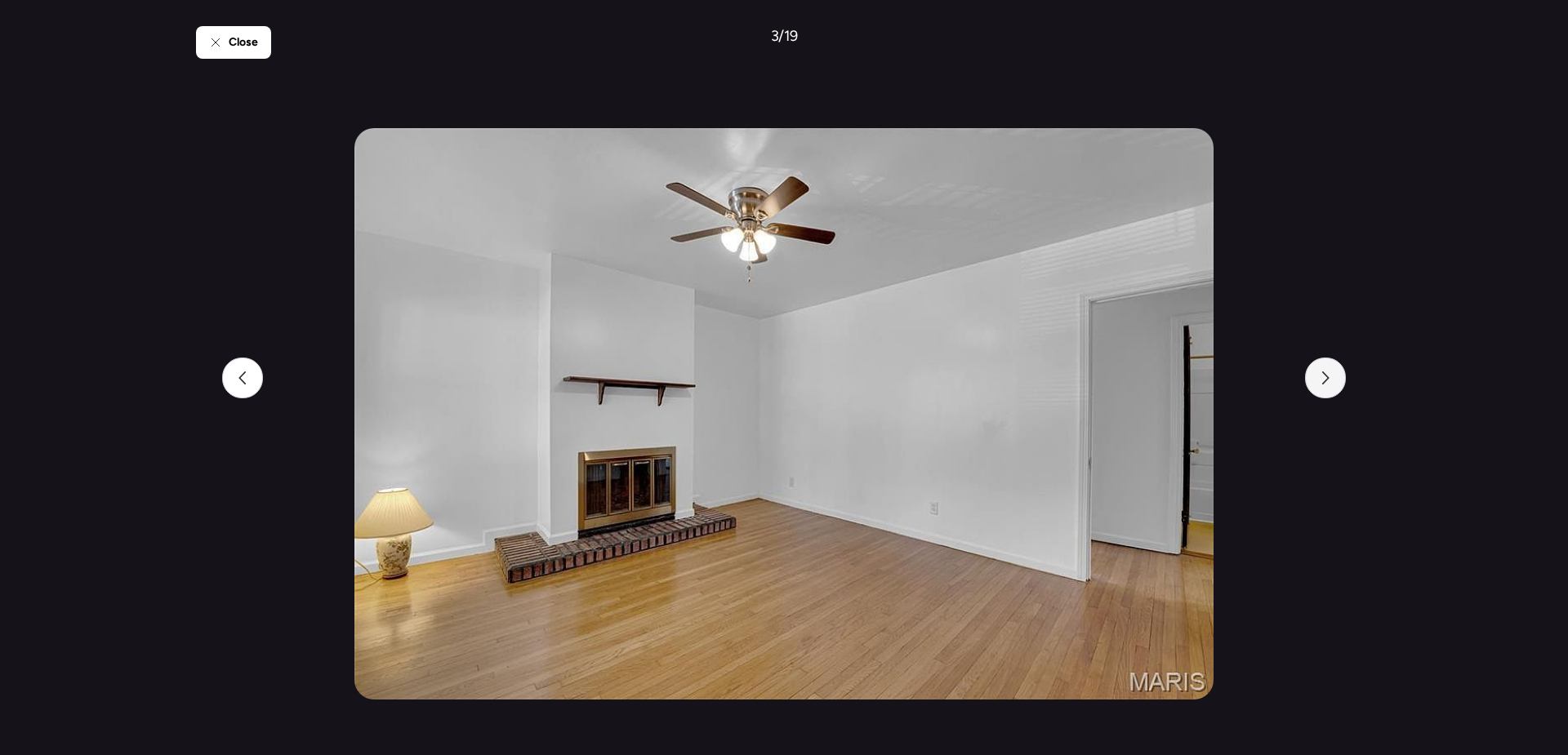
click at [1333, 379] on div at bounding box center [1326, 378] width 41 height 41
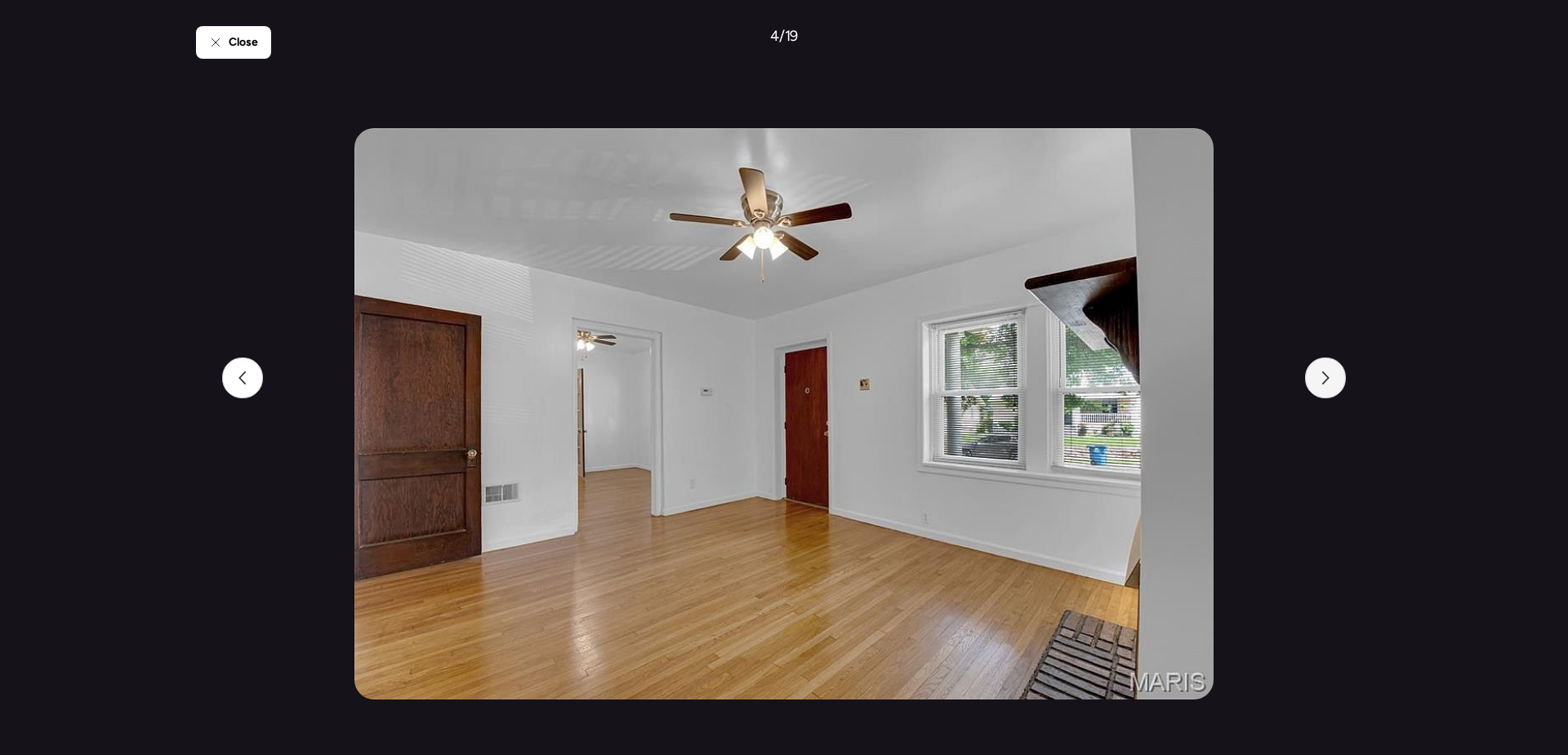
click at [1333, 379] on div at bounding box center [1326, 378] width 41 height 41
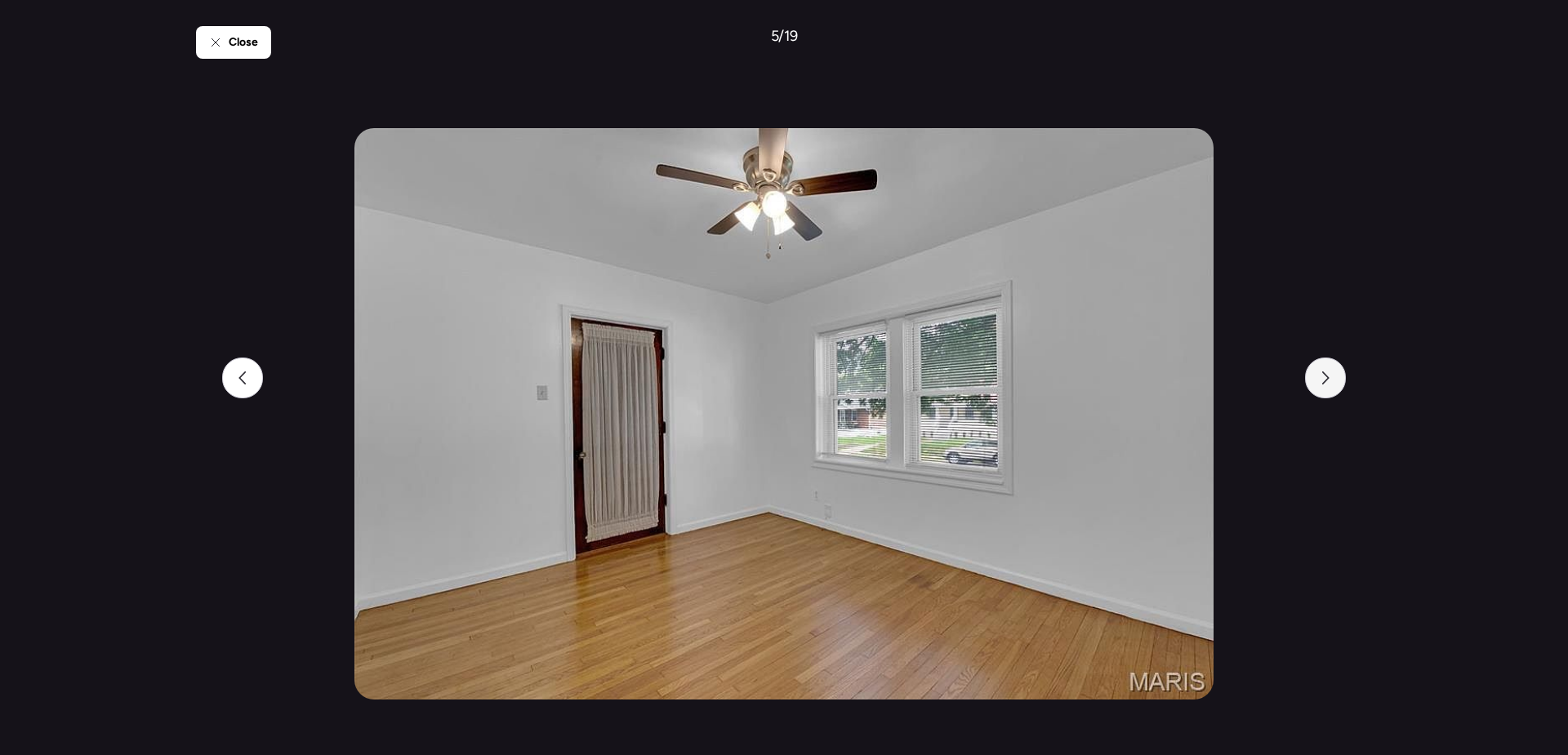
click at [1333, 379] on div at bounding box center [1326, 378] width 41 height 41
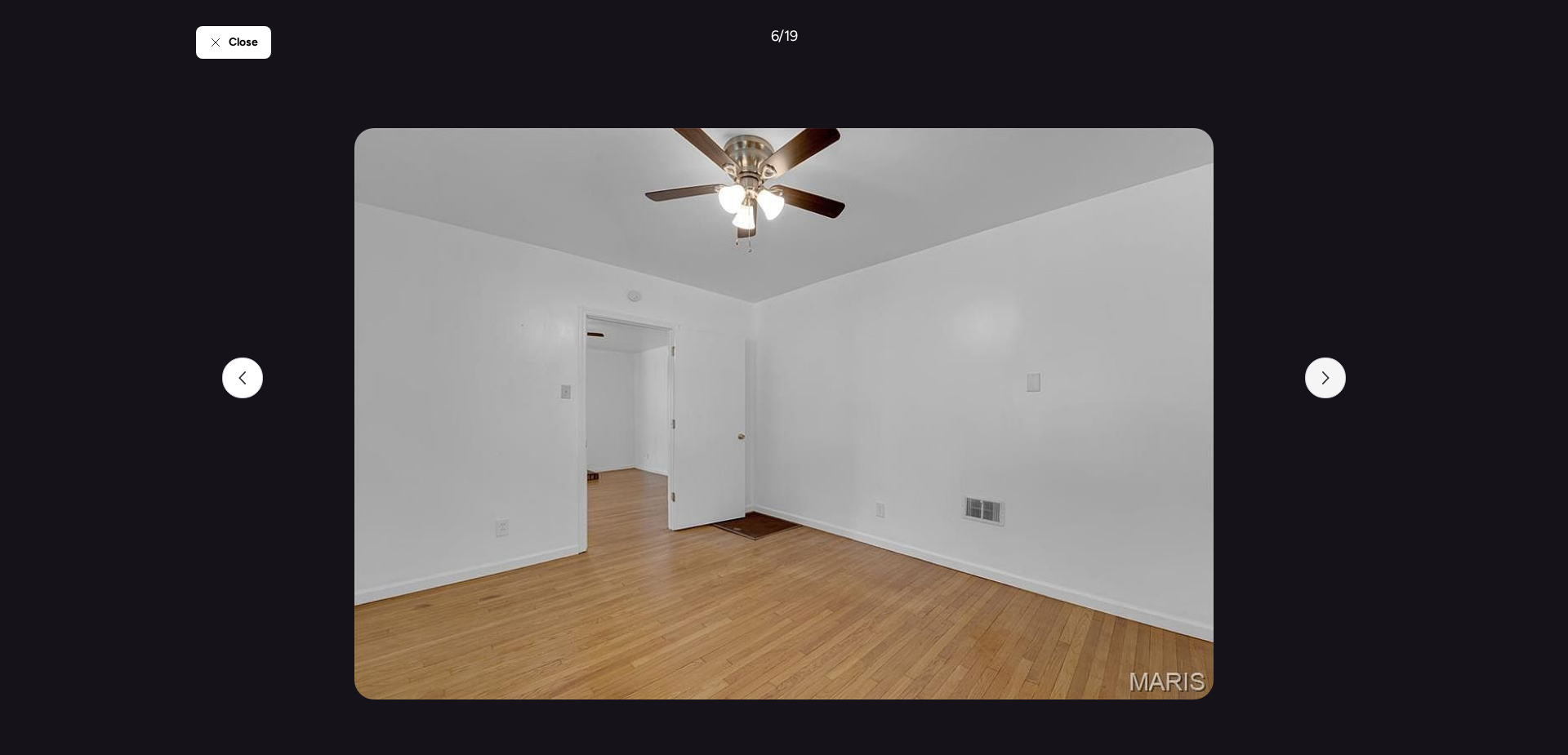
click at [1333, 379] on div at bounding box center [1326, 378] width 41 height 41
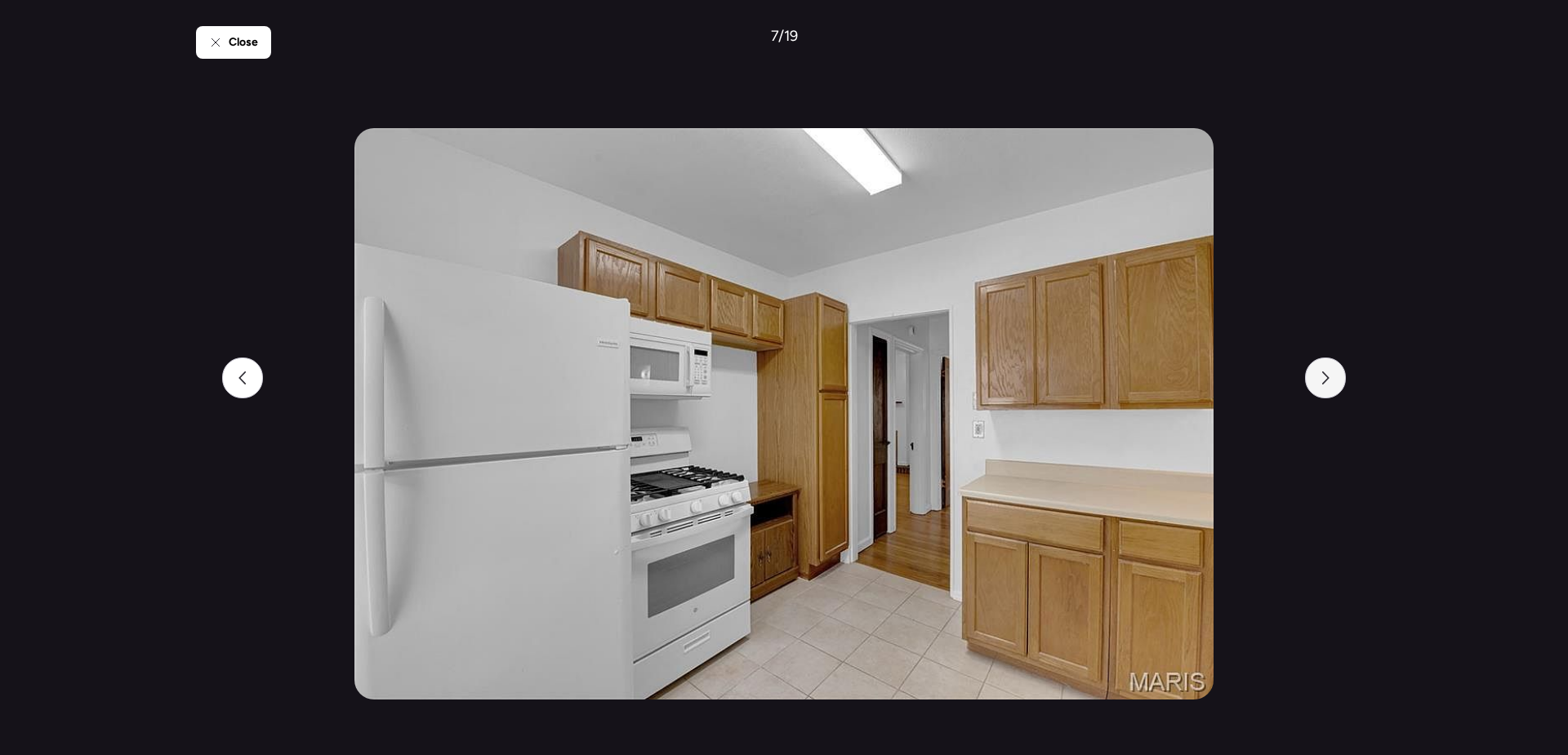
click at [1333, 379] on div at bounding box center [1326, 378] width 41 height 41
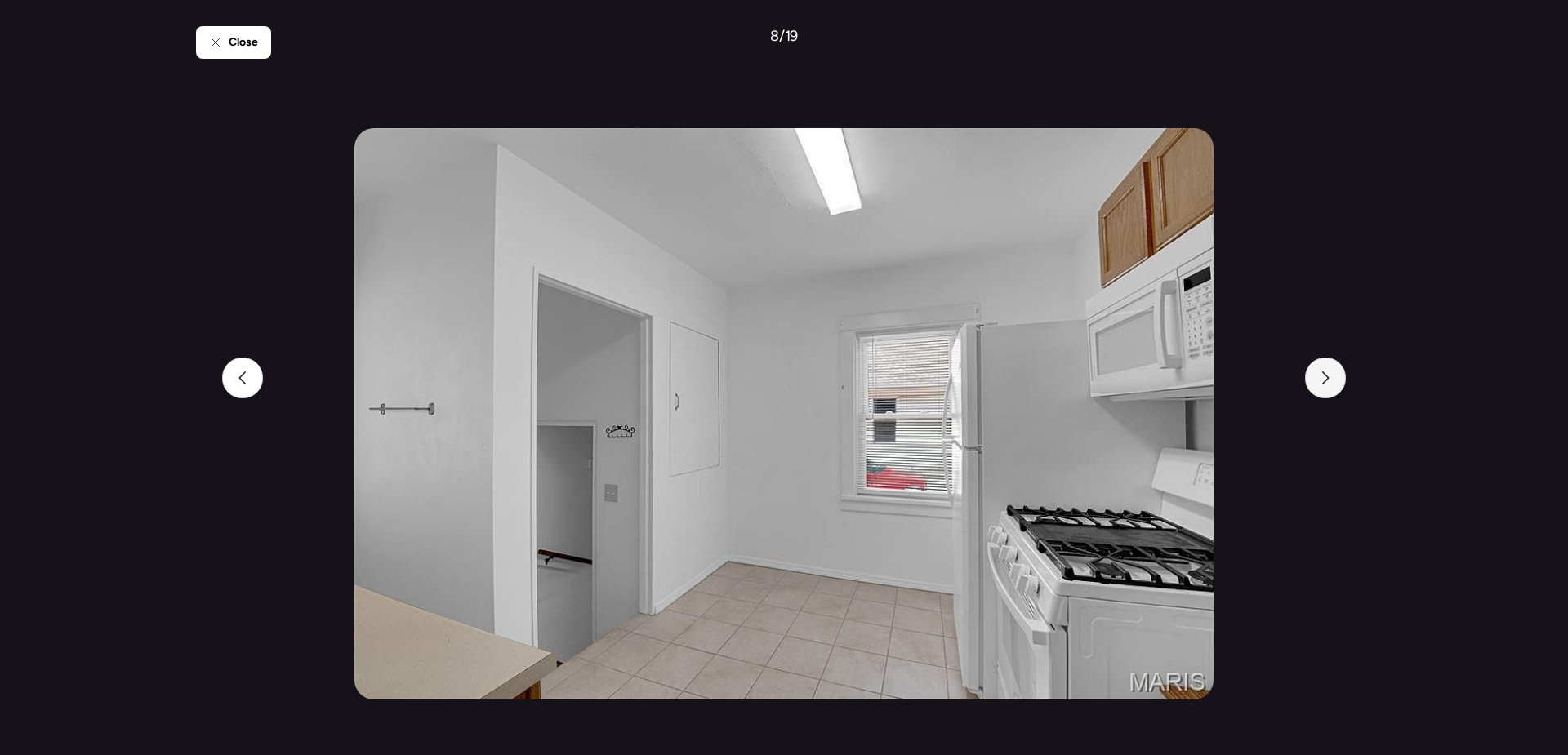
click at [1333, 379] on div at bounding box center [1326, 378] width 41 height 41
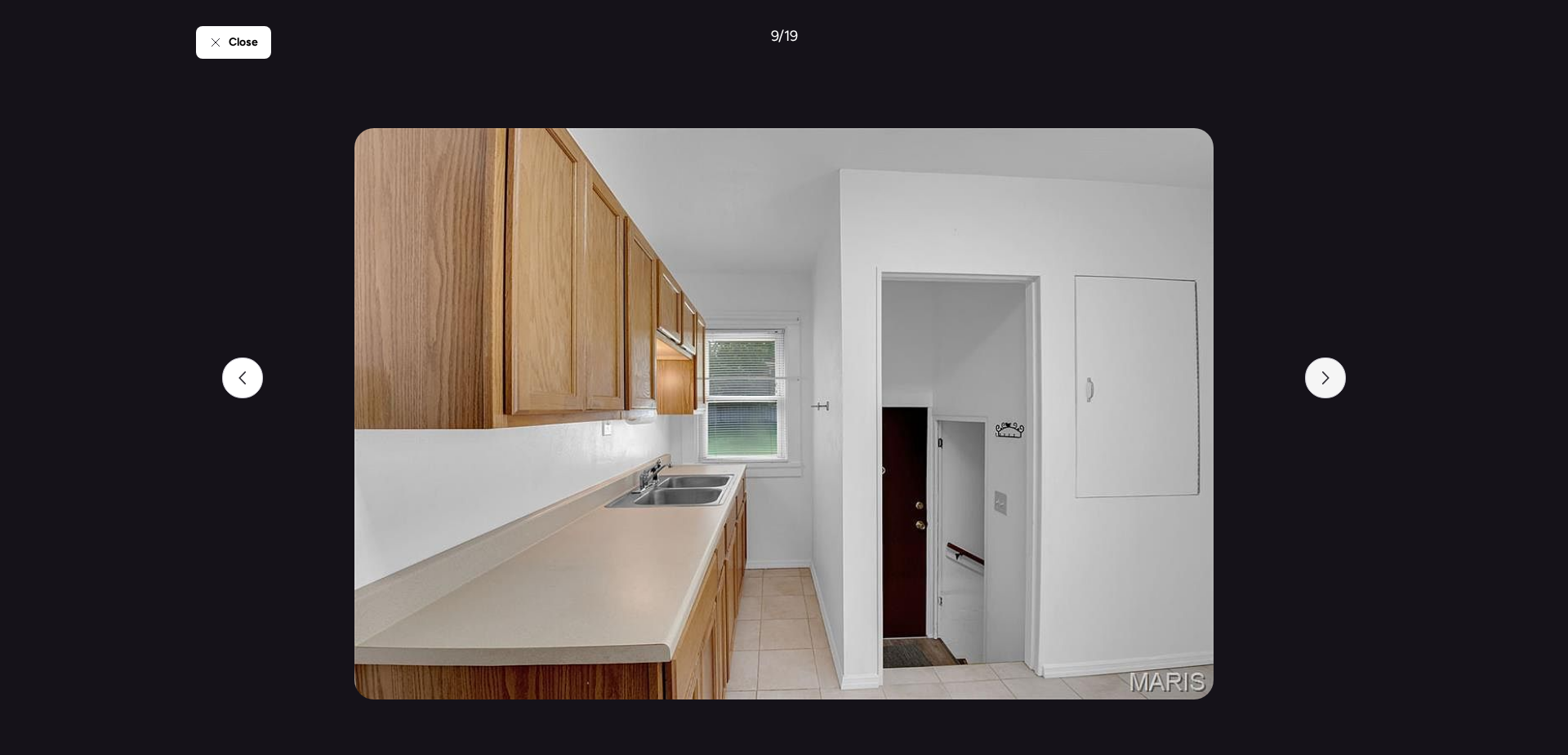
click at [1333, 379] on div at bounding box center [1326, 378] width 41 height 41
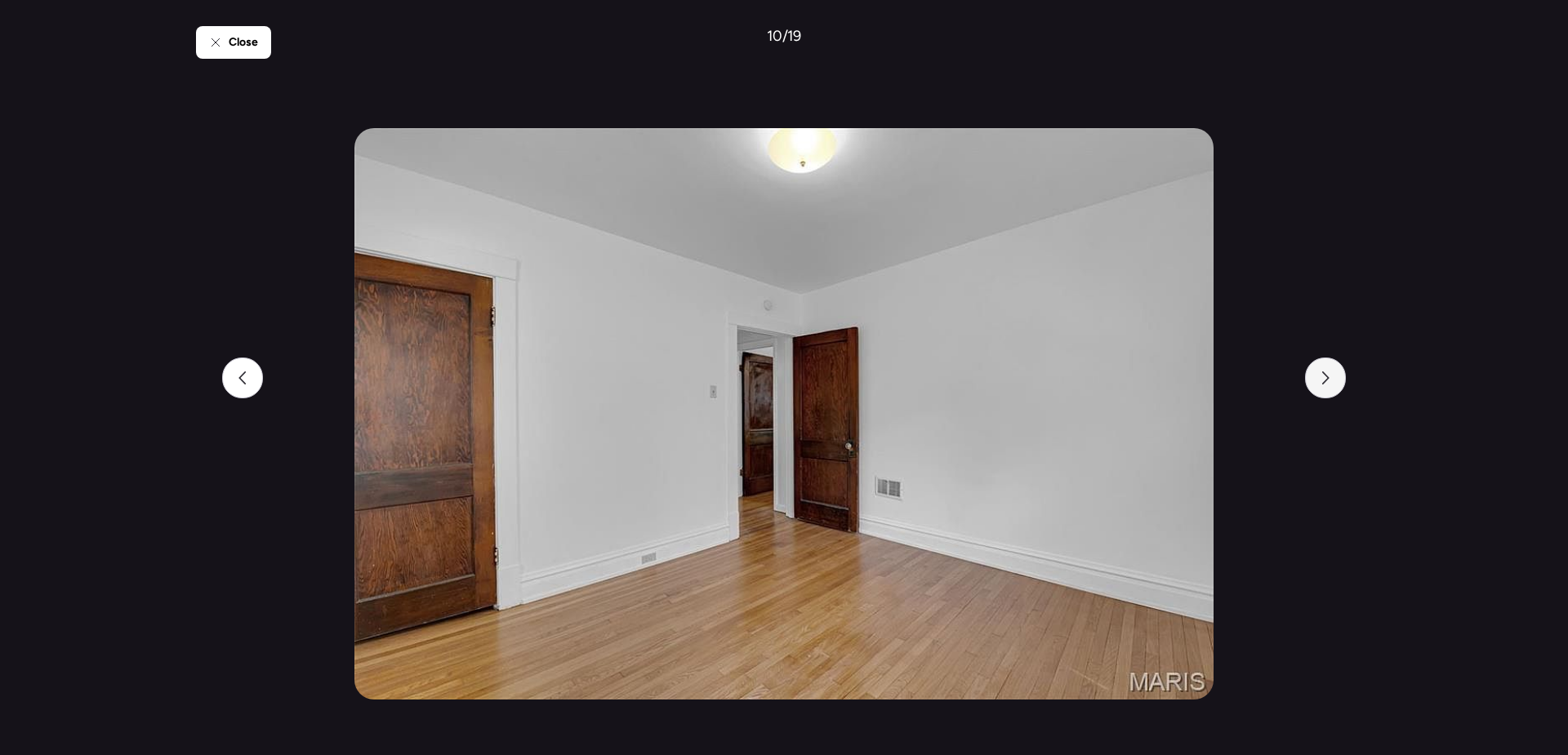
click at [1333, 379] on div at bounding box center [1326, 378] width 41 height 41
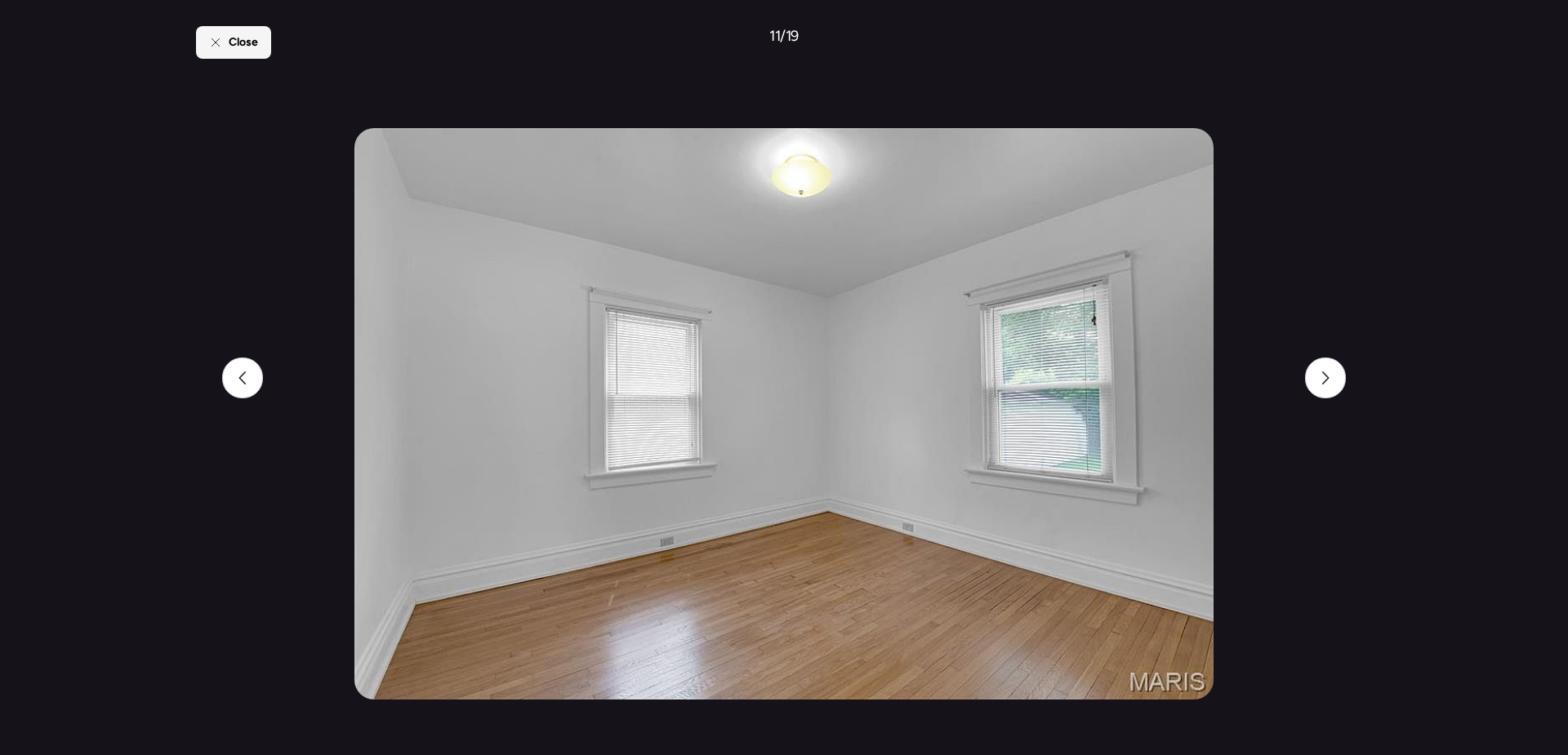
click at [242, 43] on span "Close" at bounding box center [243, 43] width 29 height 16
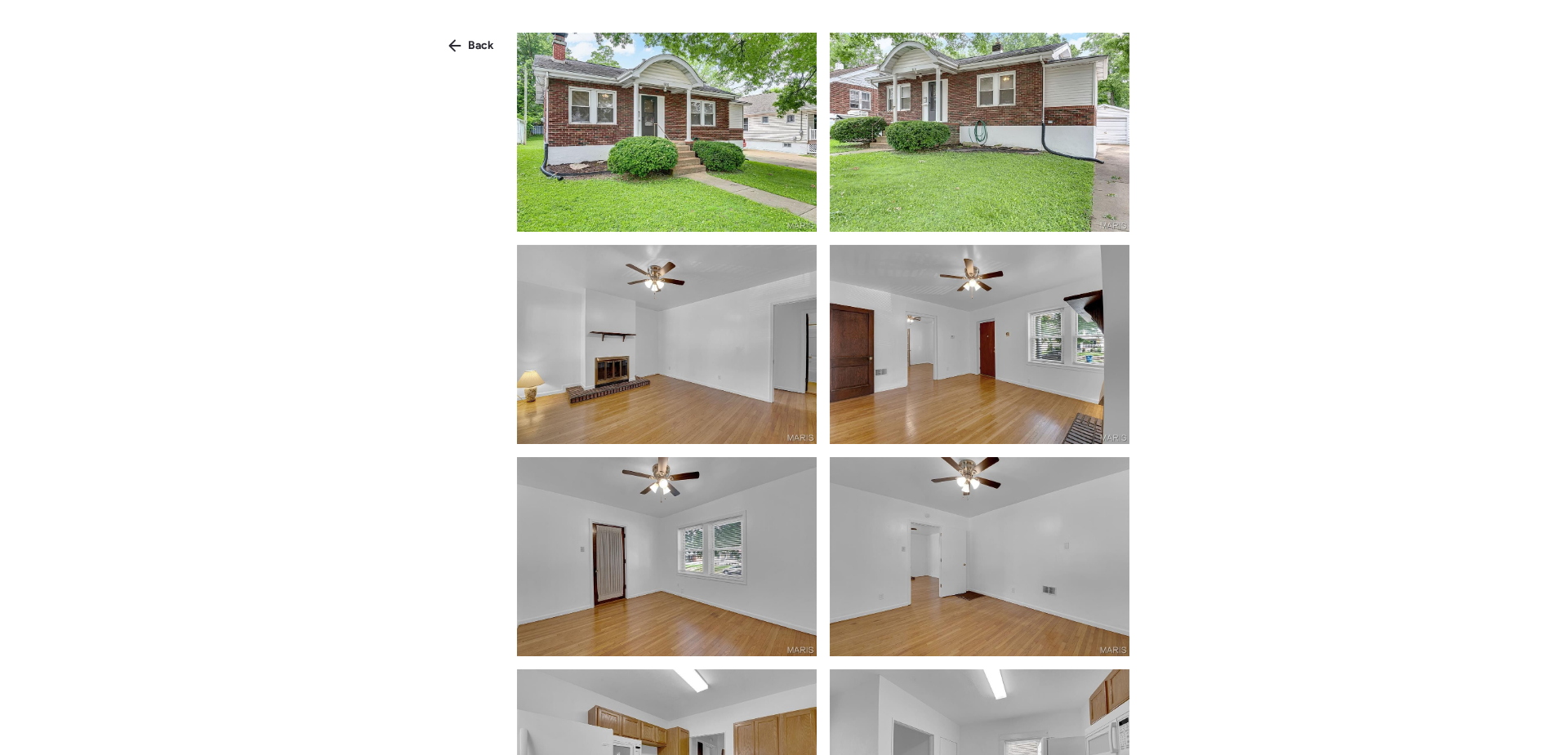
drag, startPoint x: 458, startPoint y: 55, endPoint x: 532, endPoint y: 94, distance: 83.6
click at [458, 54] on div "Back" at bounding box center [471, 45] width 66 height 26
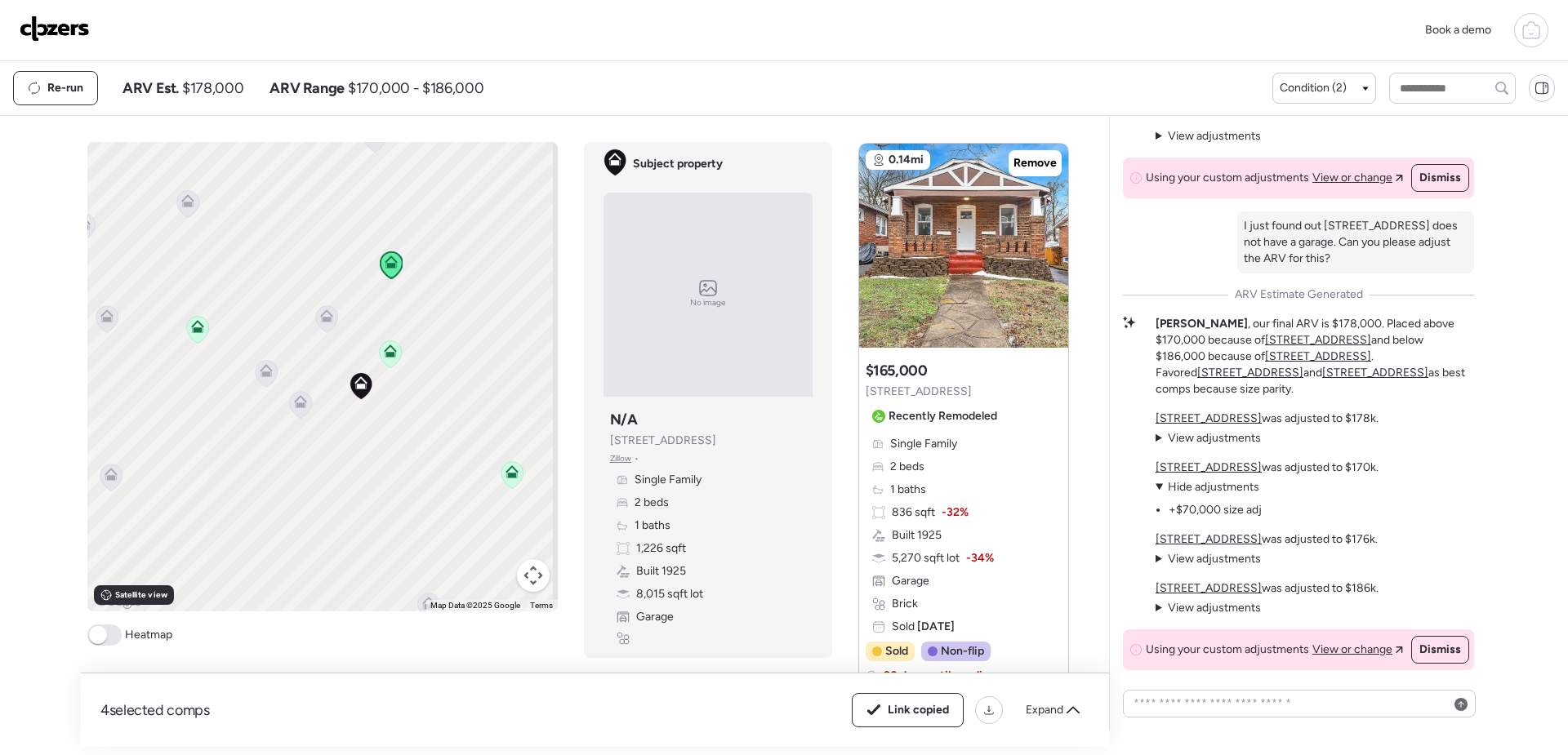
scroll to position [2739, 0]
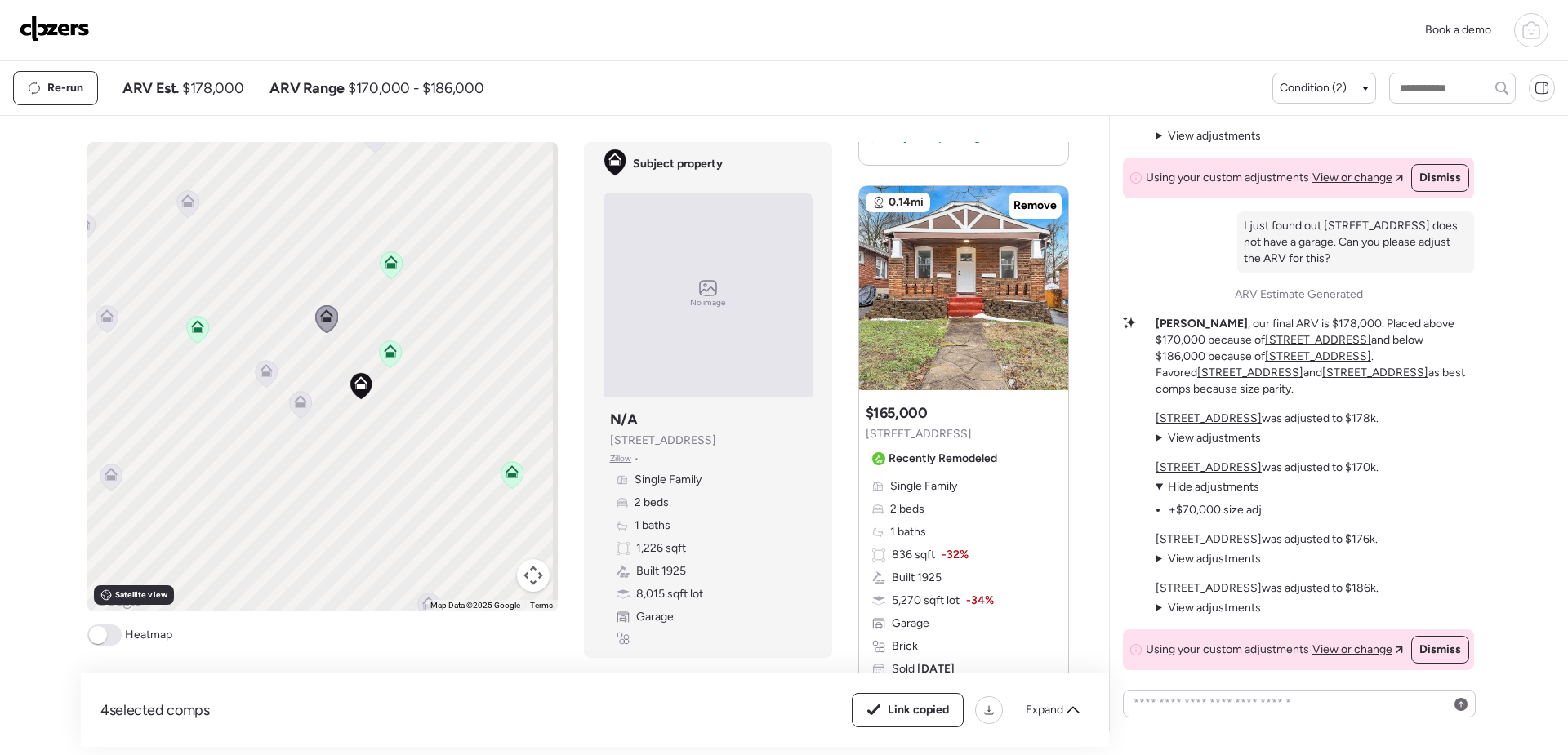
click at [323, 326] on icon at bounding box center [326, 319] width 22 height 27
click at [320, 317] on icon at bounding box center [327, 316] width 13 height 13
click at [299, 404] on icon at bounding box center [300, 405] width 11 height 5
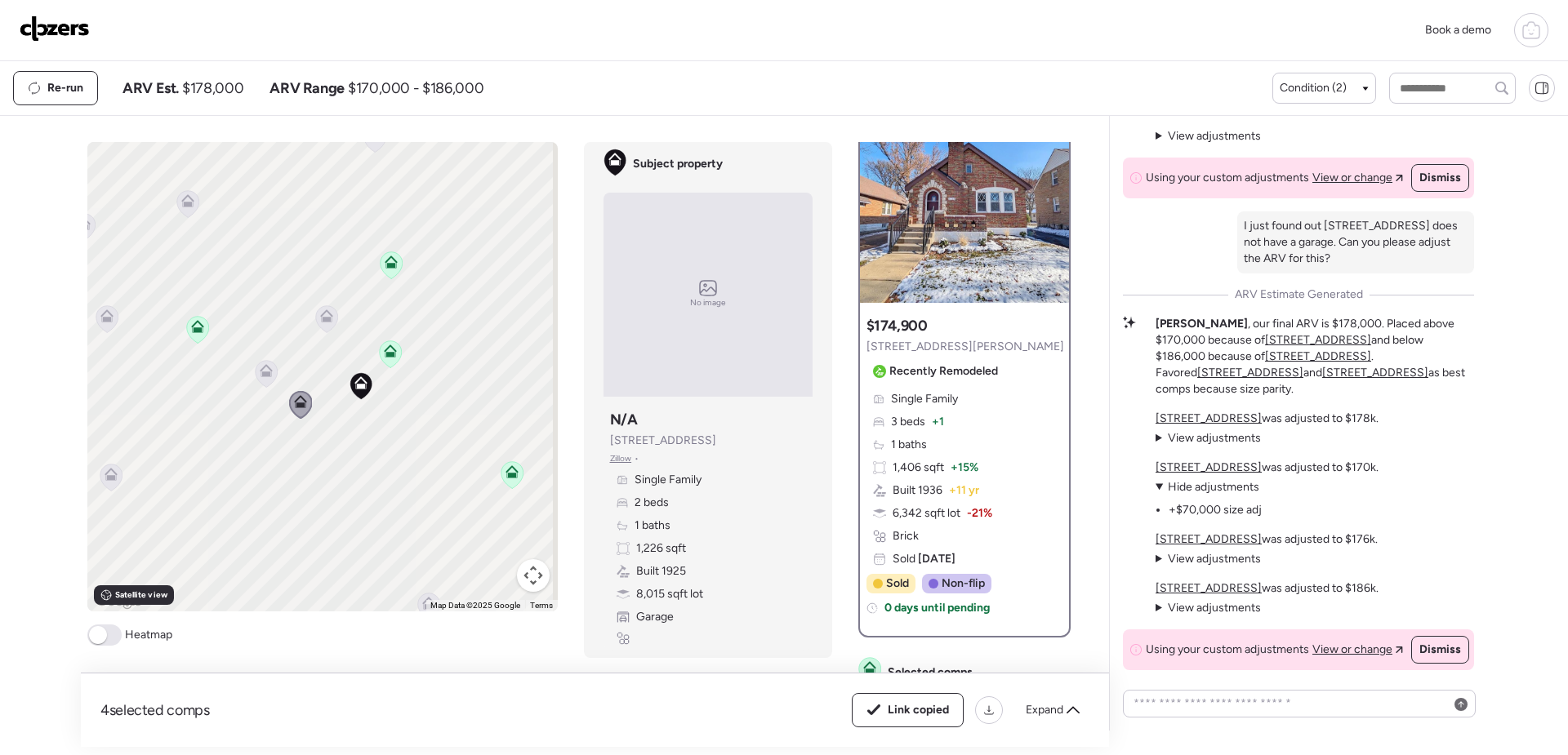
scroll to position [0, 0]
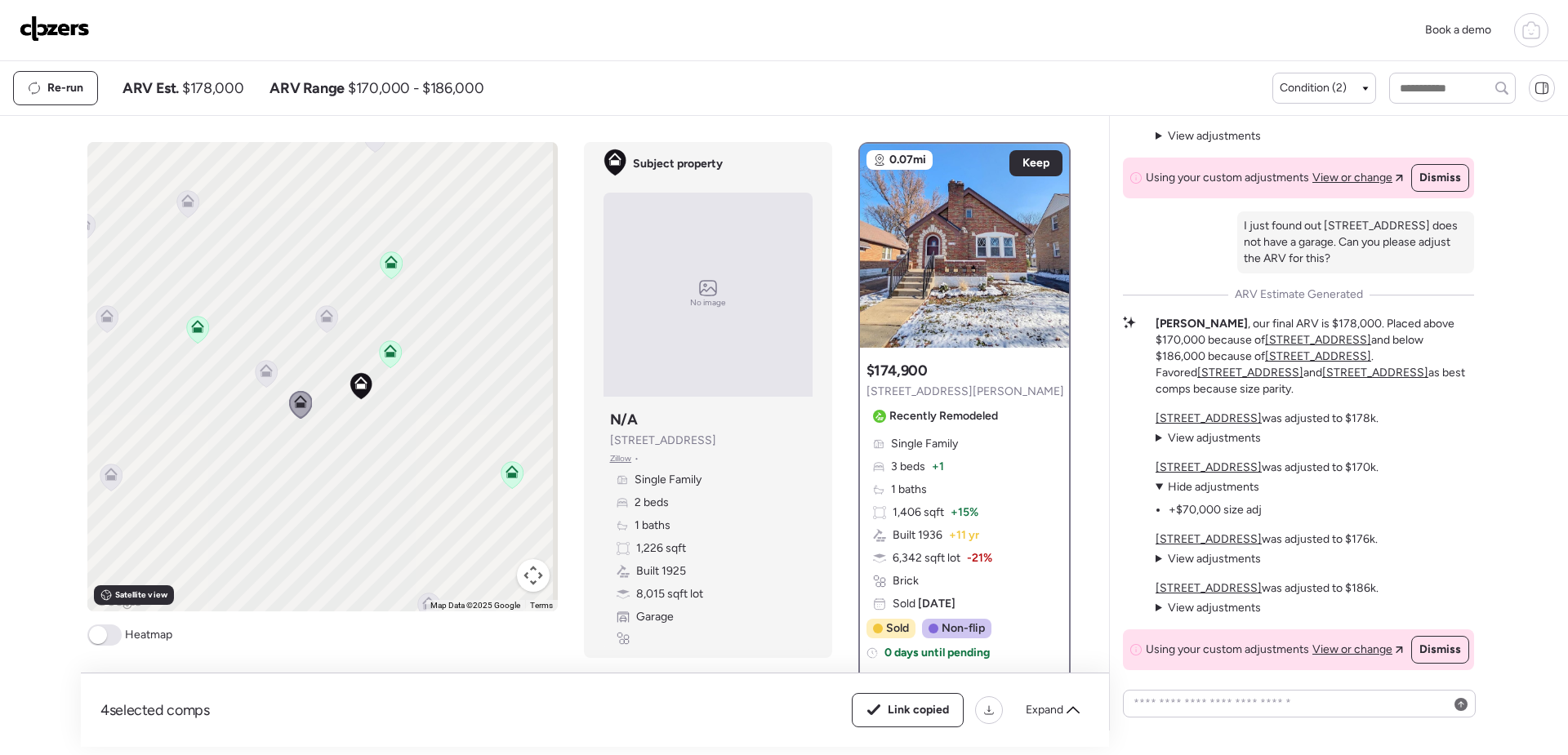
click at [320, 317] on icon at bounding box center [327, 316] width 13 height 13
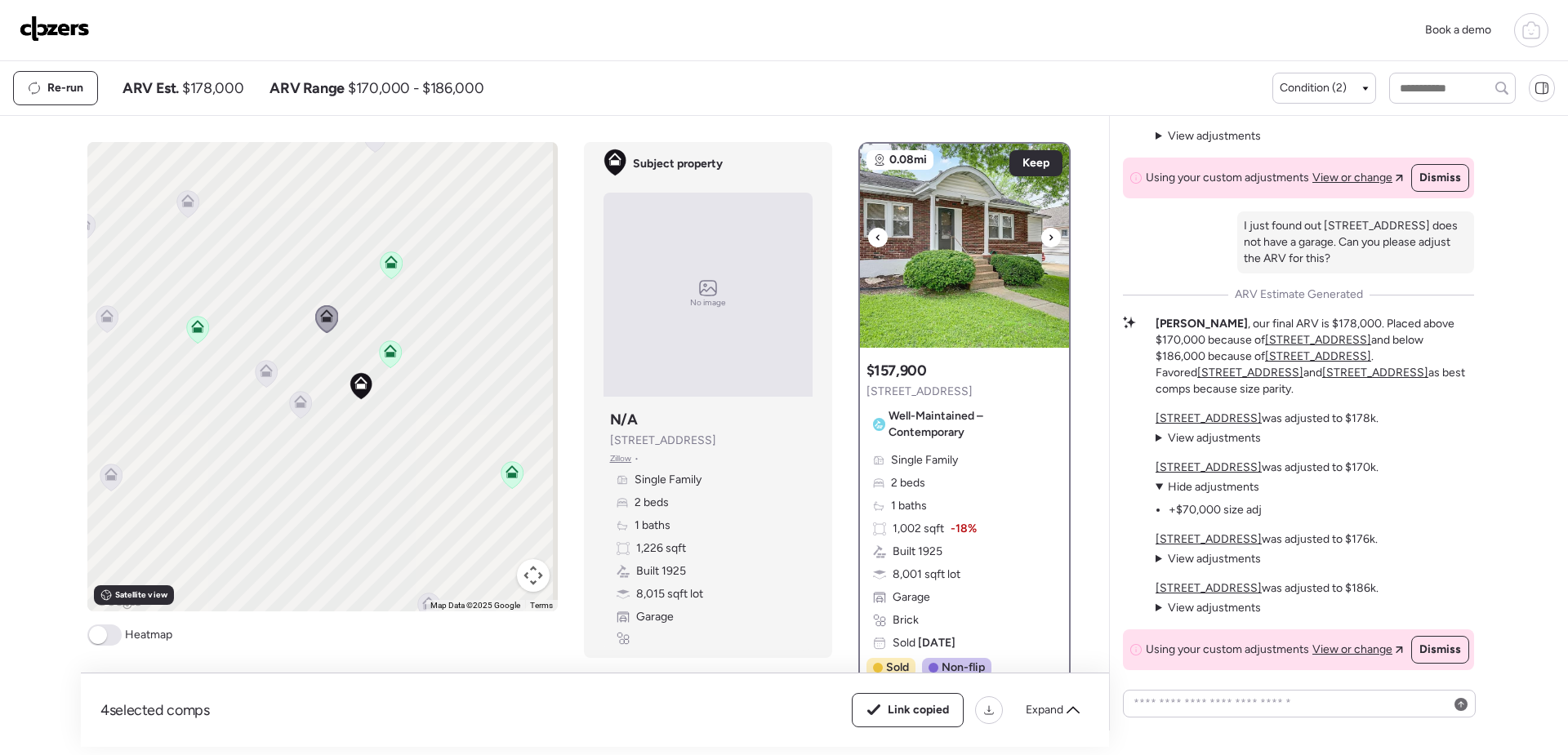
click at [975, 262] on img at bounding box center [965, 246] width 209 height 204
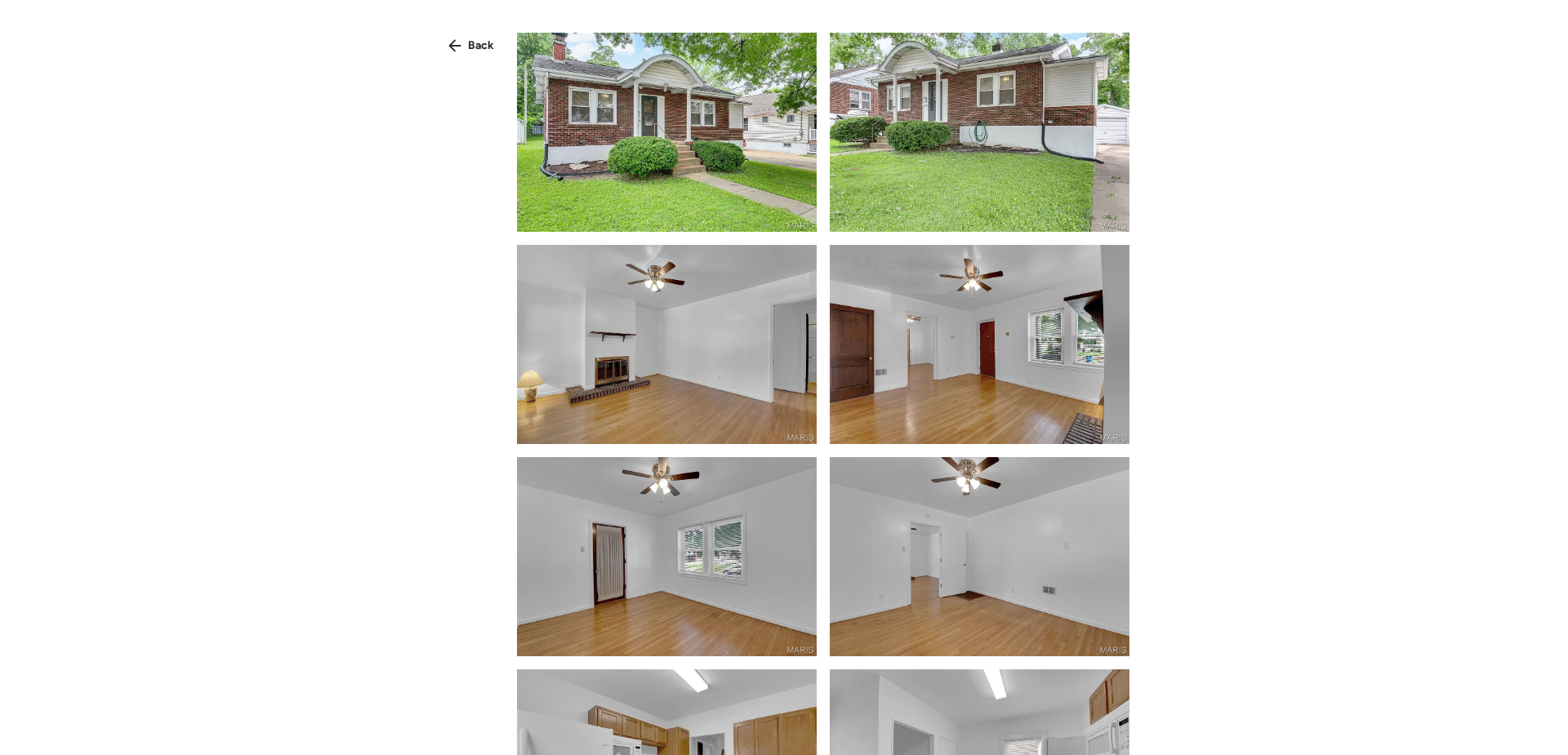
click at [650, 138] on img at bounding box center [667, 132] width 300 height 200
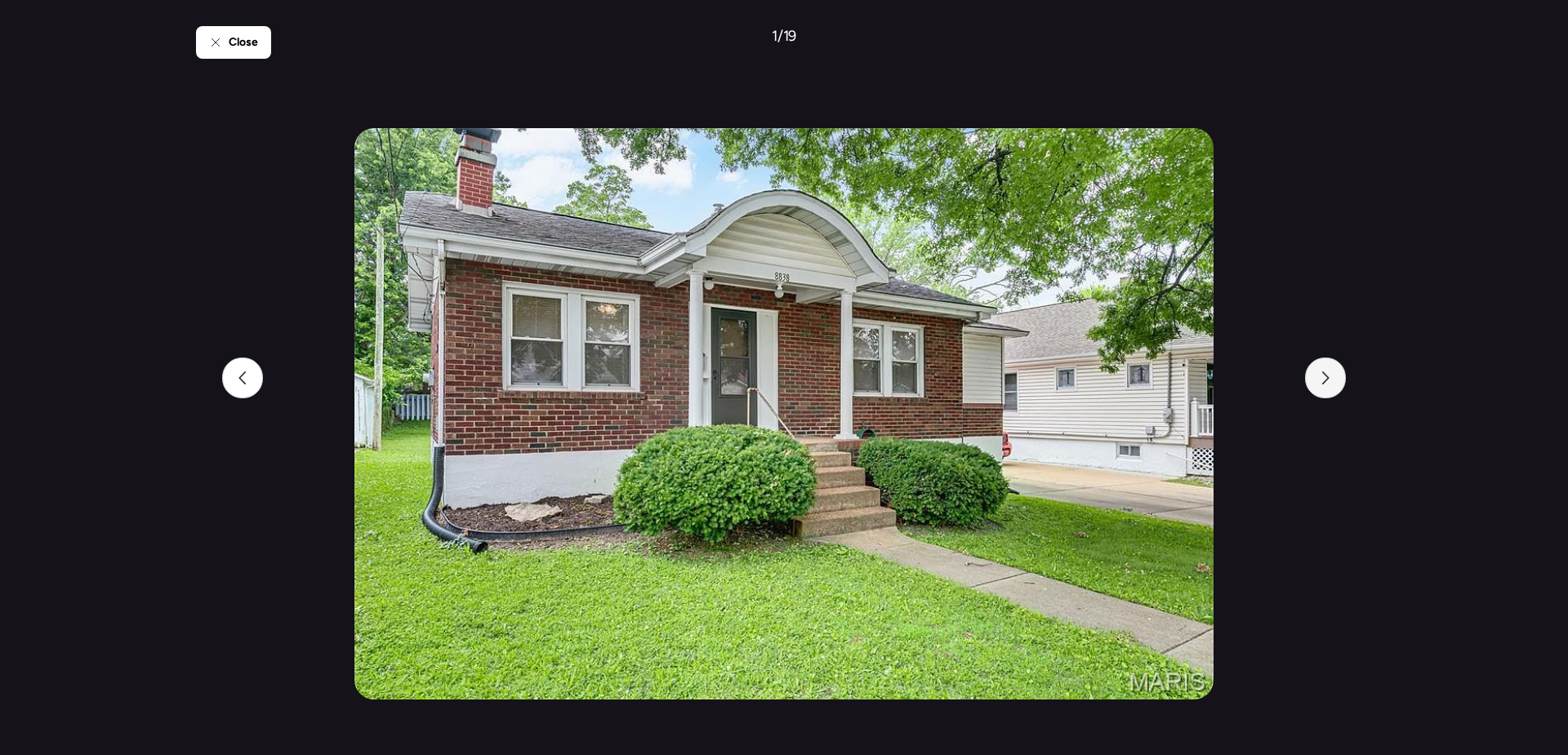
click at [1328, 389] on div at bounding box center [1326, 378] width 41 height 41
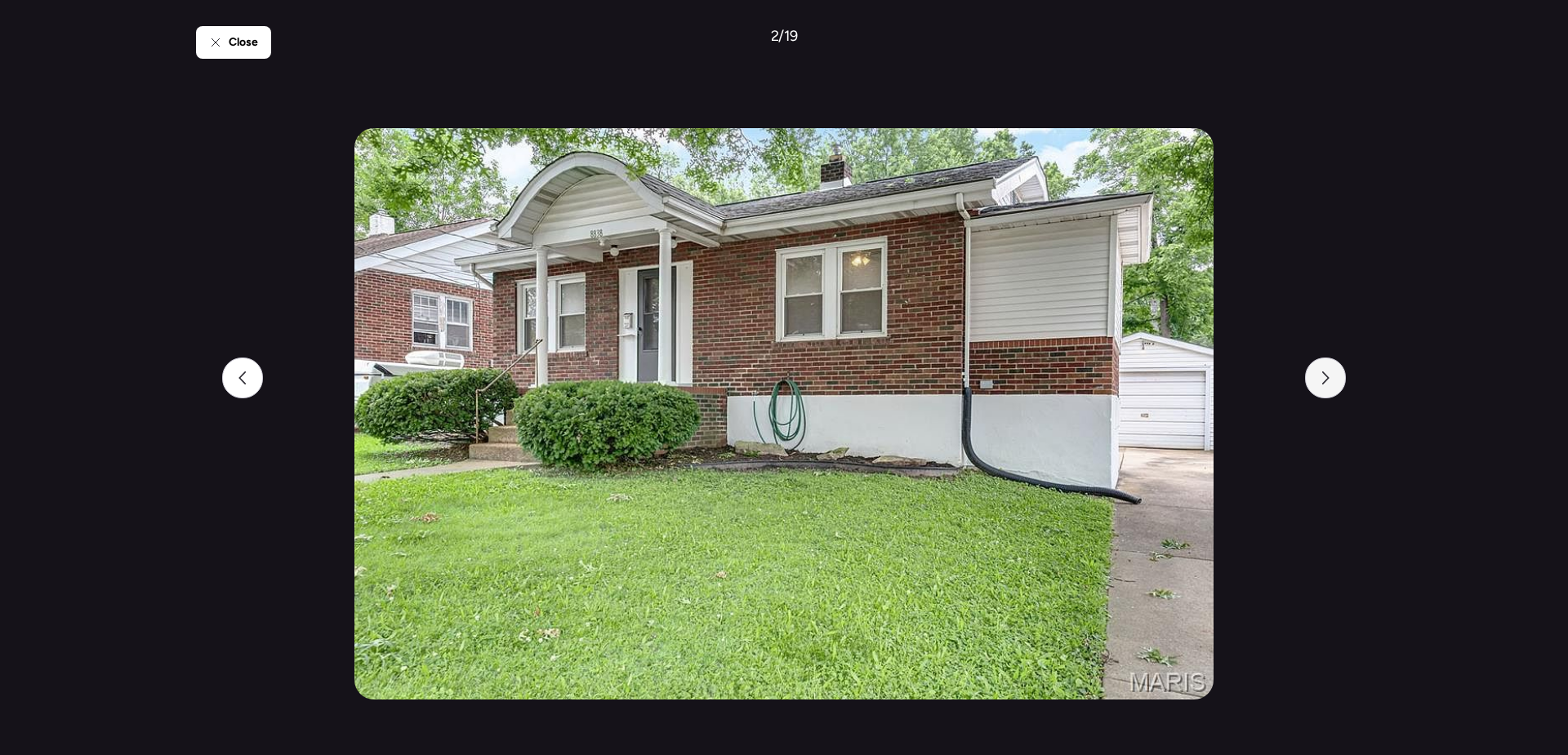
click at [1328, 389] on div at bounding box center [1326, 378] width 41 height 41
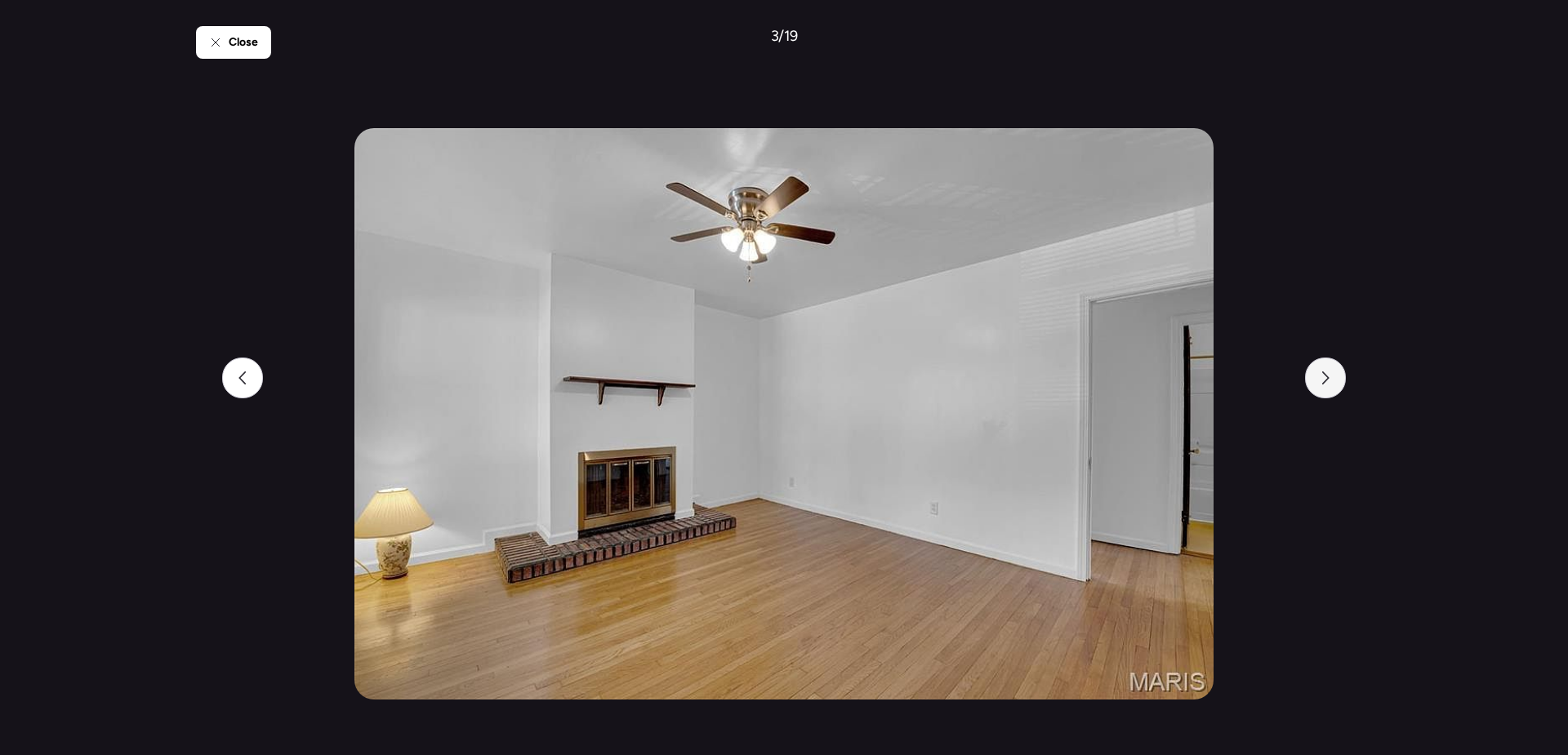
click at [1328, 389] on div at bounding box center [1326, 378] width 41 height 41
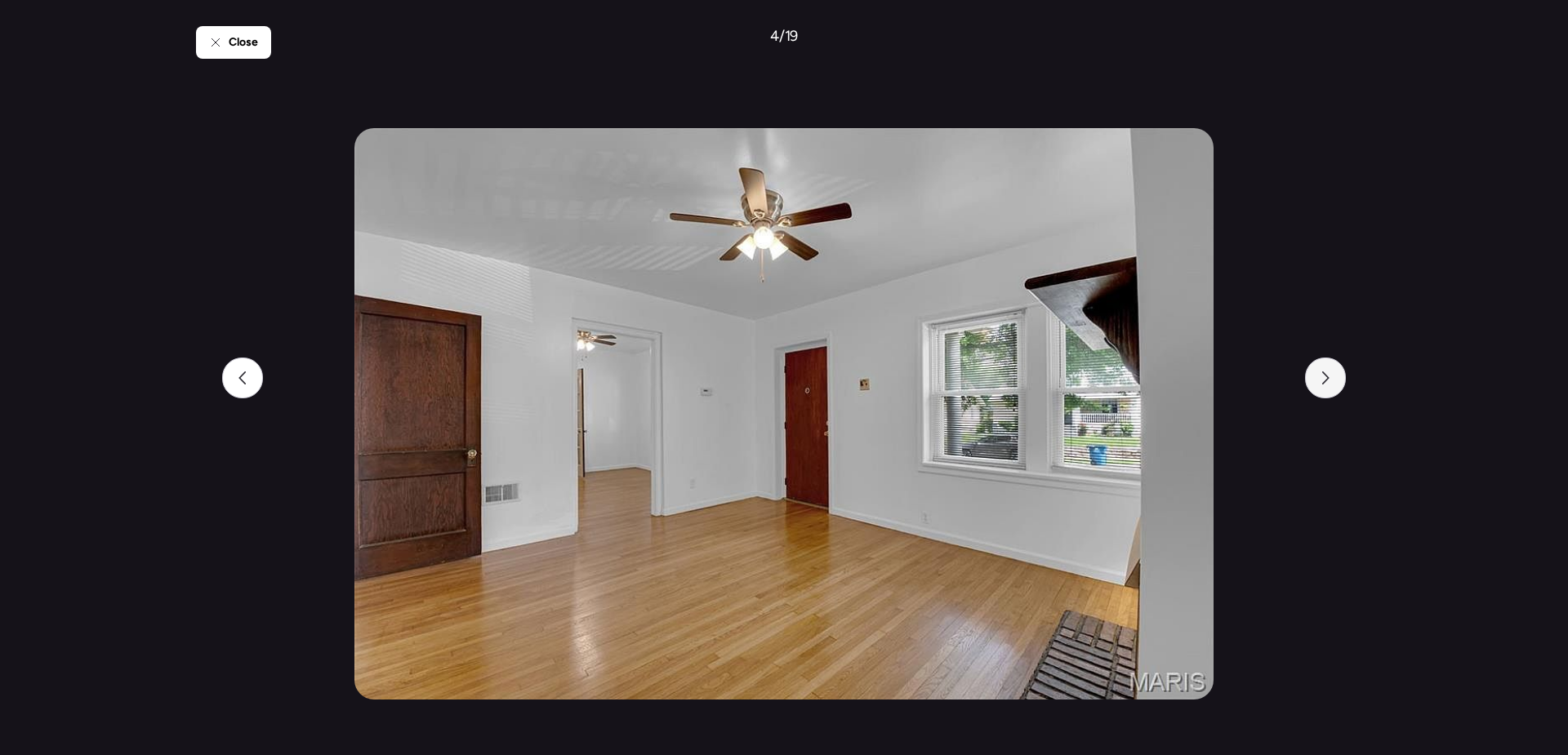
click at [1328, 389] on div at bounding box center [1326, 378] width 41 height 41
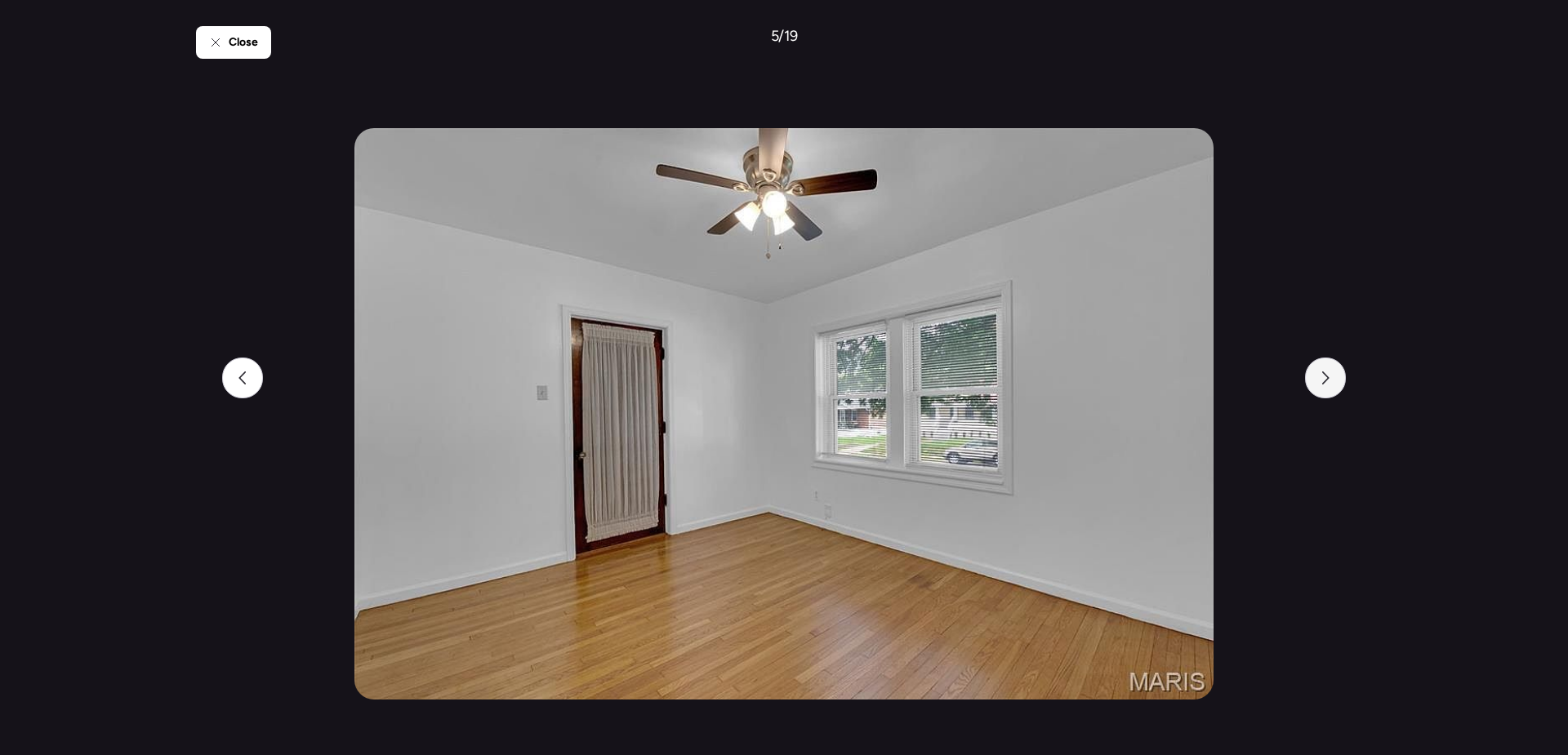
click at [1328, 389] on div at bounding box center [1326, 378] width 41 height 41
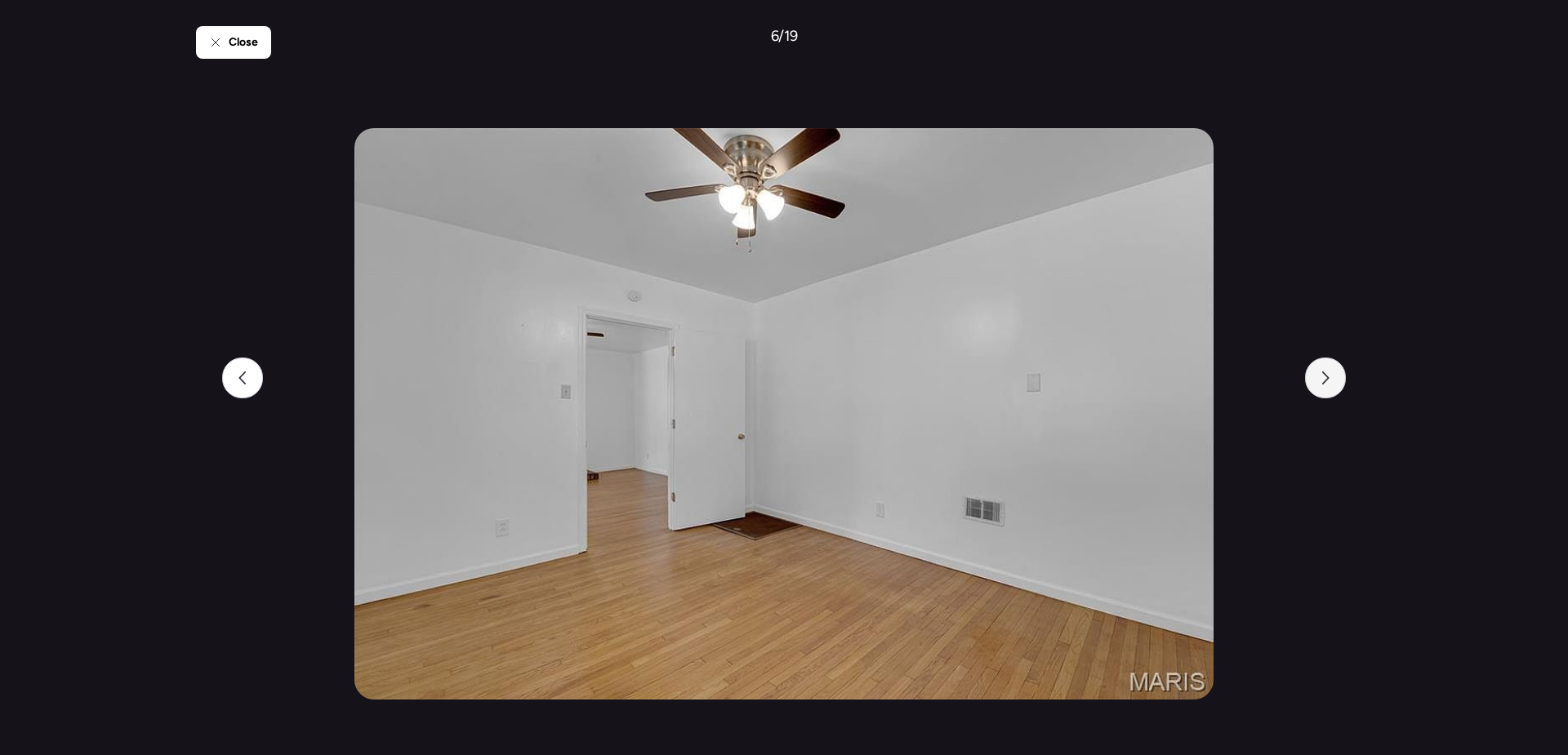
click at [1328, 389] on div at bounding box center [1326, 378] width 41 height 41
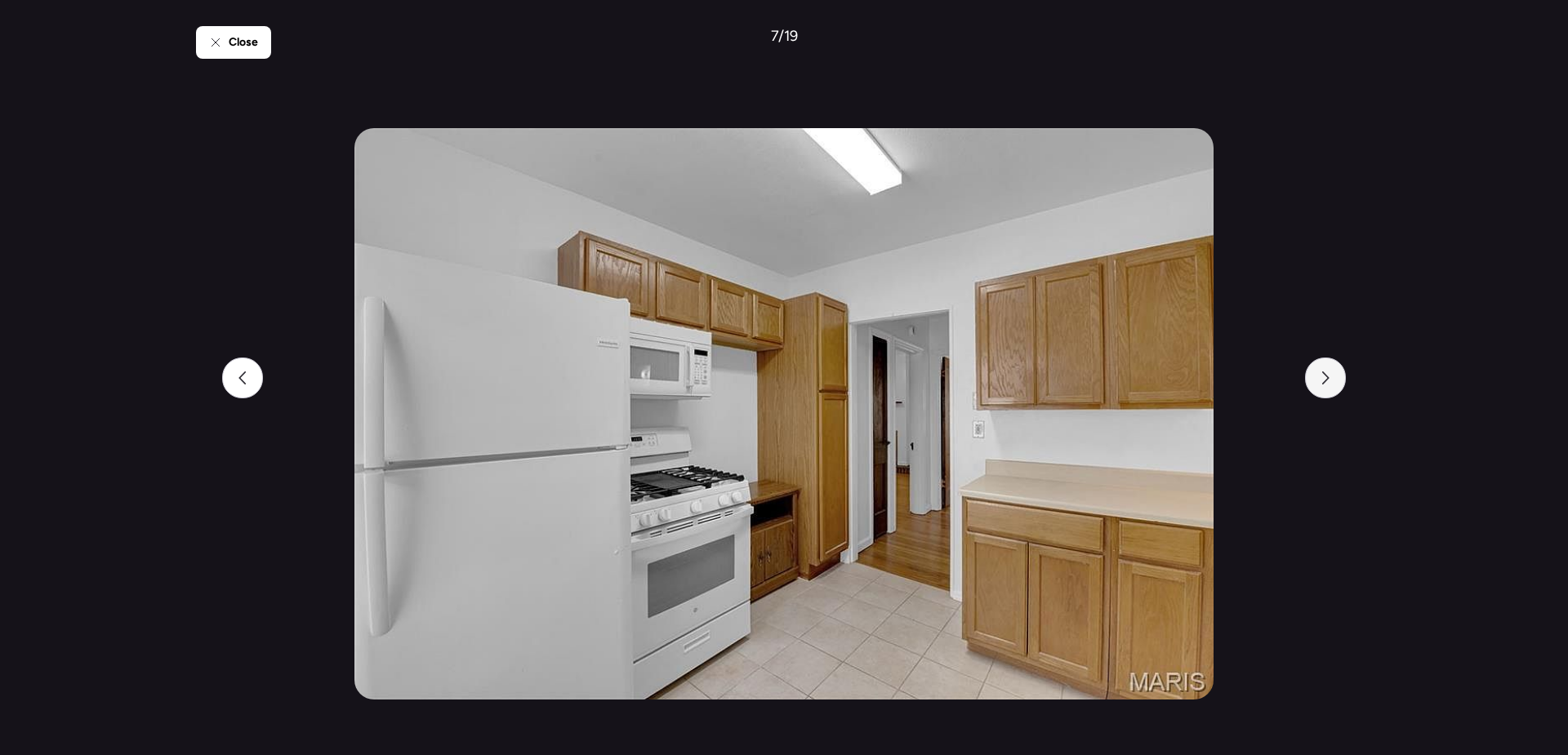
click at [1328, 389] on div at bounding box center [1326, 378] width 41 height 41
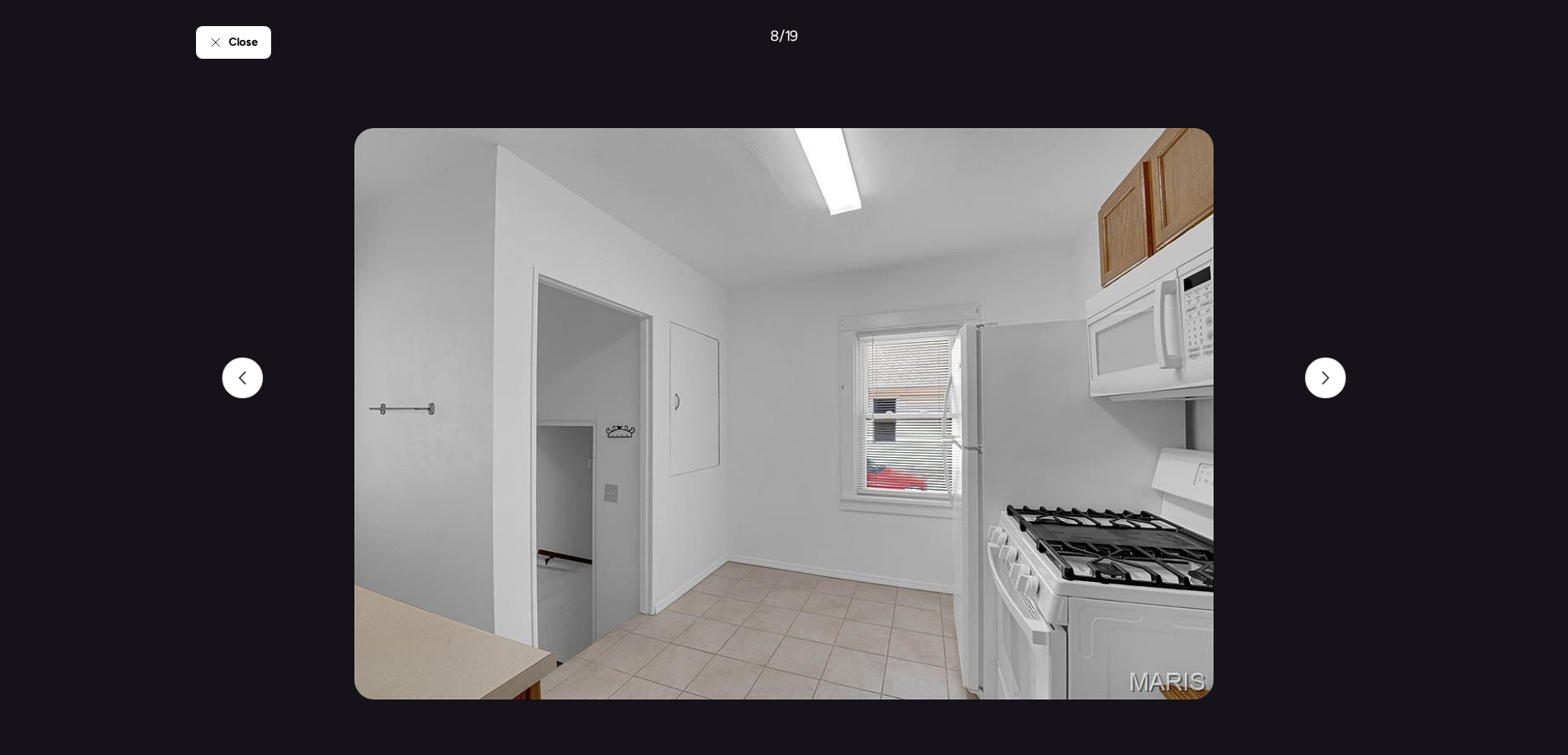
click at [217, 387] on div "Close 8 / 19" at bounding box center [784, 377] width 1176 height 755
click at [247, 385] on div at bounding box center [242, 378] width 41 height 41
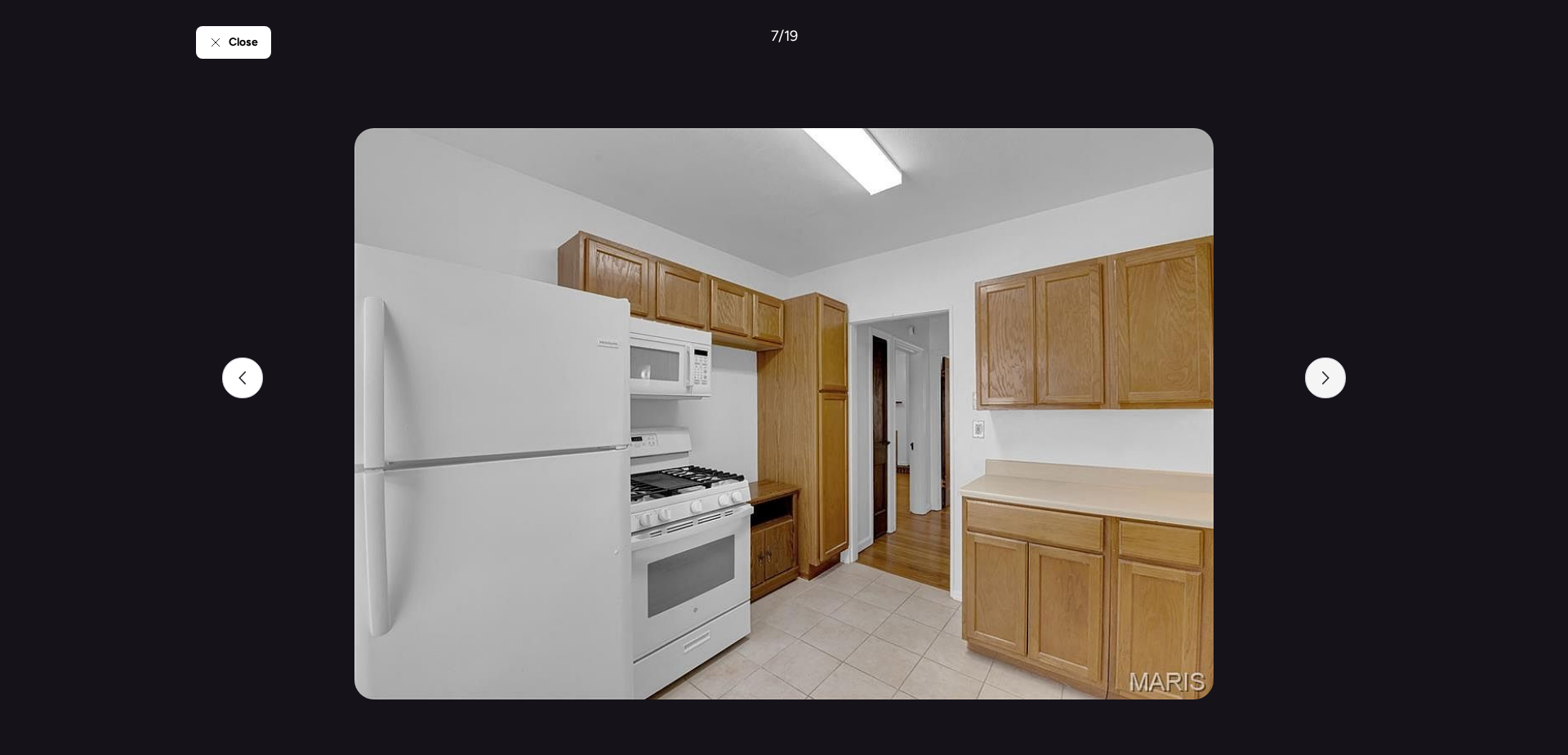
click at [1329, 383] on icon at bounding box center [1325, 378] width 13 height 13
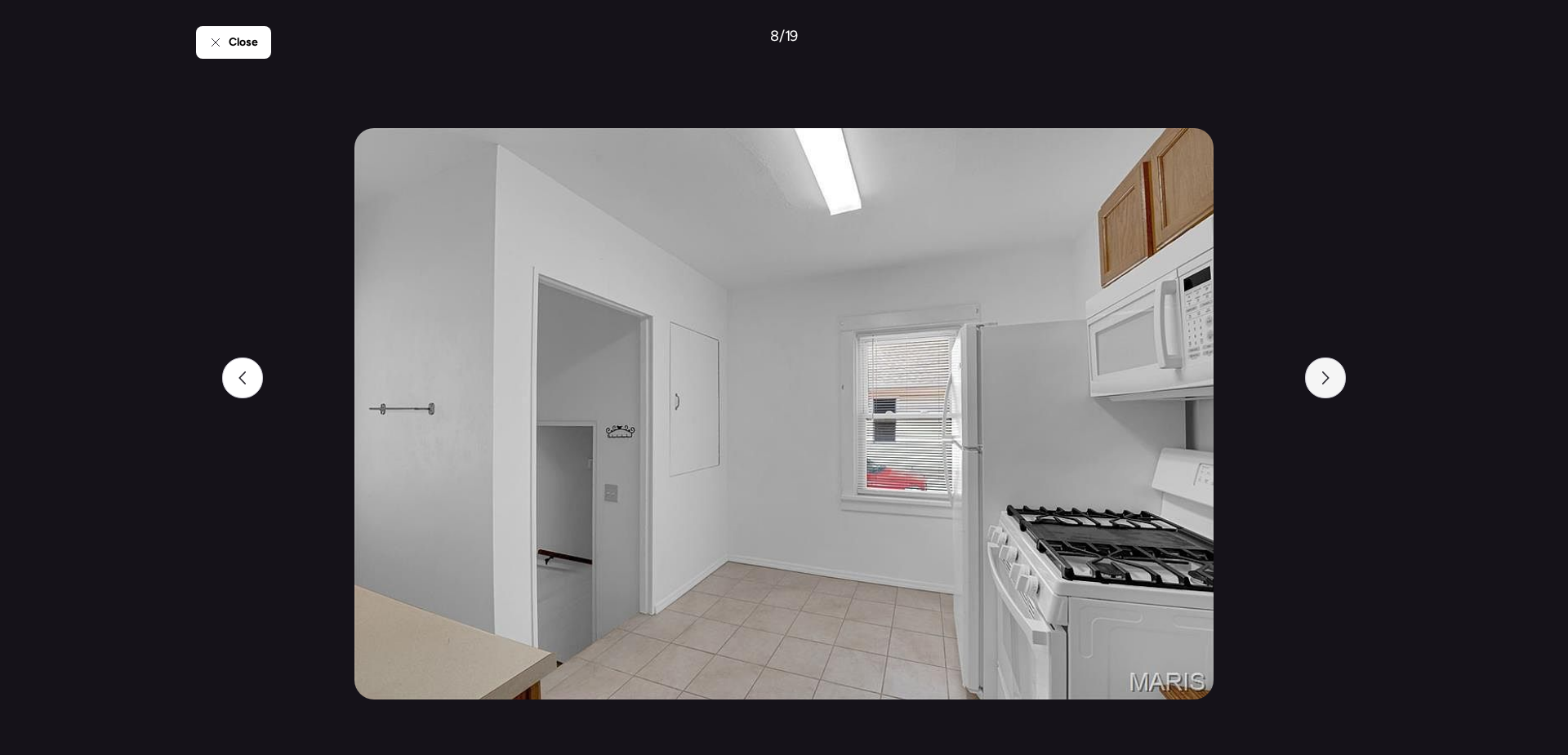
click at [1328, 383] on icon at bounding box center [1325, 378] width 13 height 13
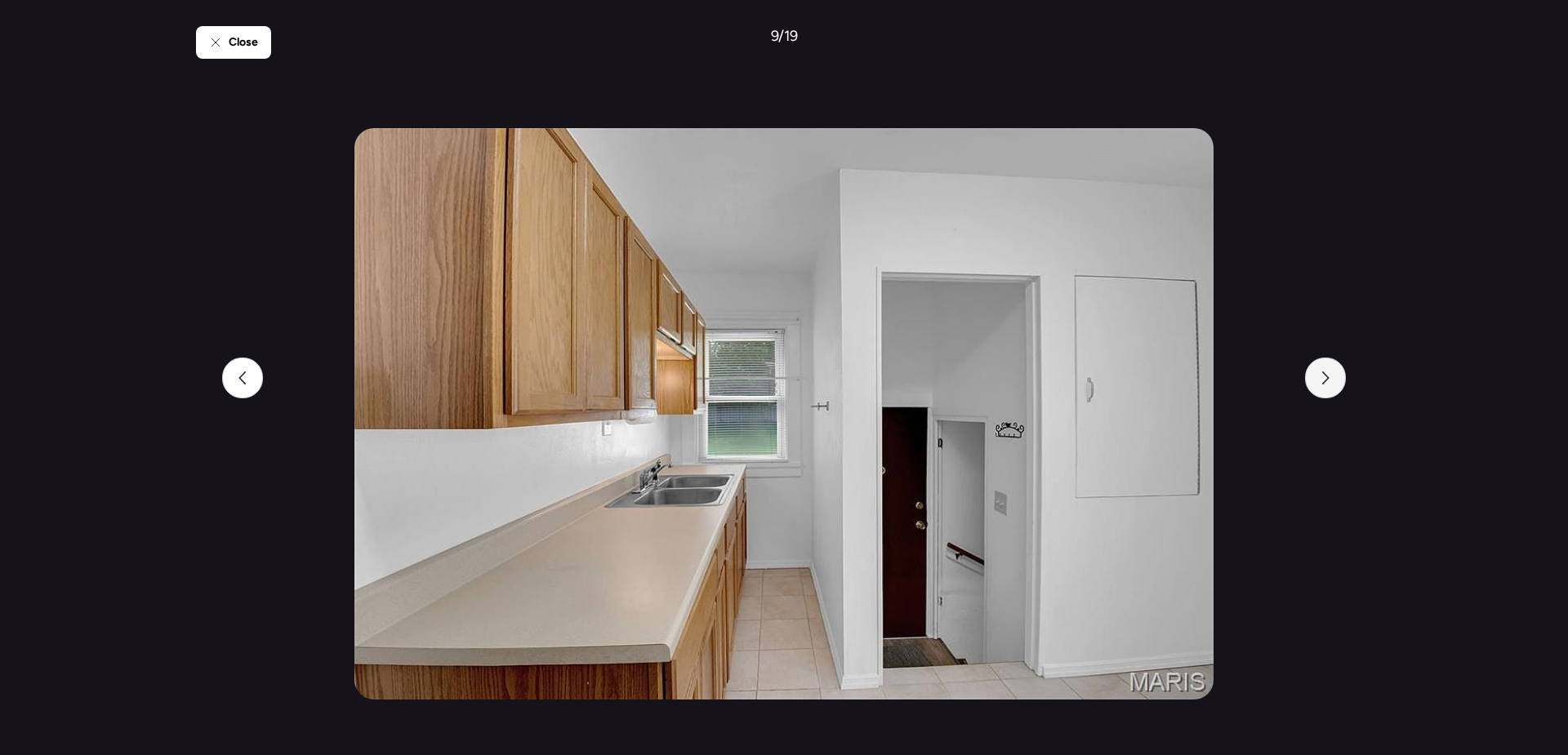
click at [1328, 383] on icon at bounding box center [1325, 378] width 13 height 13
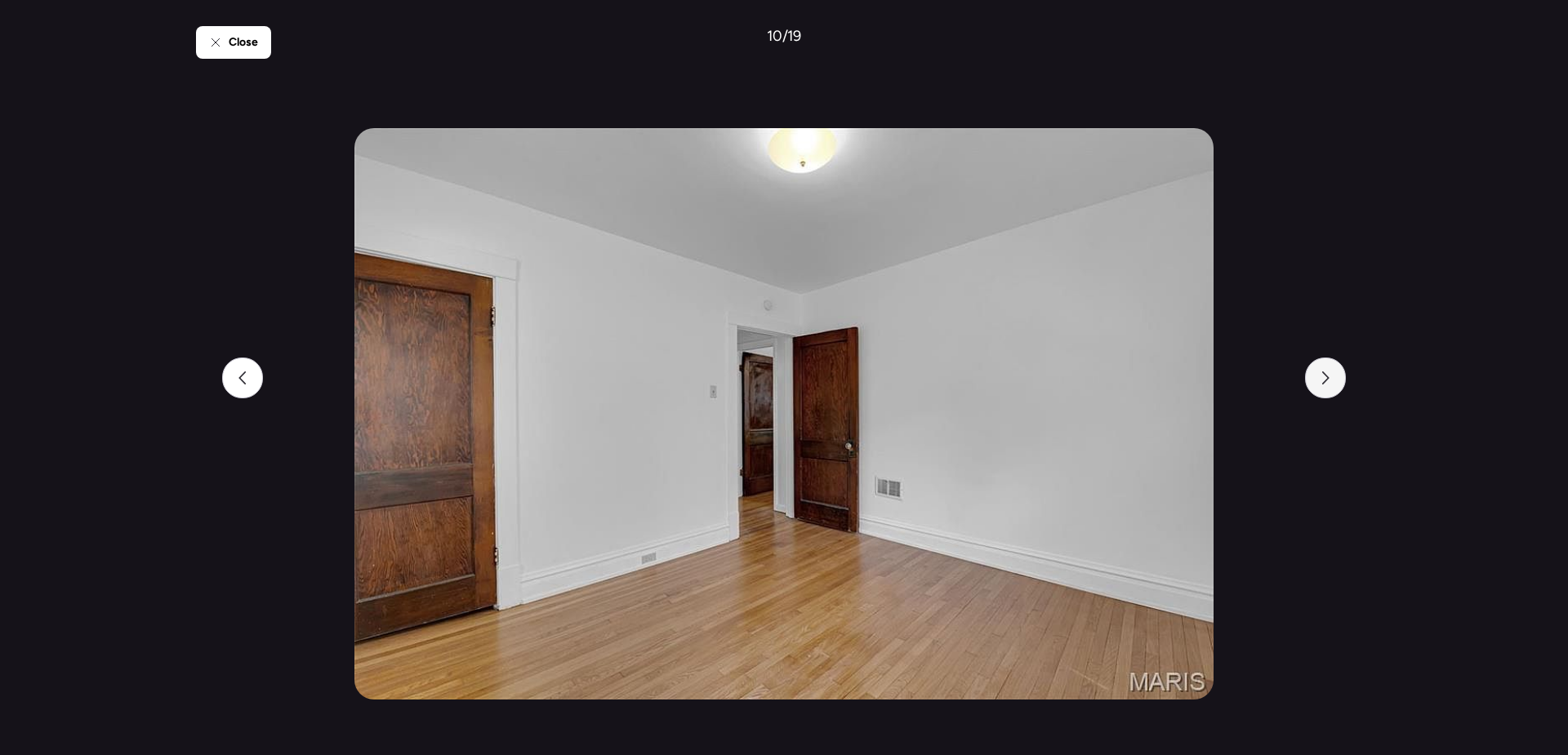
click at [1328, 383] on icon at bounding box center [1325, 378] width 13 height 13
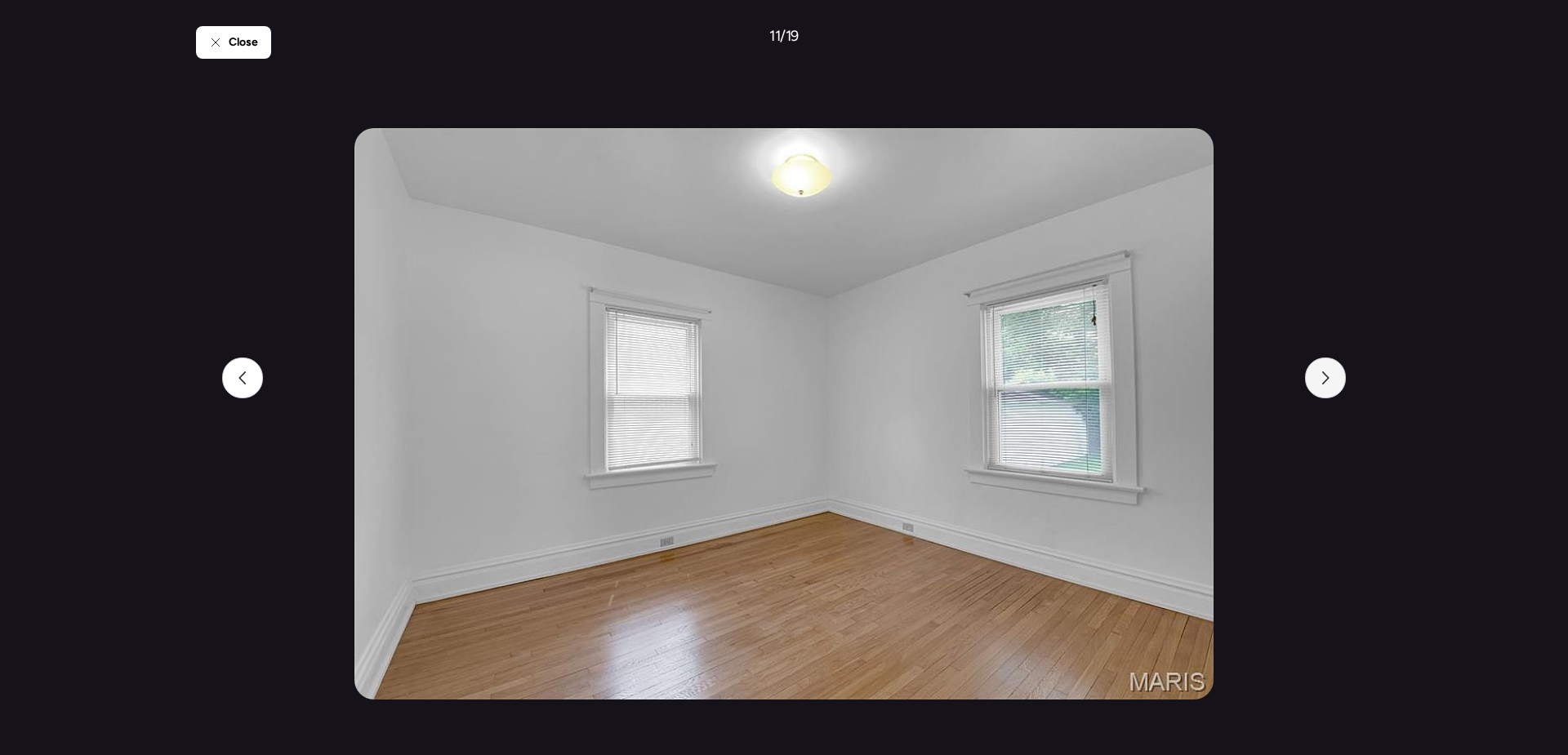
click at [1329, 383] on icon at bounding box center [1325, 378] width 13 height 13
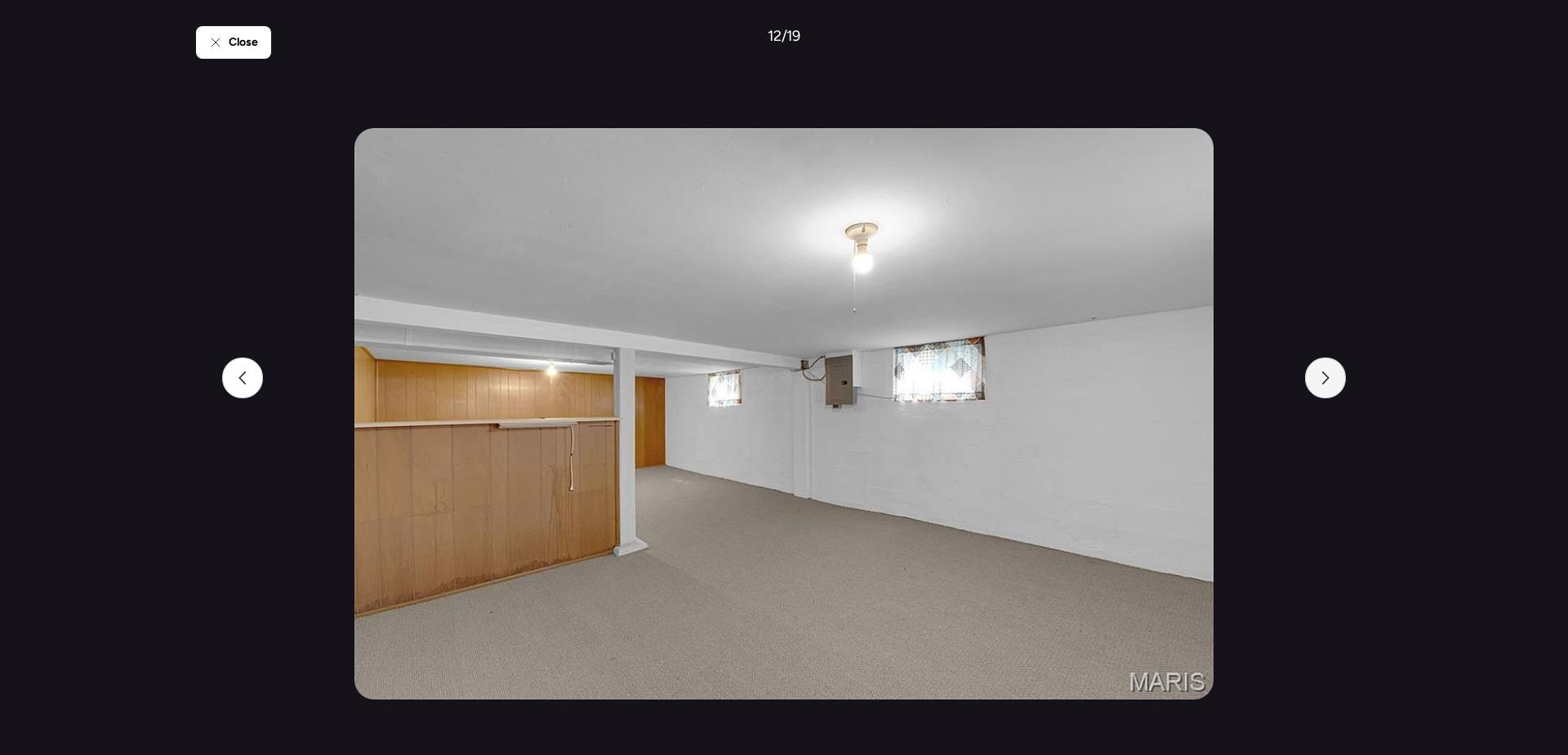
click at [1329, 383] on icon at bounding box center [1325, 378] width 13 height 13
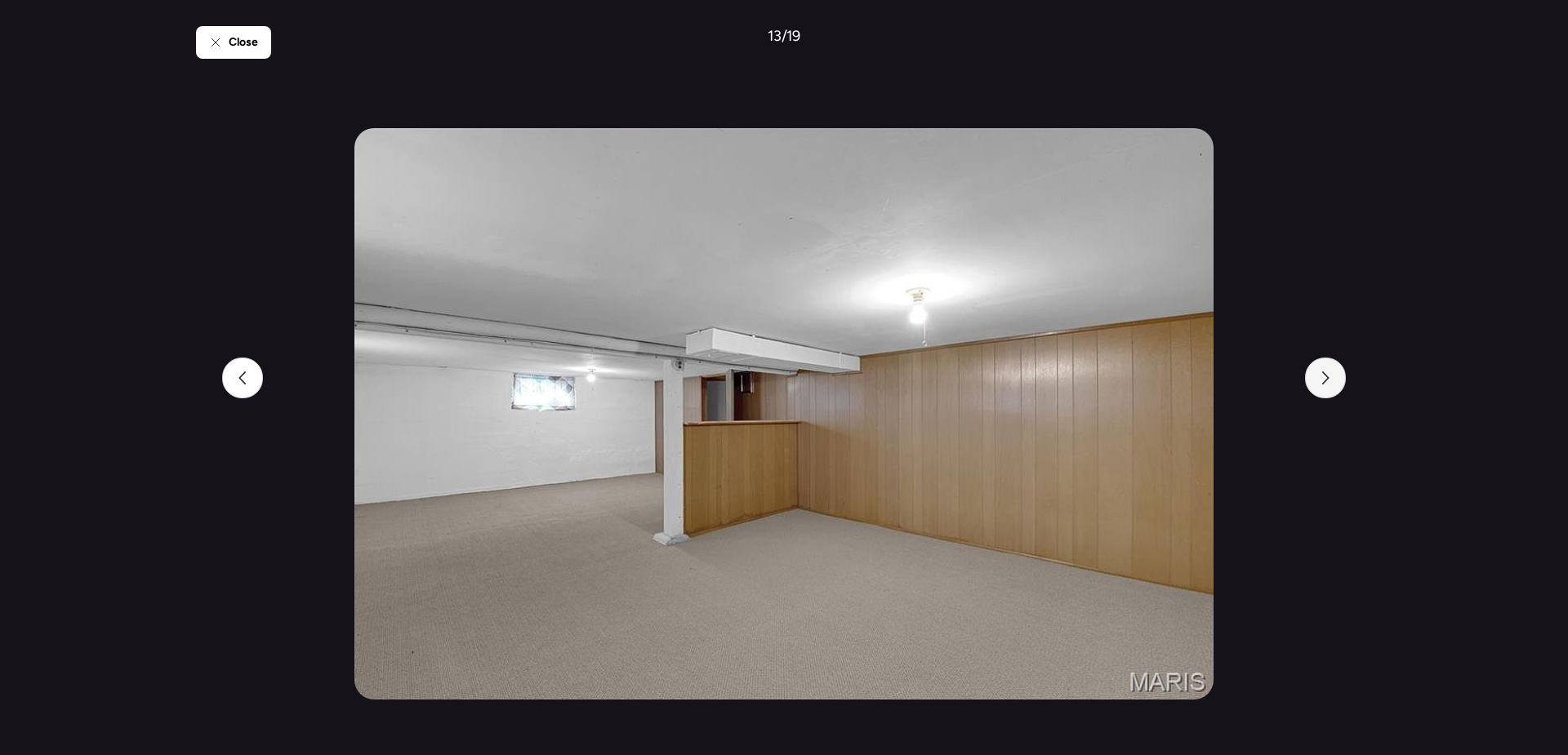
click at [1329, 383] on icon at bounding box center [1325, 378] width 13 height 13
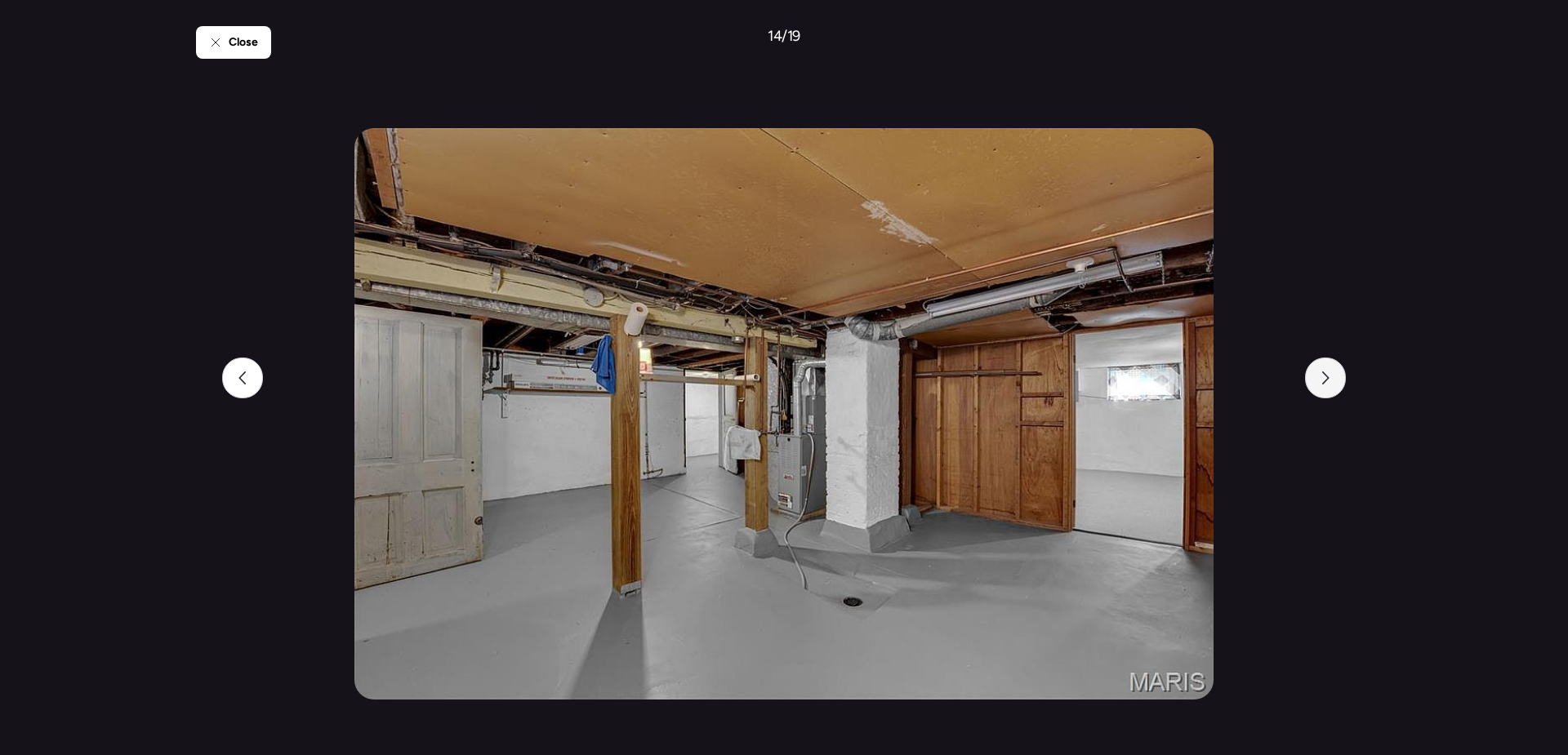
click at [1329, 383] on icon at bounding box center [1325, 378] width 13 height 13
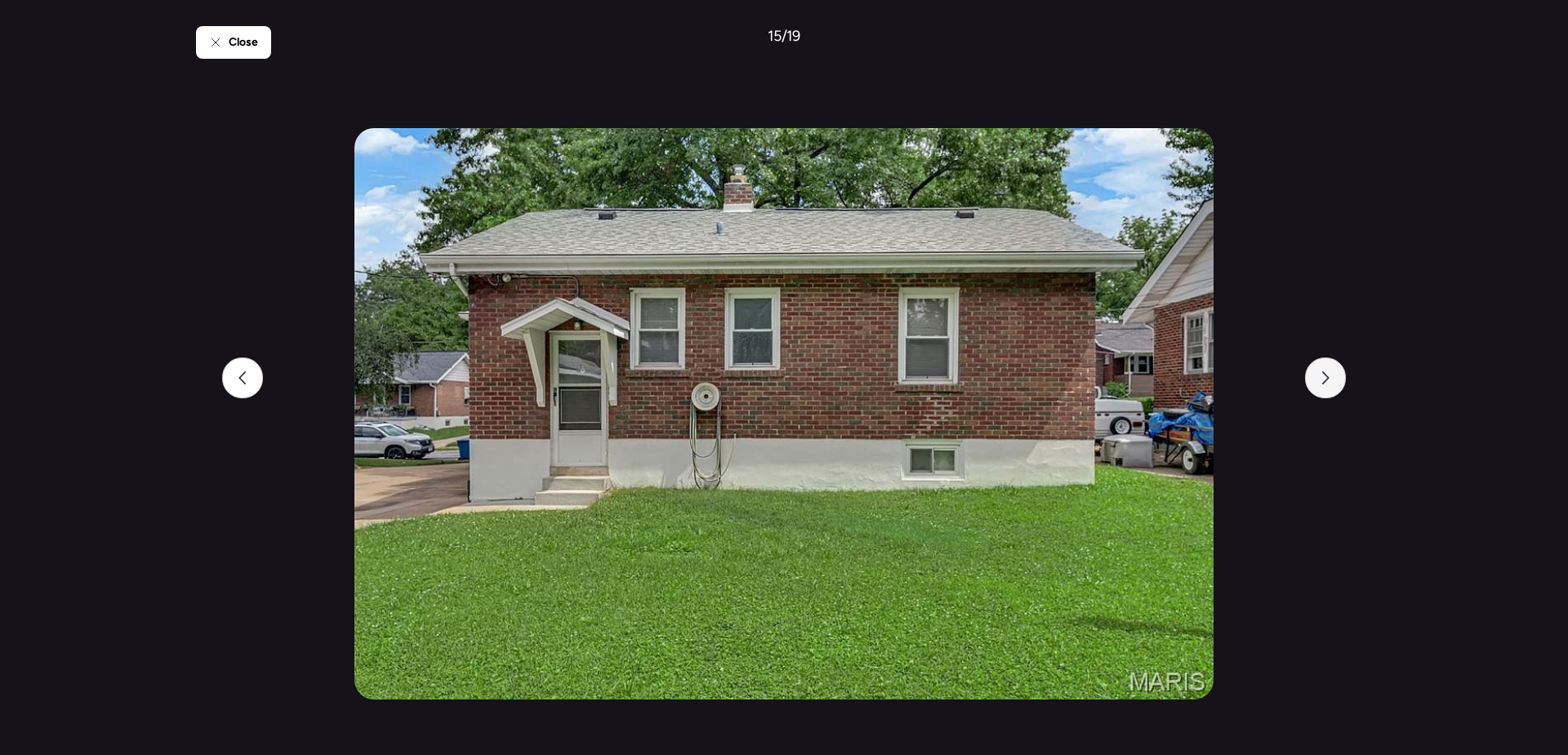
click at [1329, 383] on icon at bounding box center [1325, 378] width 13 height 13
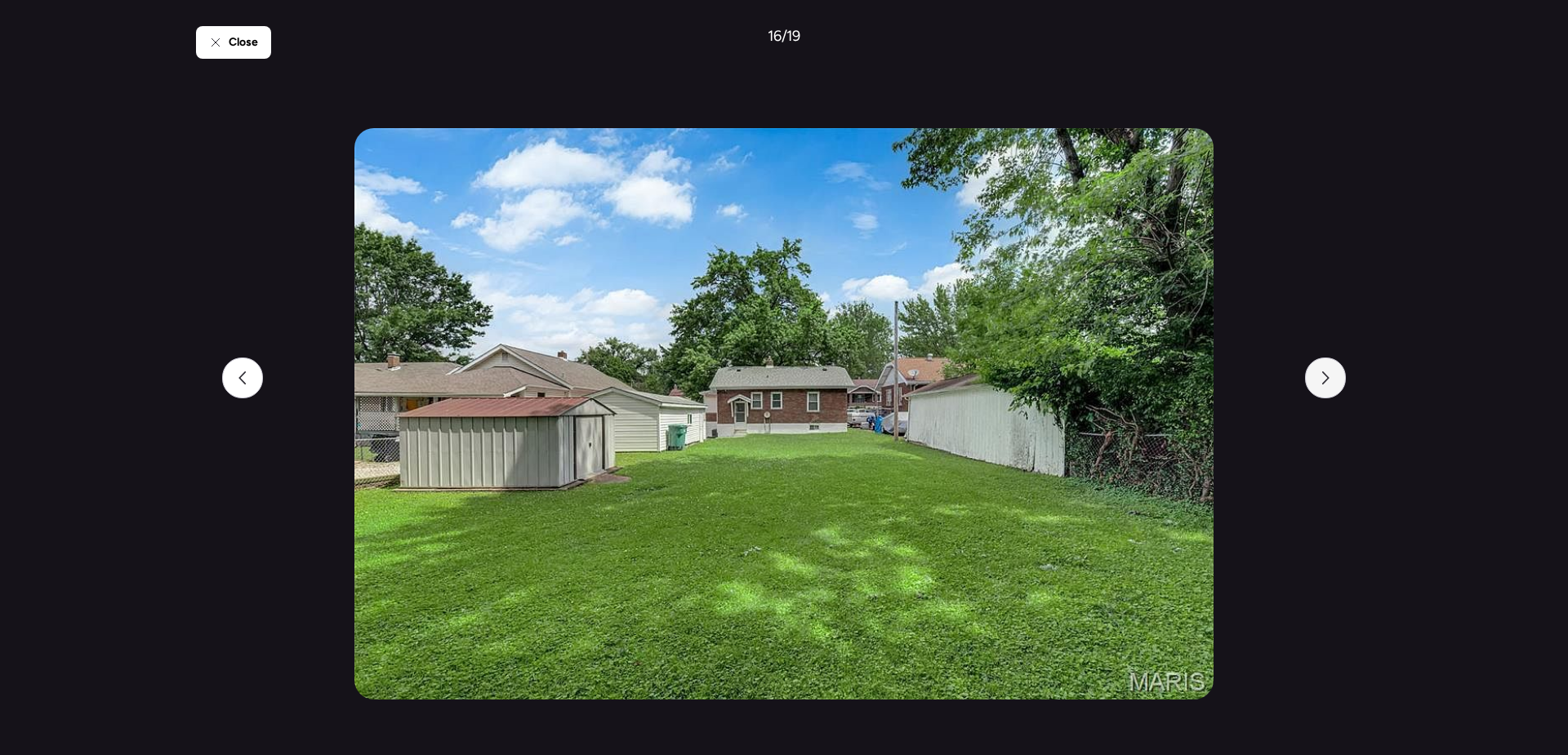
click at [1329, 383] on icon at bounding box center [1325, 378] width 13 height 13
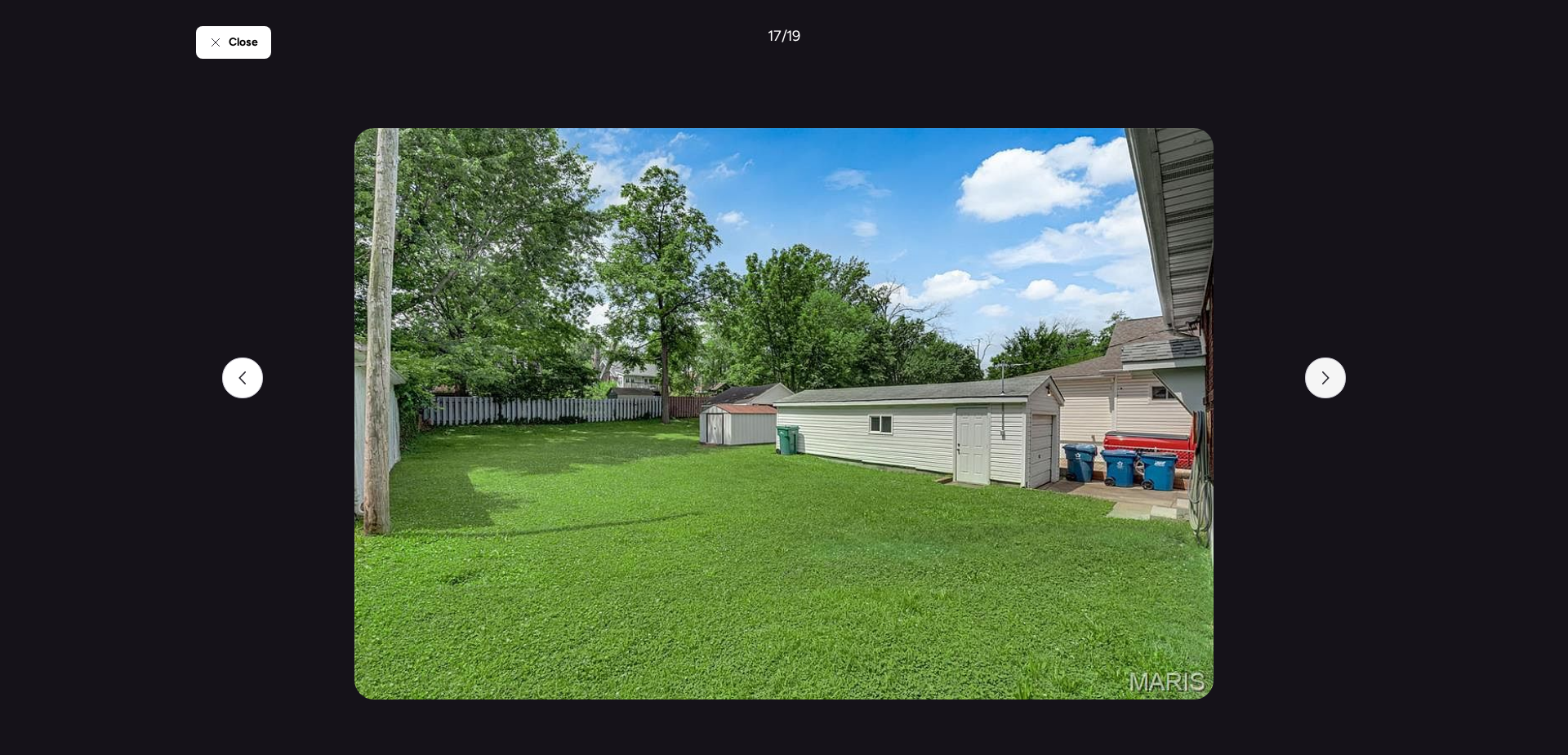
click at [1329, 383] on icon at bounding box center [1325, 378] width 13 height 13
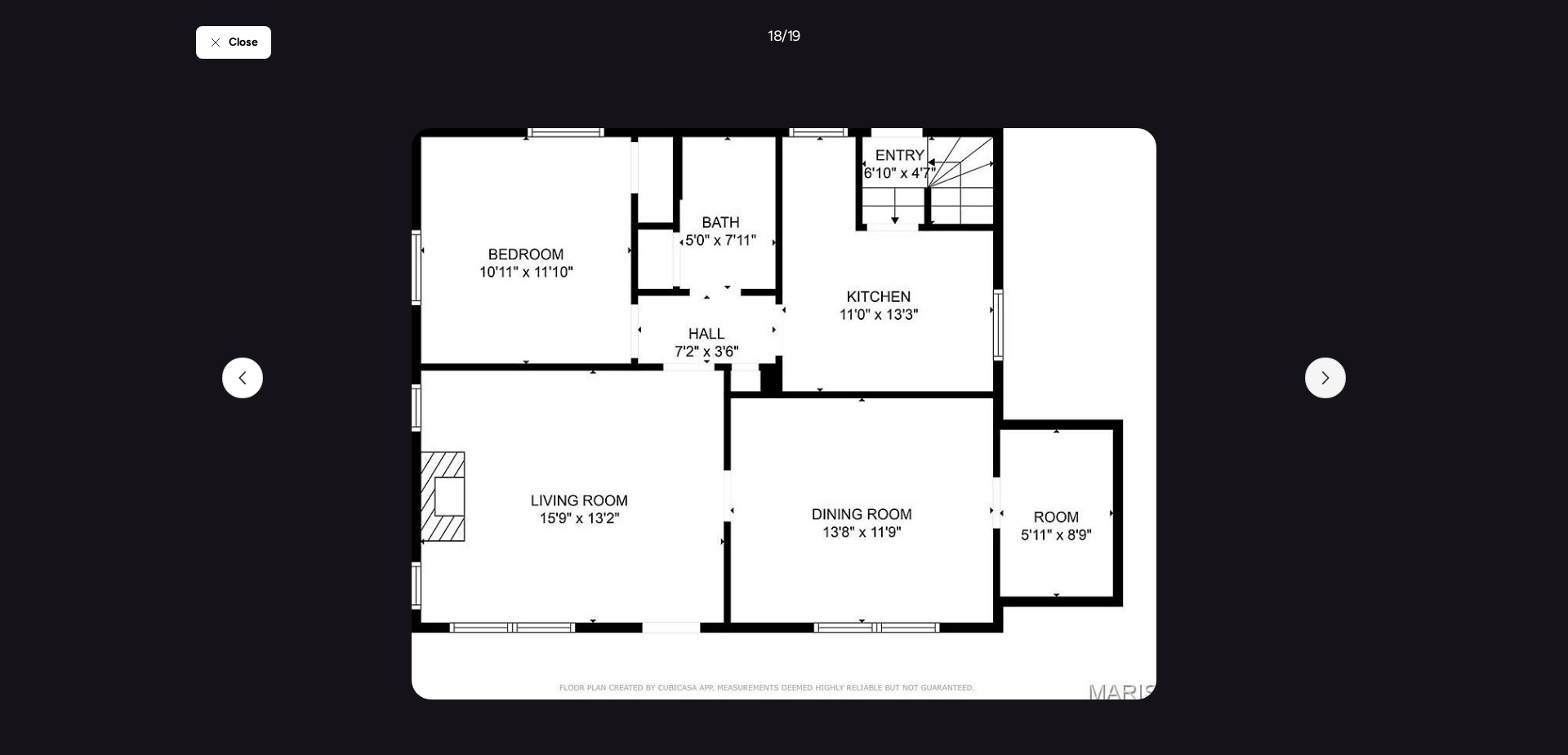
click at [1329, 383] on icon at bounding box center [1325, 378] width 13 height 13
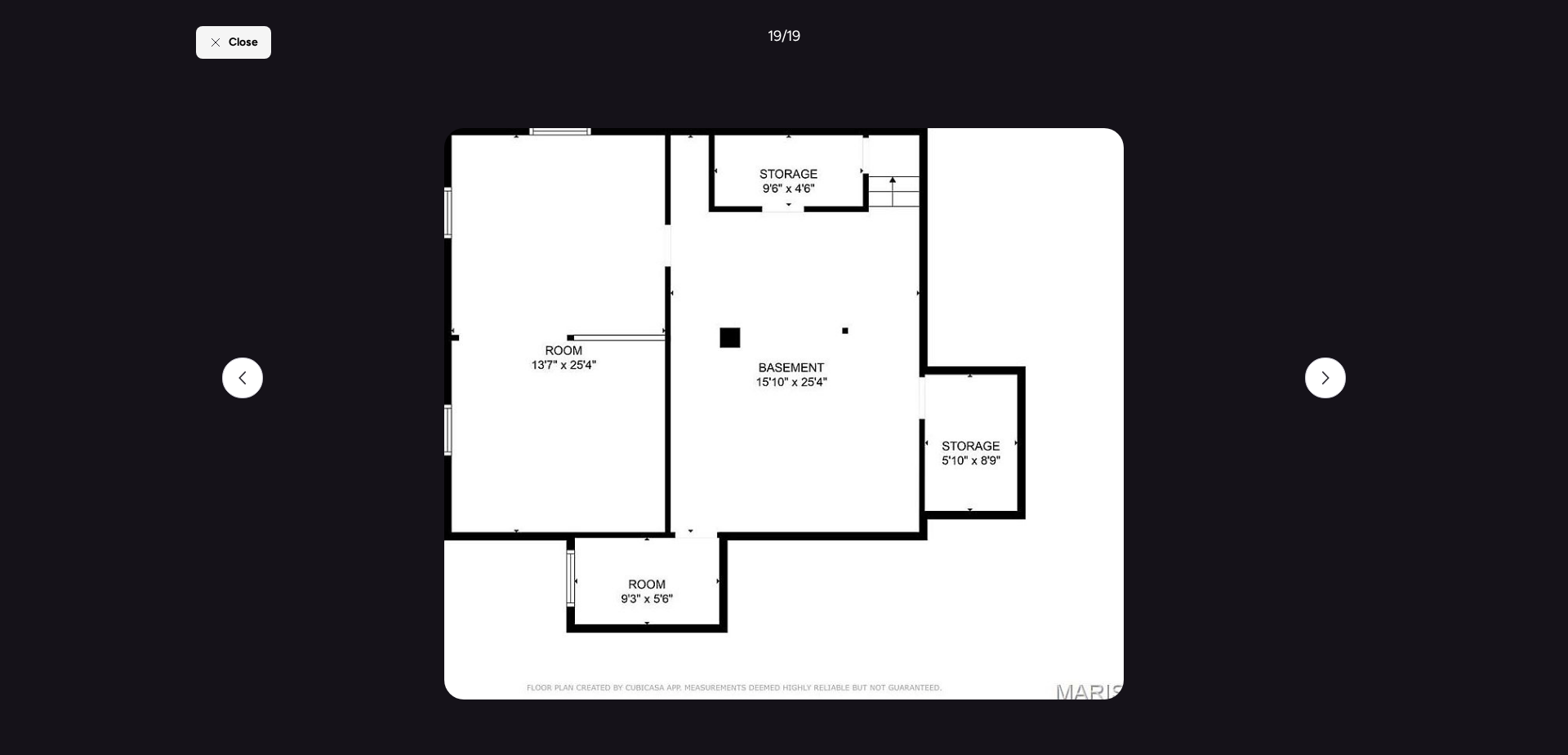
click at [255, 46] on span "Close" at bounding box center [243, 43] width 29 height 16
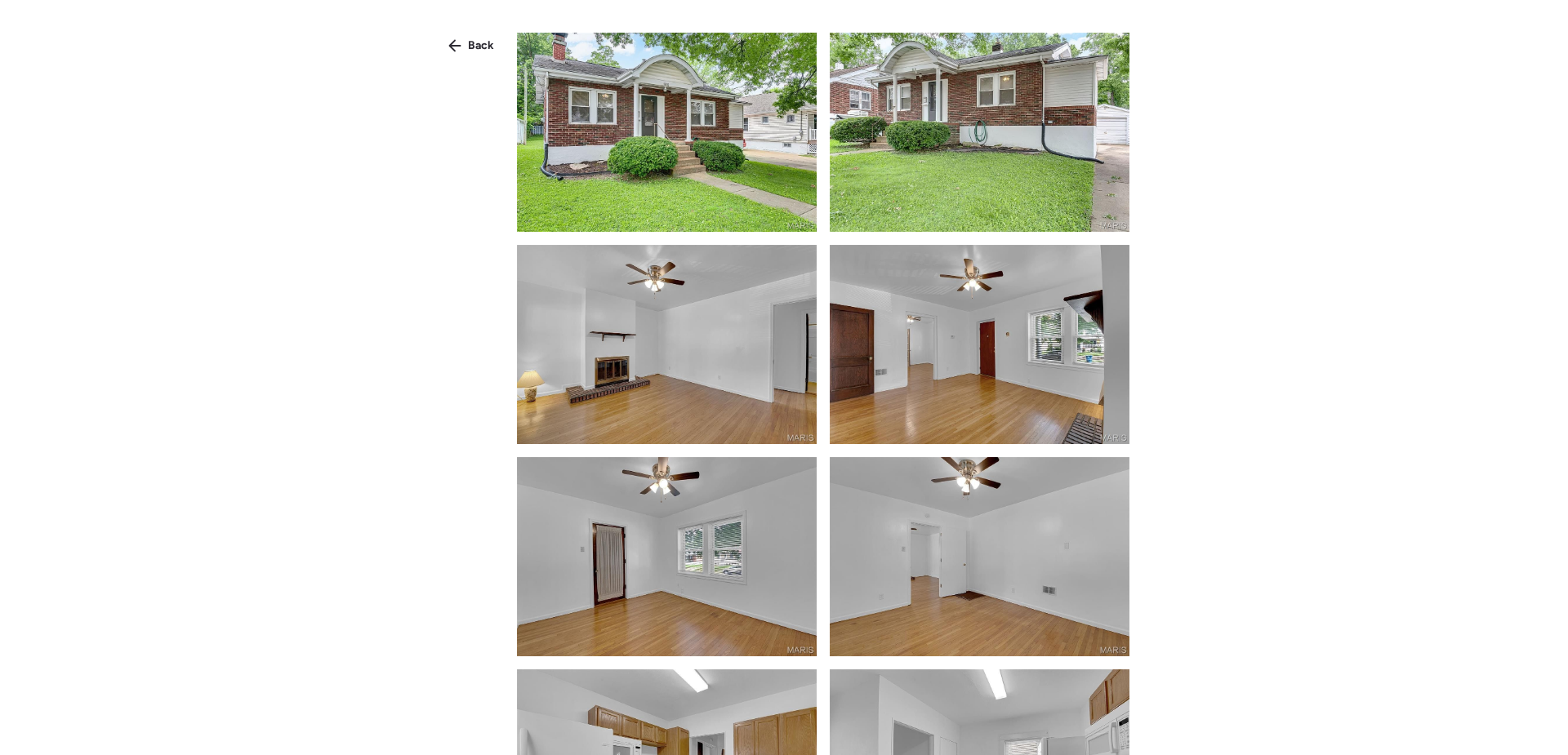
click at [705, 145] on img at bounding box center [667, 132] width 300 height 200
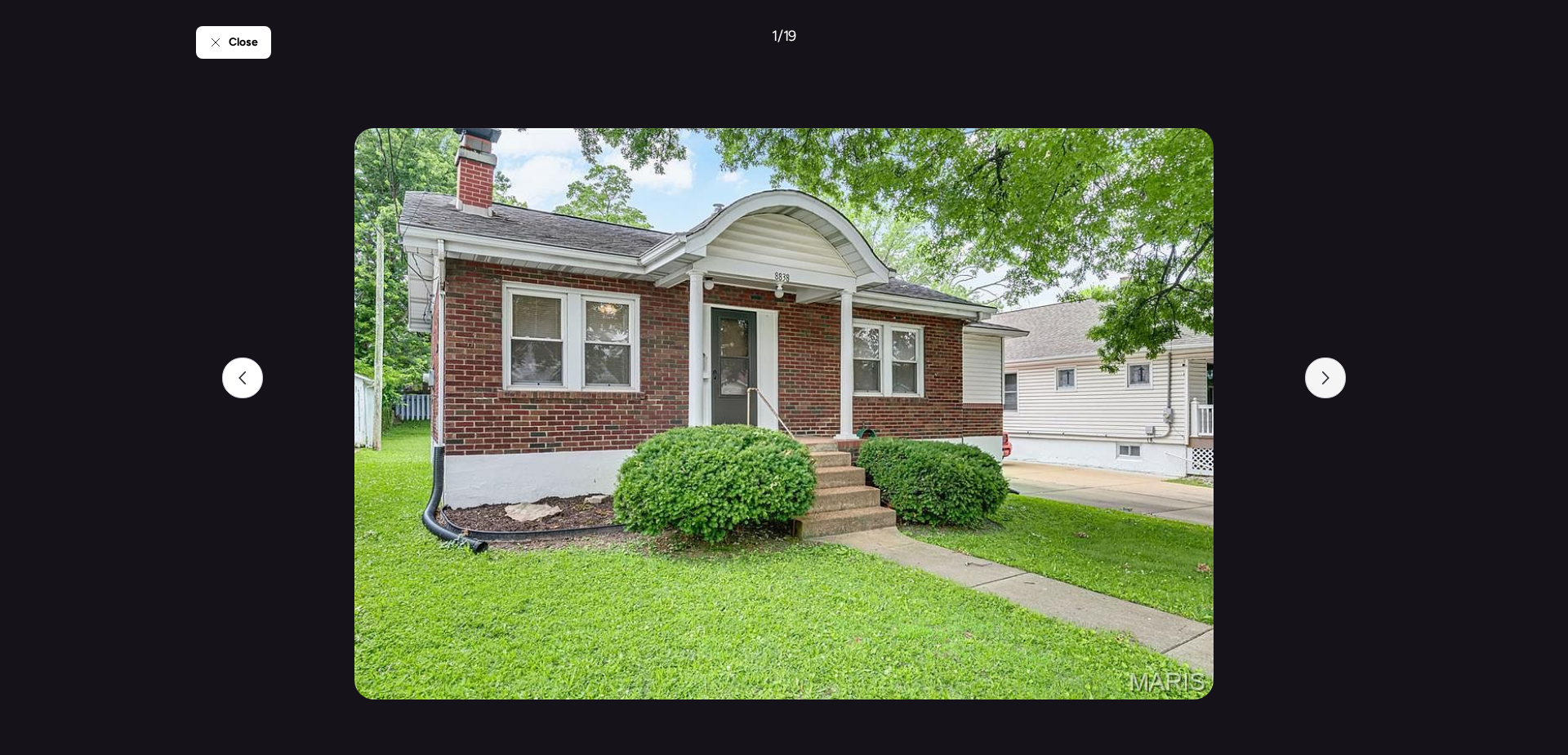
click at [1336, 392] on div at bounding box center [1326, 378] width 41 height 41
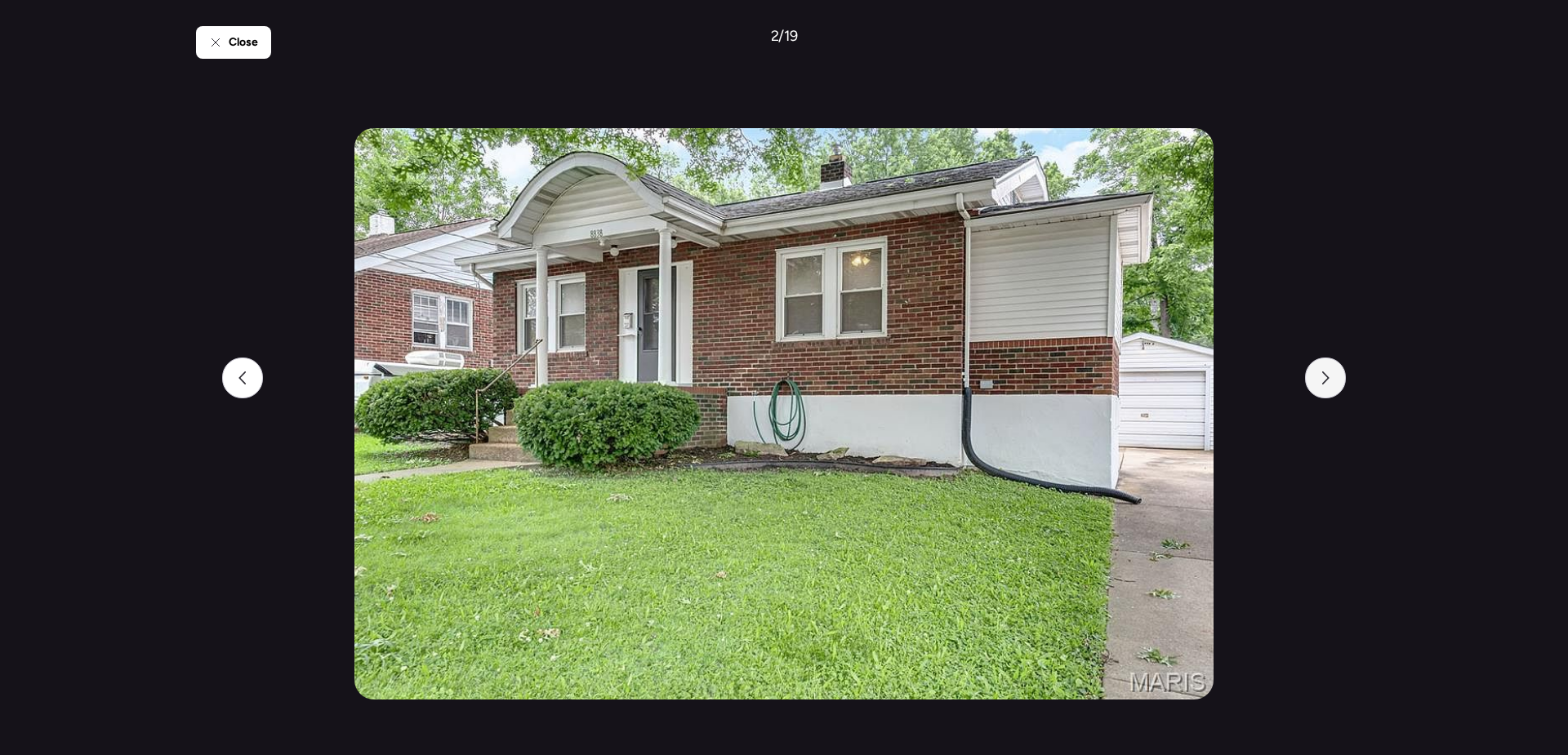
click at [1336, 392] on div at bounding box center [1326, 378] width 41 height 41
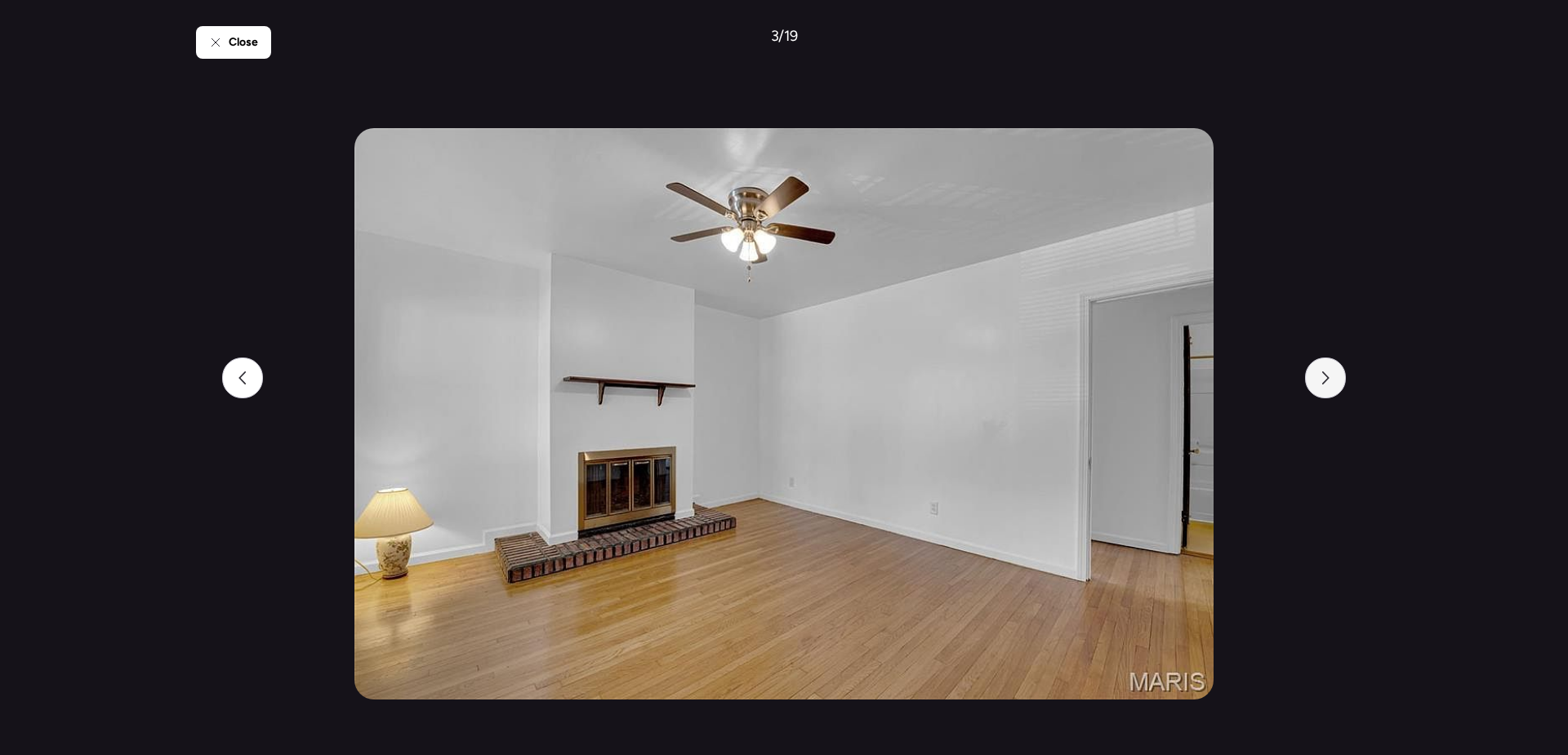
click at [1336, 392] on div at bounding box center [1326, 378] width 41 height 41
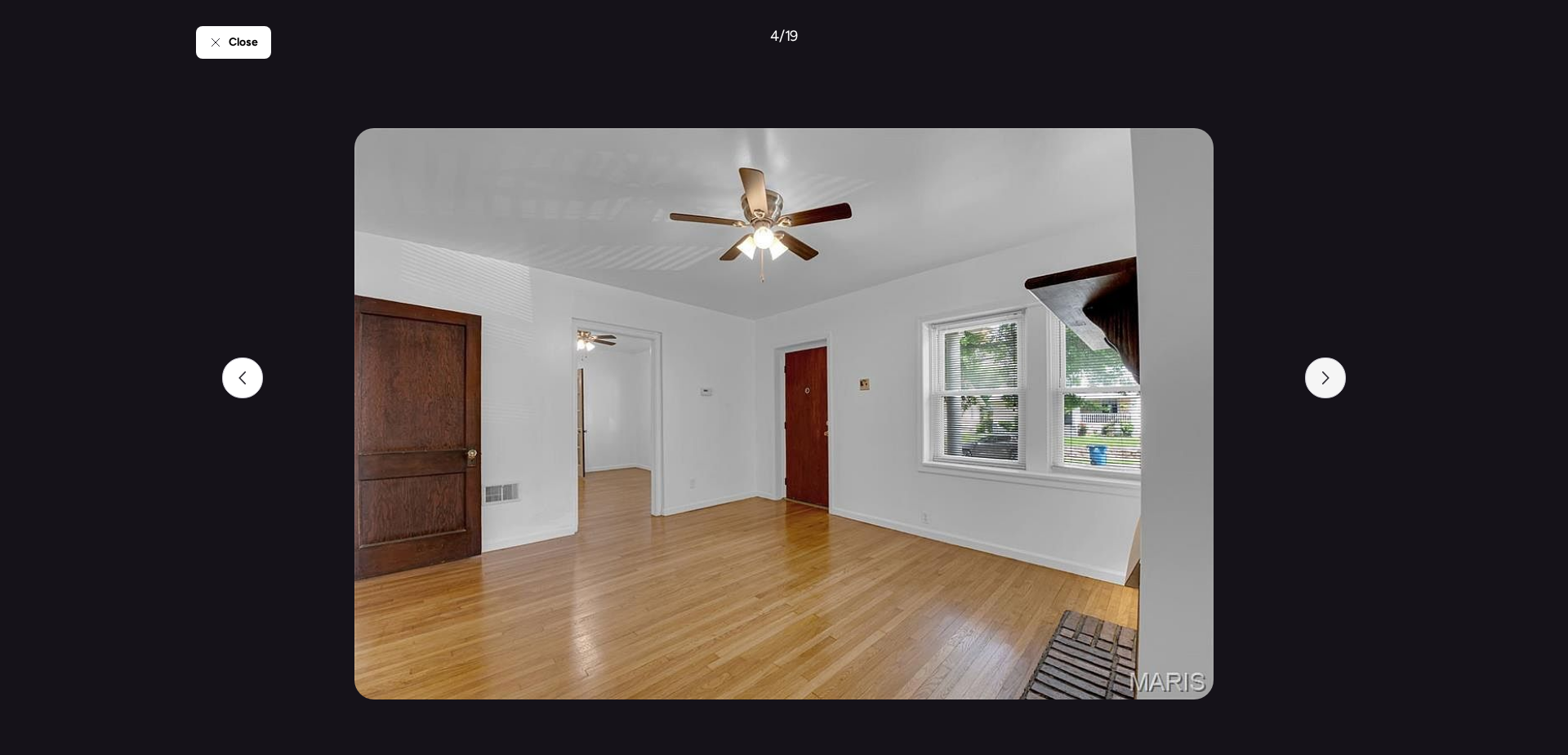
click at [1336, 392] on div at bounding box center [1326, 378] width 41 height 41
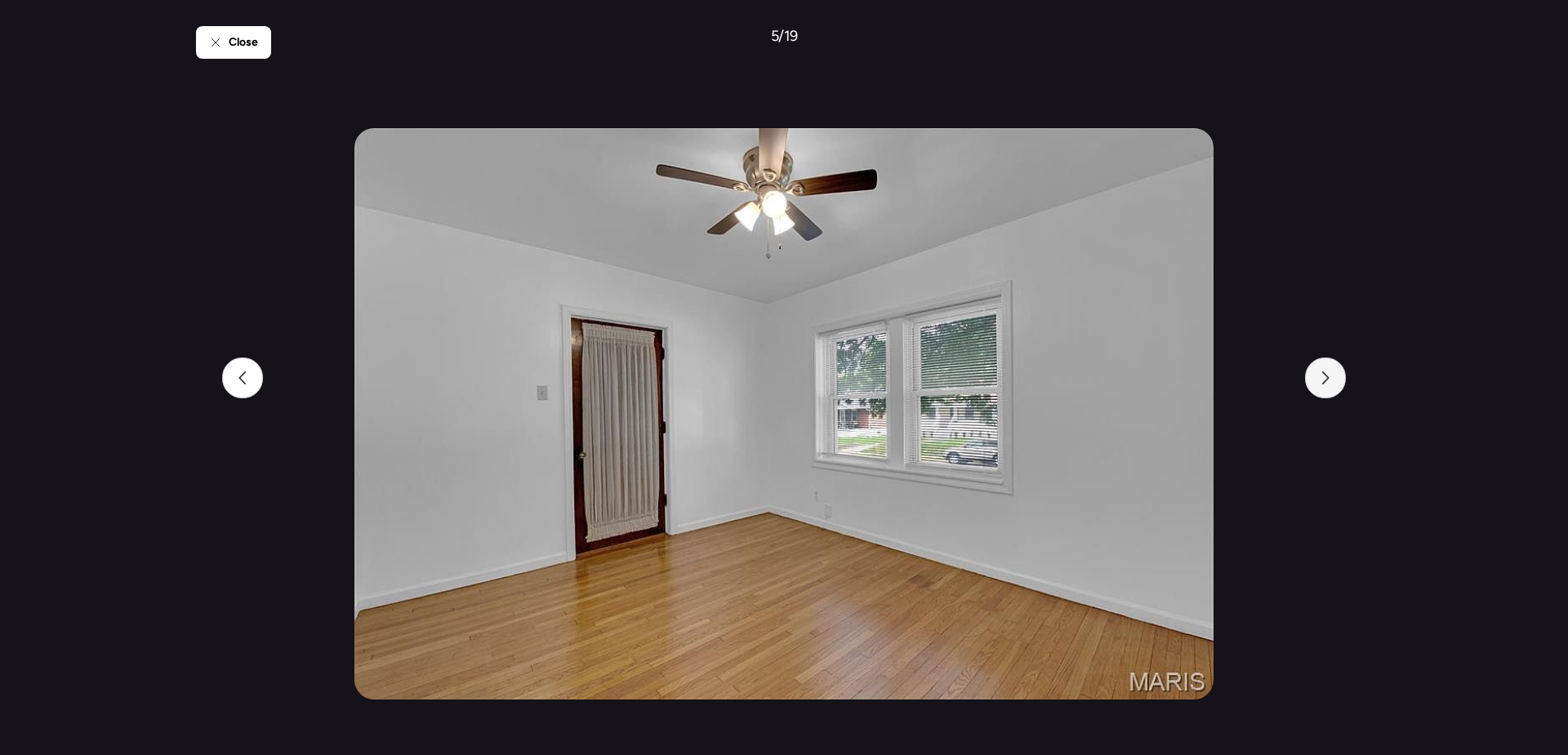
click at [1336, 392] on div at bounding box center [1326, 378] width 41 height 41
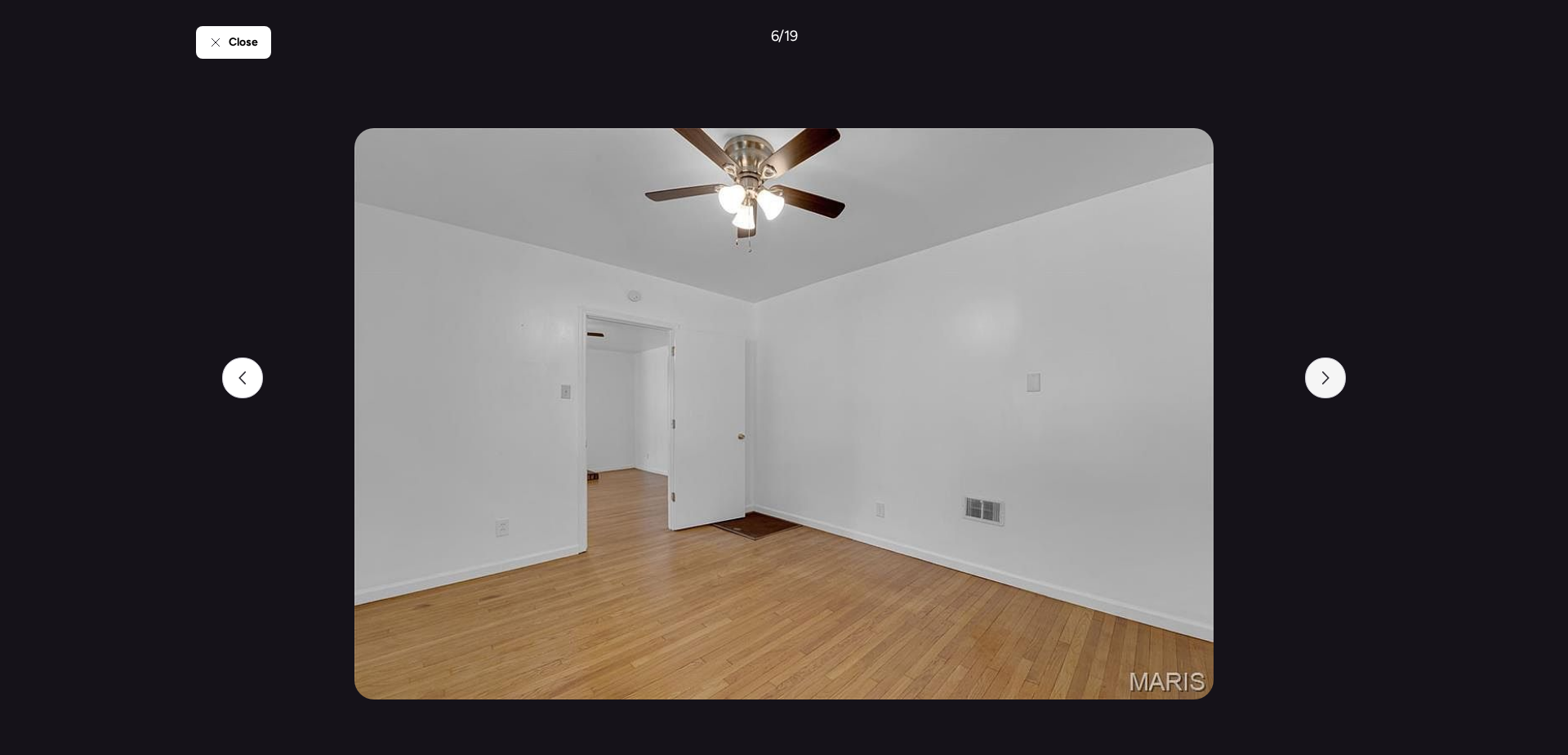
click at [1336, 392] on div at bounding box center [1326, 378] width 41 height 41
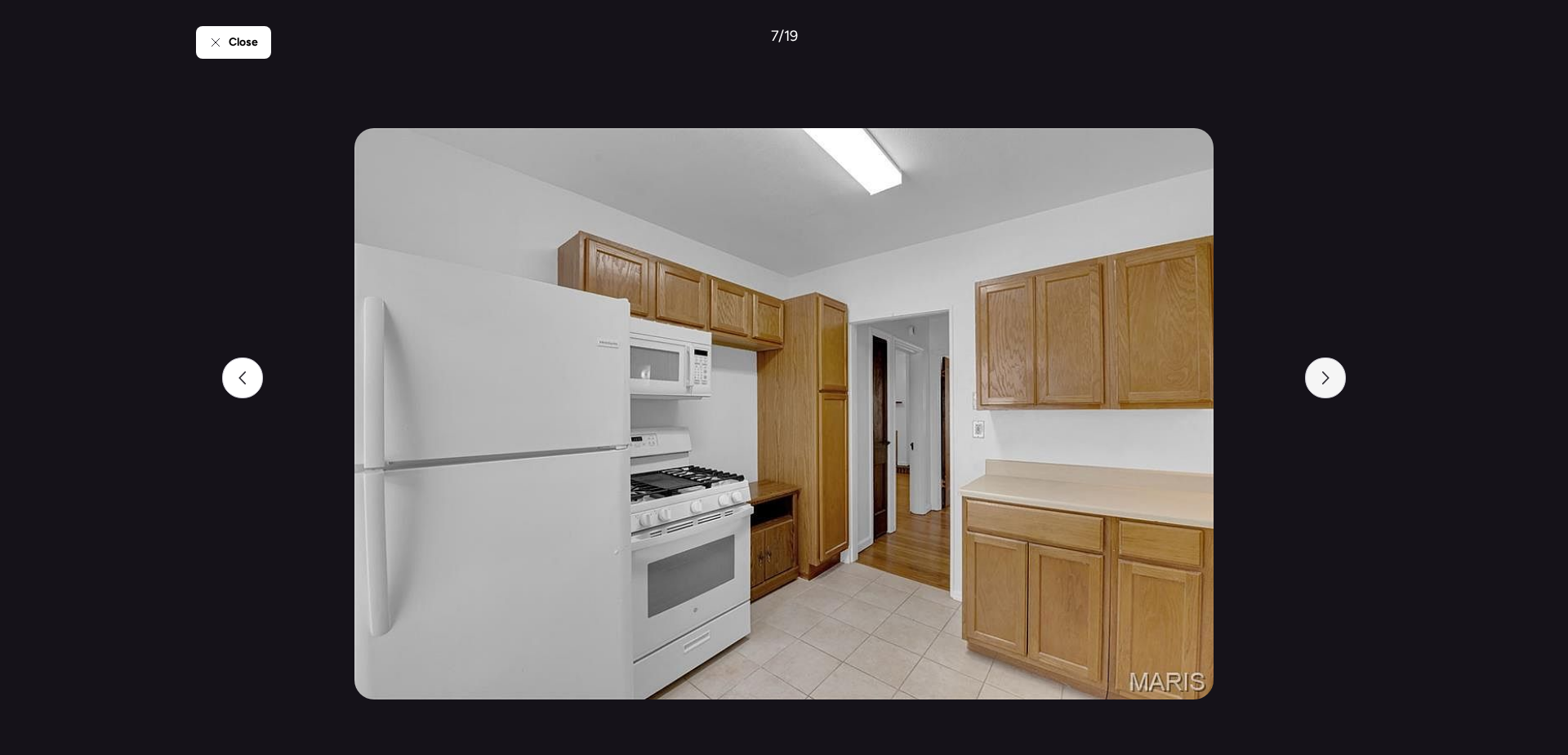
click at [1336, 392] on div at bounding box center [1326, 378] width 41 height 41
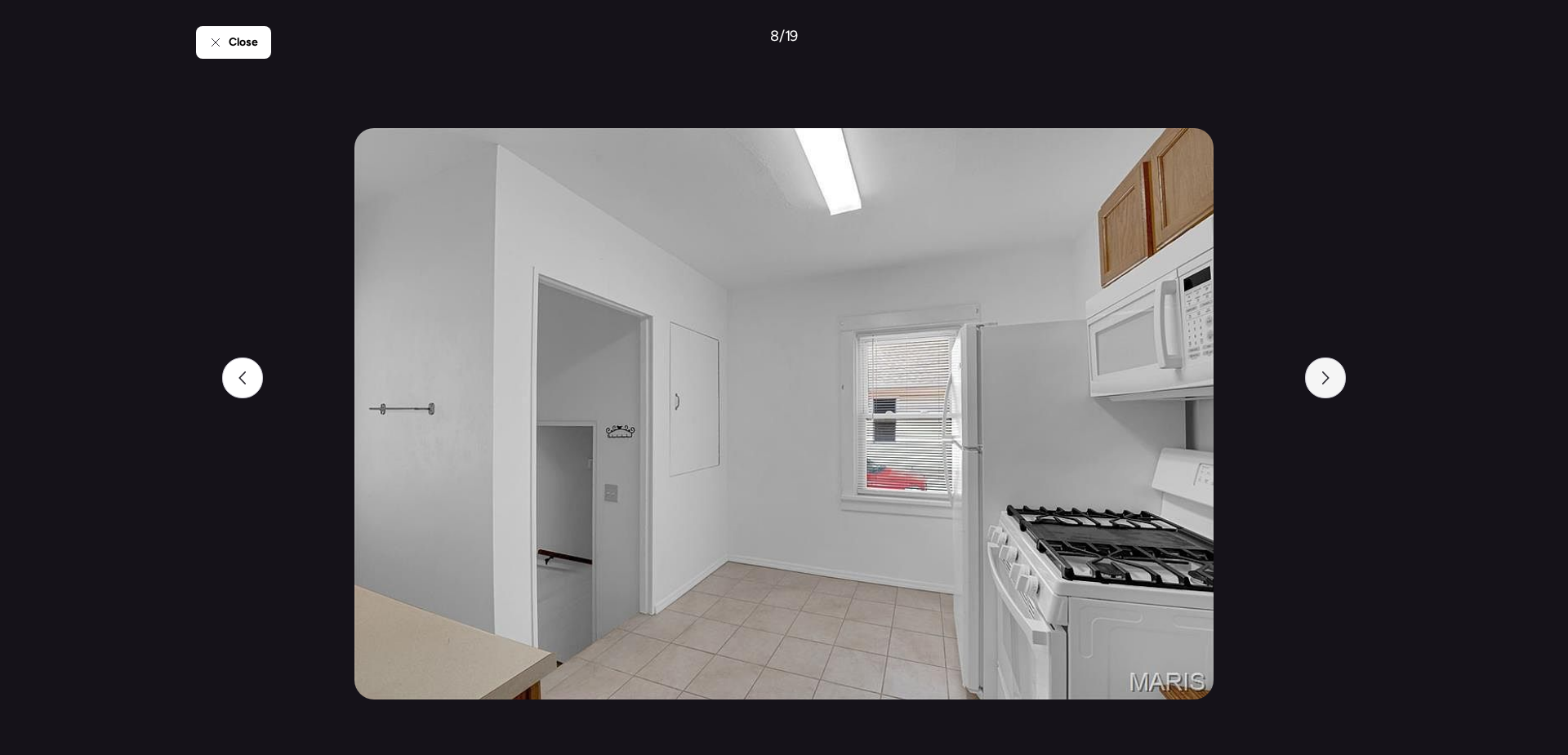
click at [1336, 392] on div at bounding box center [1326, 378] width 41 height 41
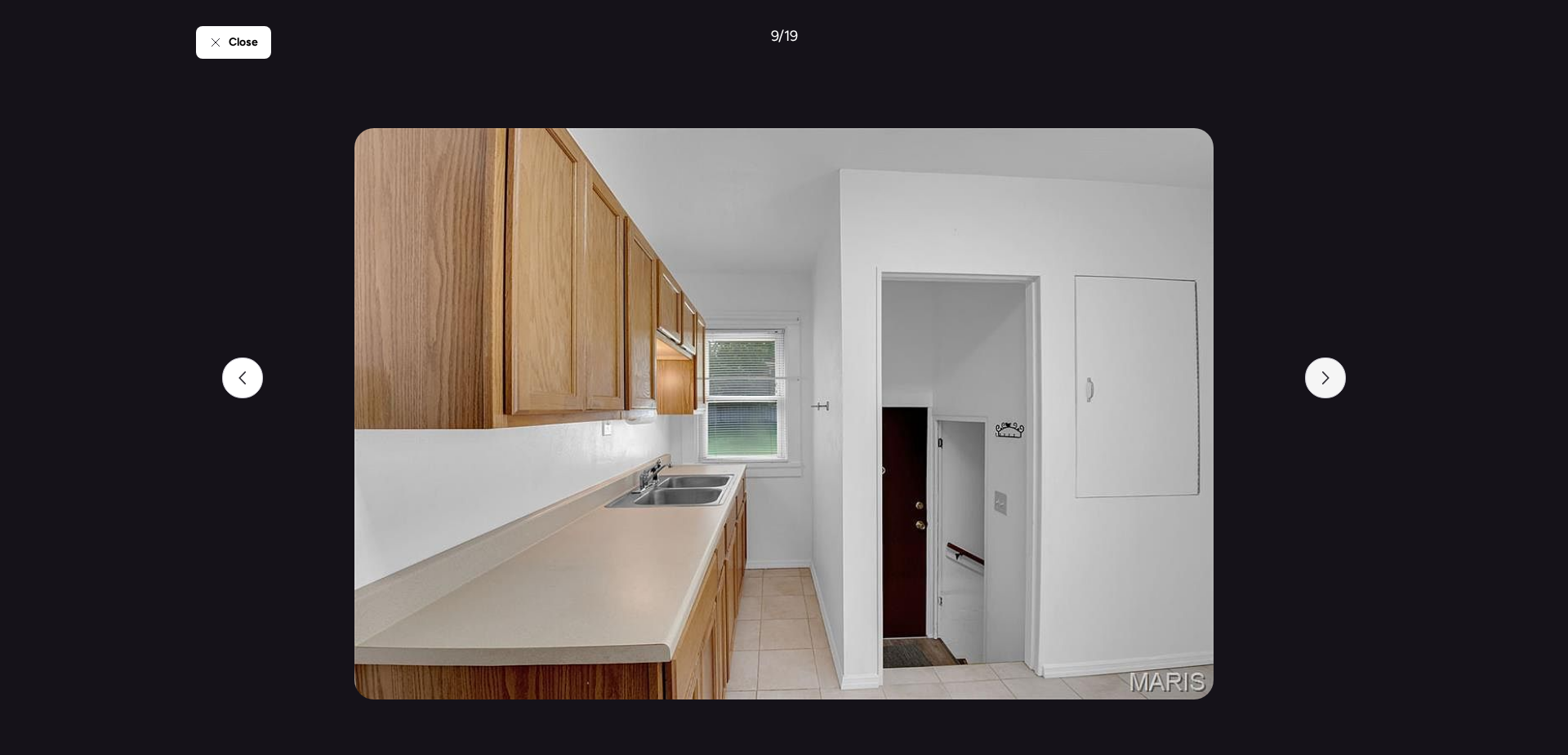
click at [1336, 392] on div at bounding box center [1326, 378] width 41 height 41
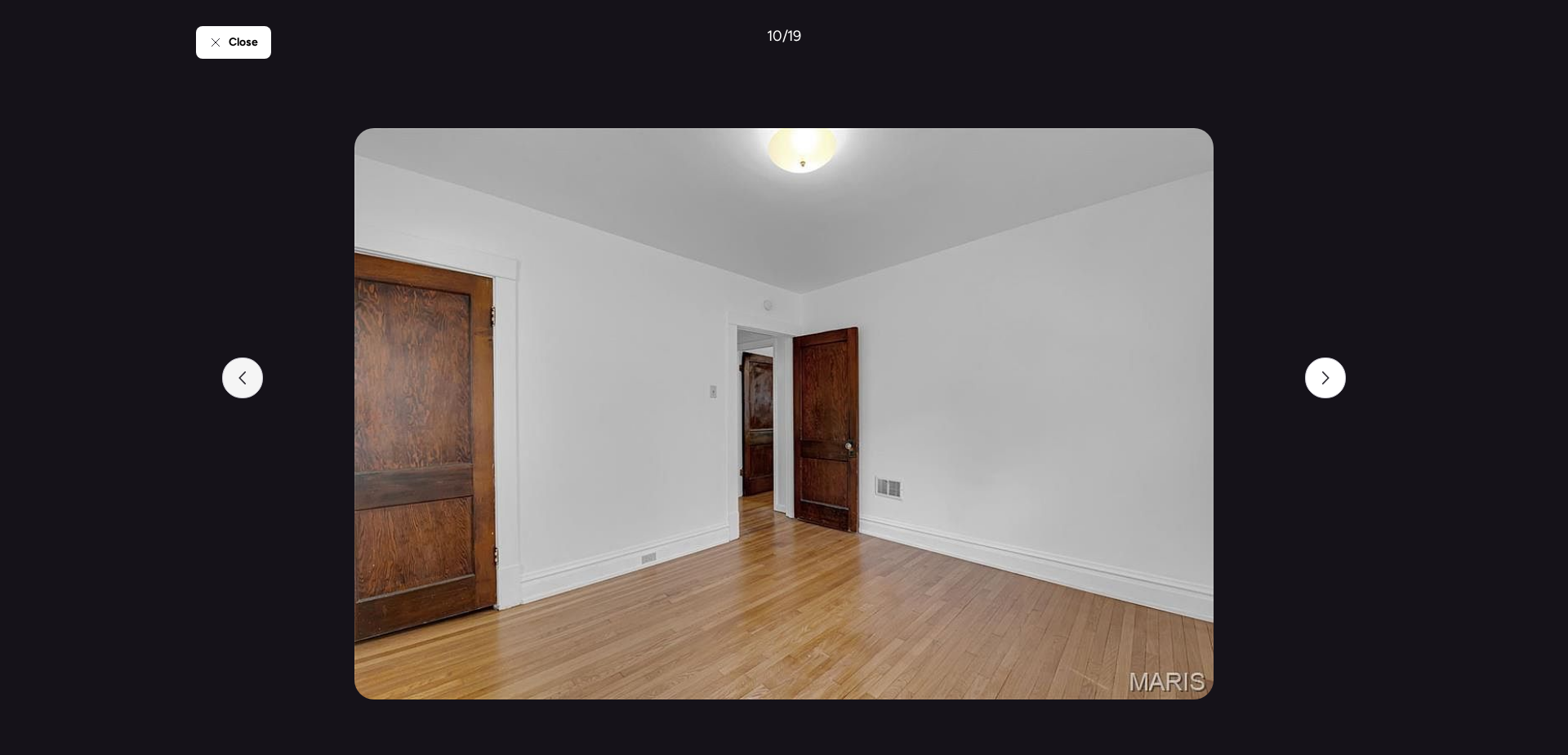
click at [253, 382] on div at bounding box center [242, 378] width 41 height 41
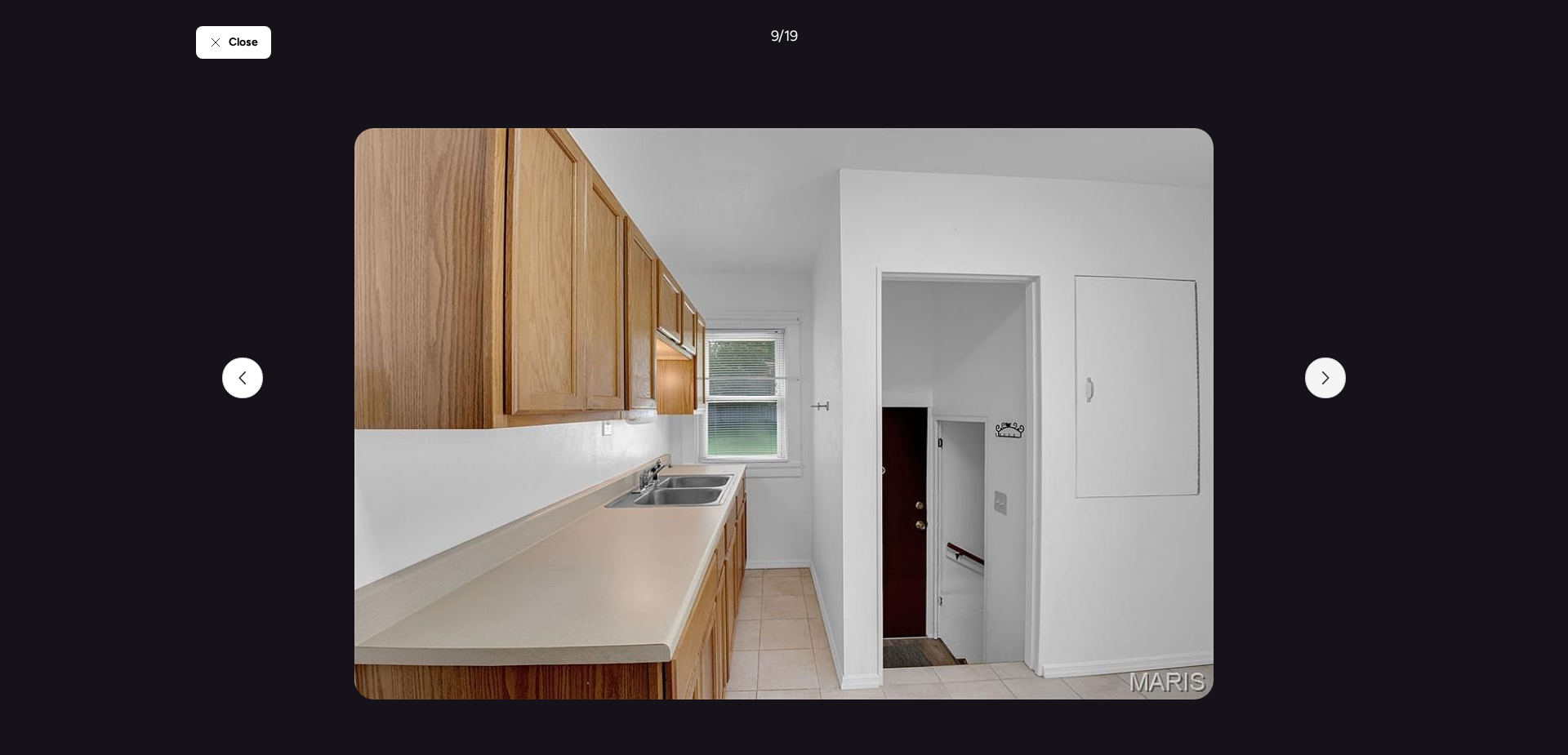
click at [1318, 382] on div at bounding box center [1326, 378] width 41 height 41
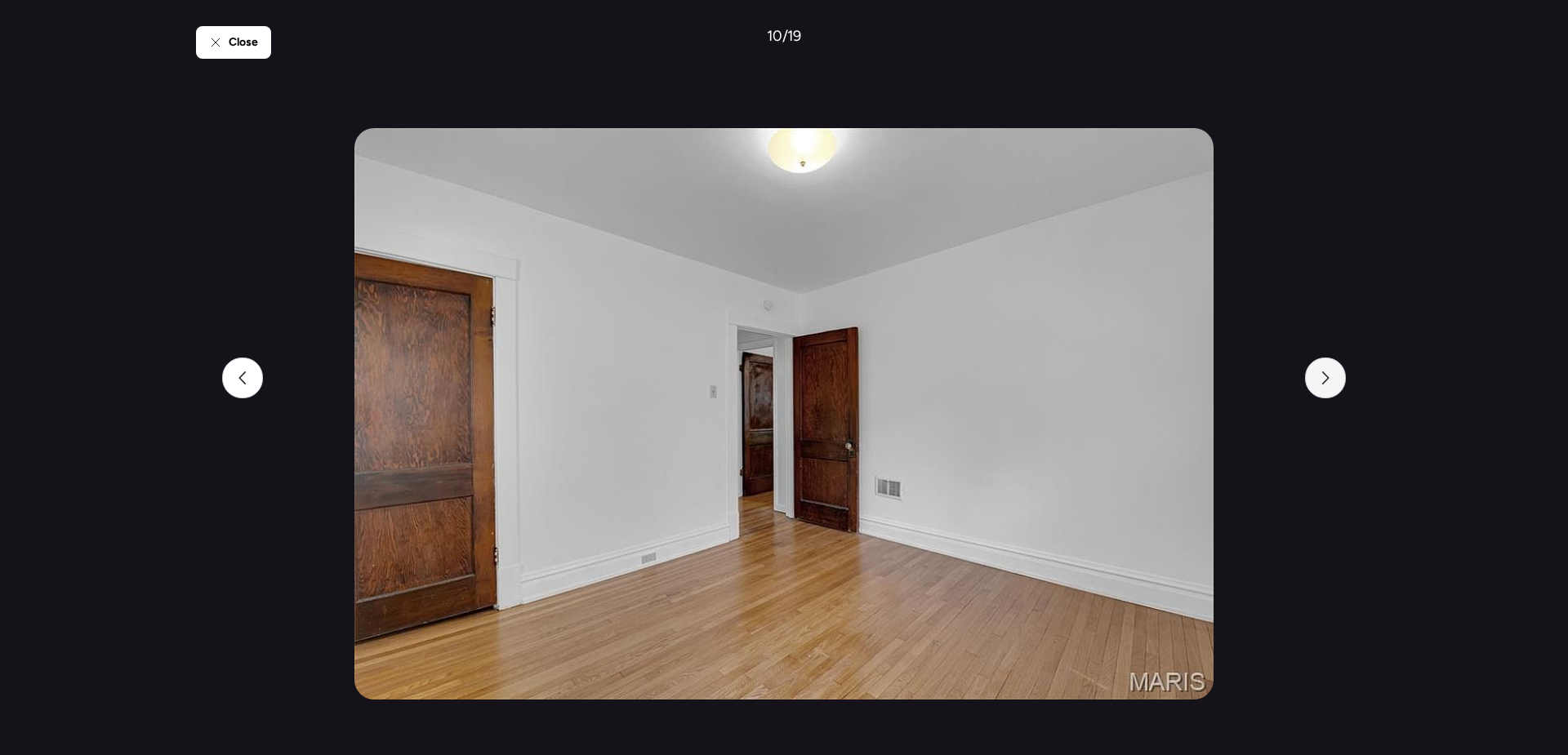
click at [1318, 382] on div at bounding box center [1326, 378] width 41 height 41
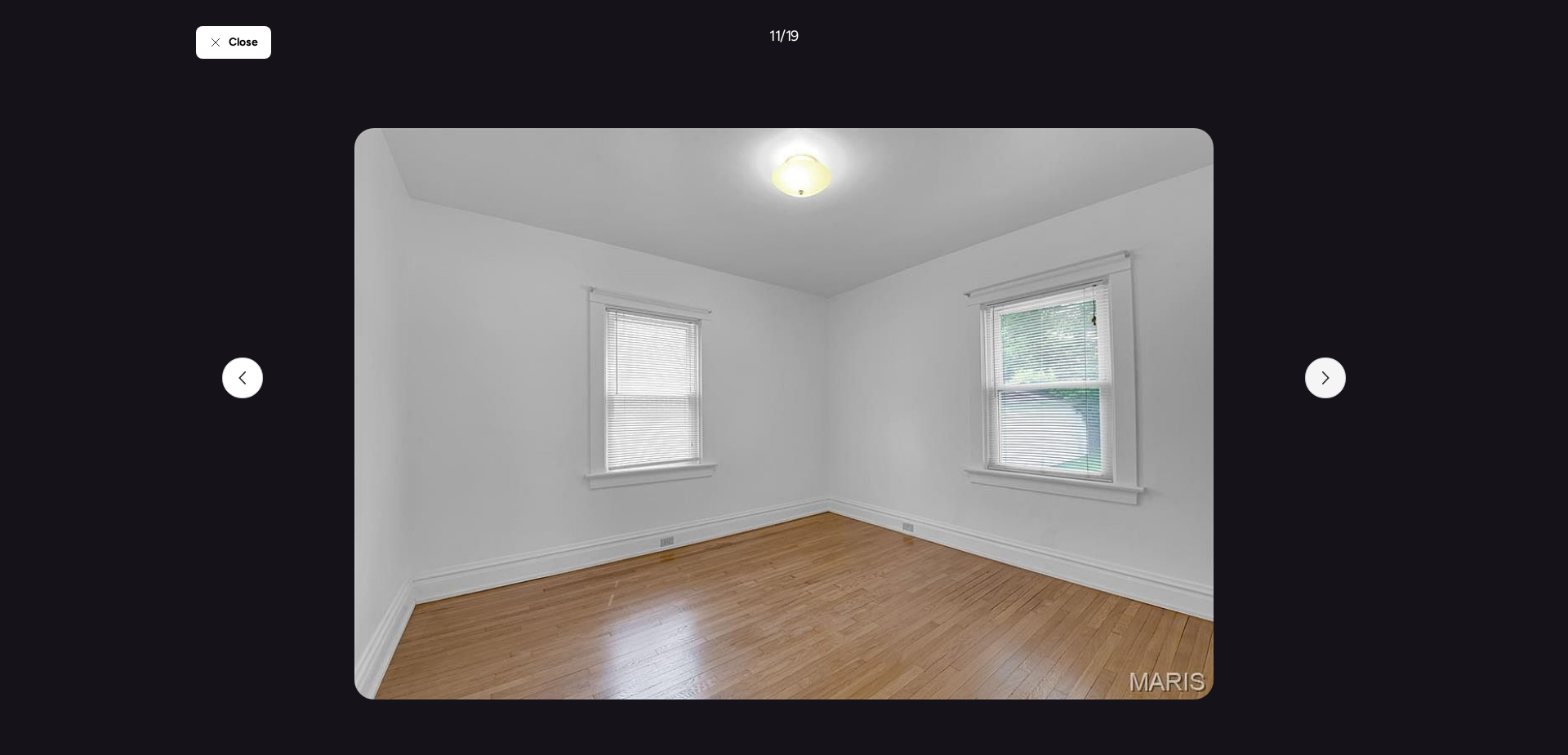
click at [1318, 382] on div at bounding box center [1326, 378] width 41 height 41
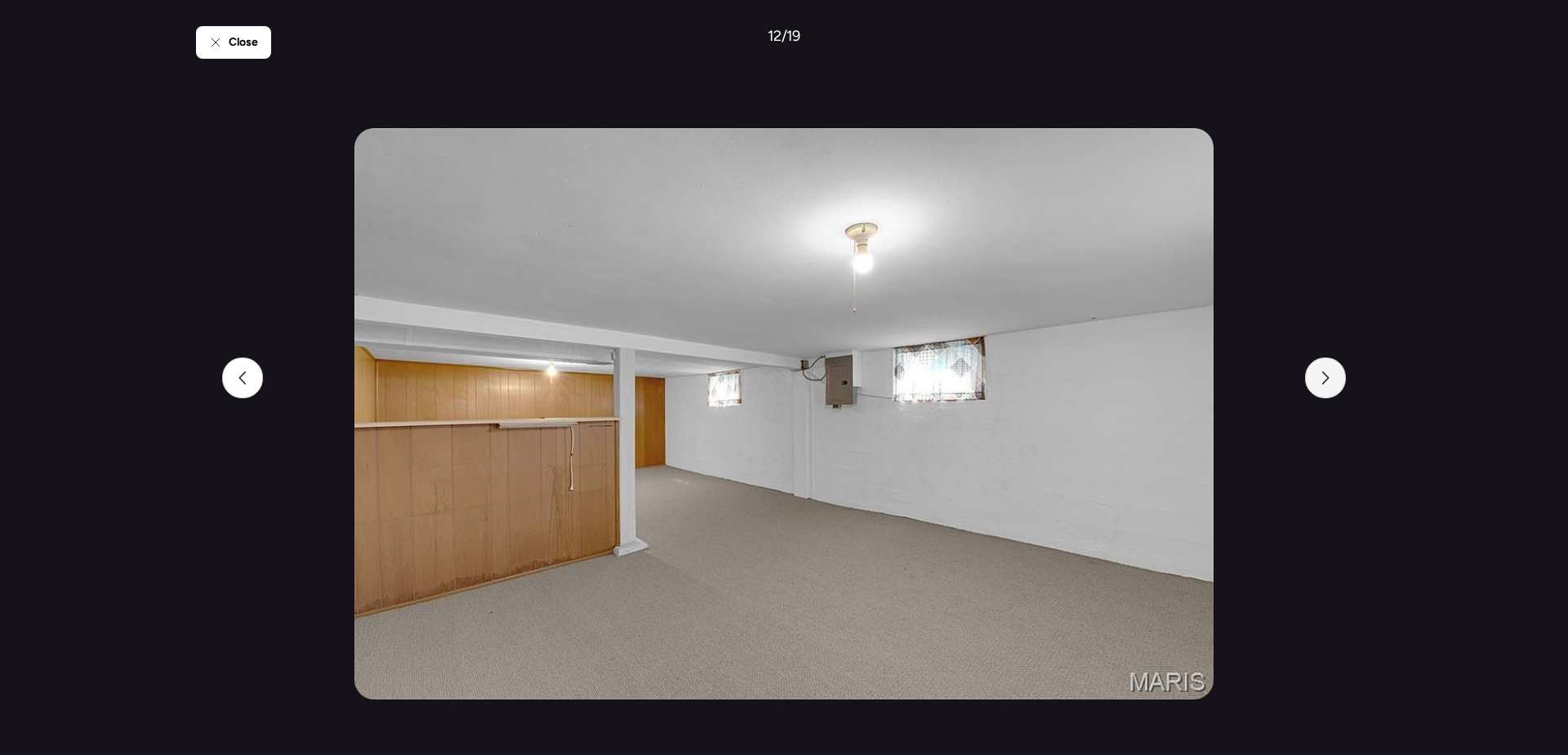
click at [1318, 382] on div at bounding box center [1326, 378] width 41 height 41
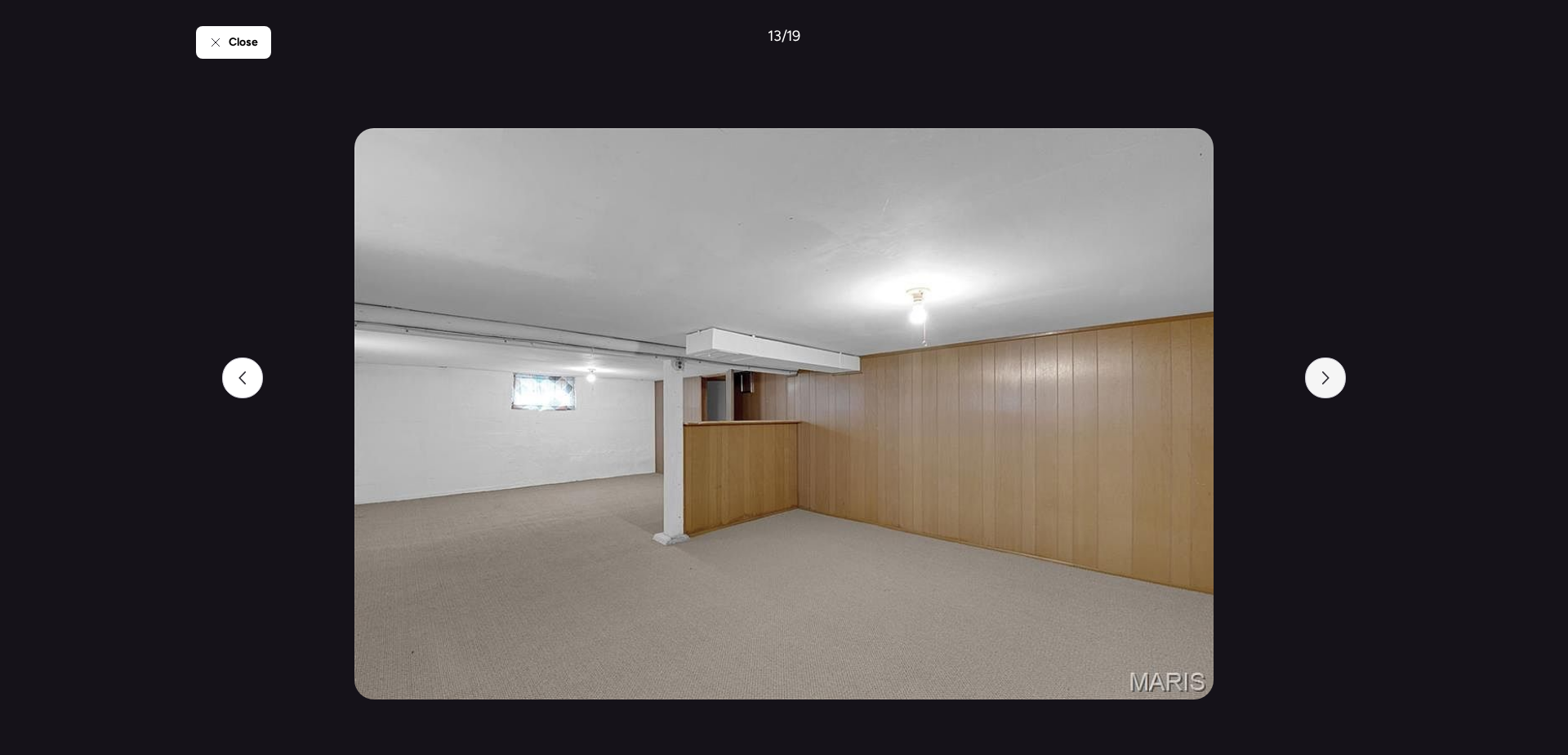
click at [1318, 382] on div at bounding box center [1326, 378] width 41 height 41
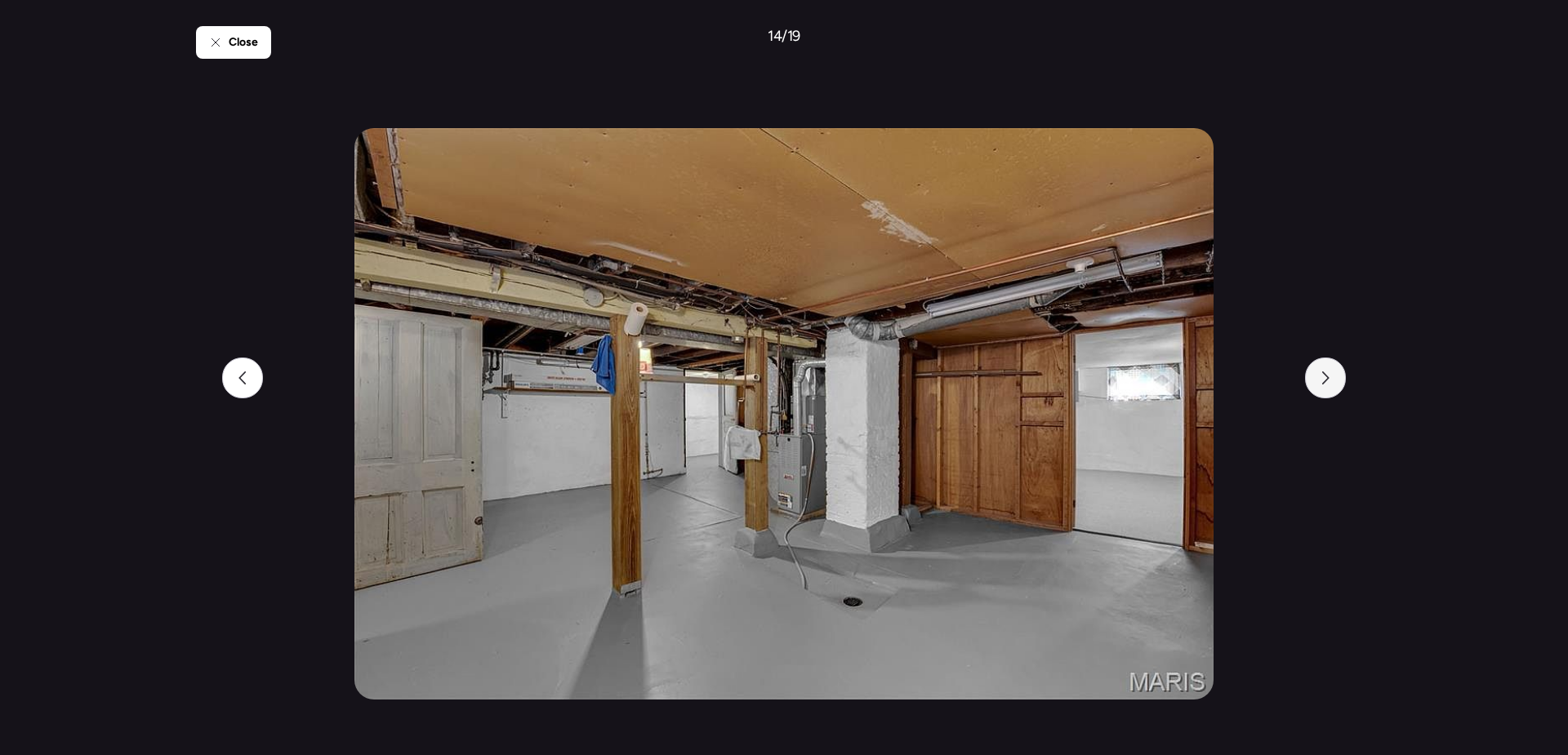
click at [1318, 382] on div at bounding box center [1326, 378] width 41 height 41
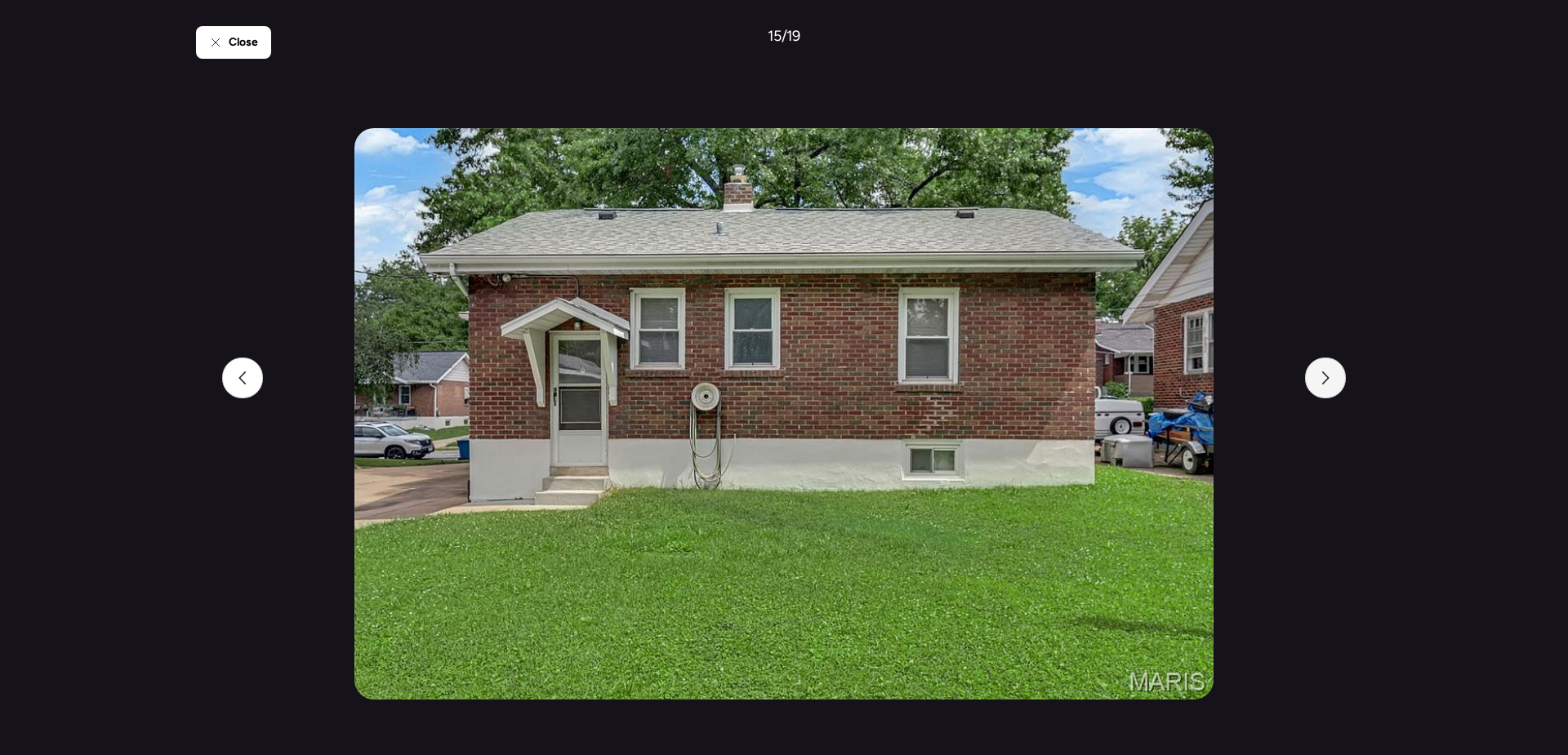
click at [1318, 382] on div at bounding box center [1326, 378] width 41 height 41
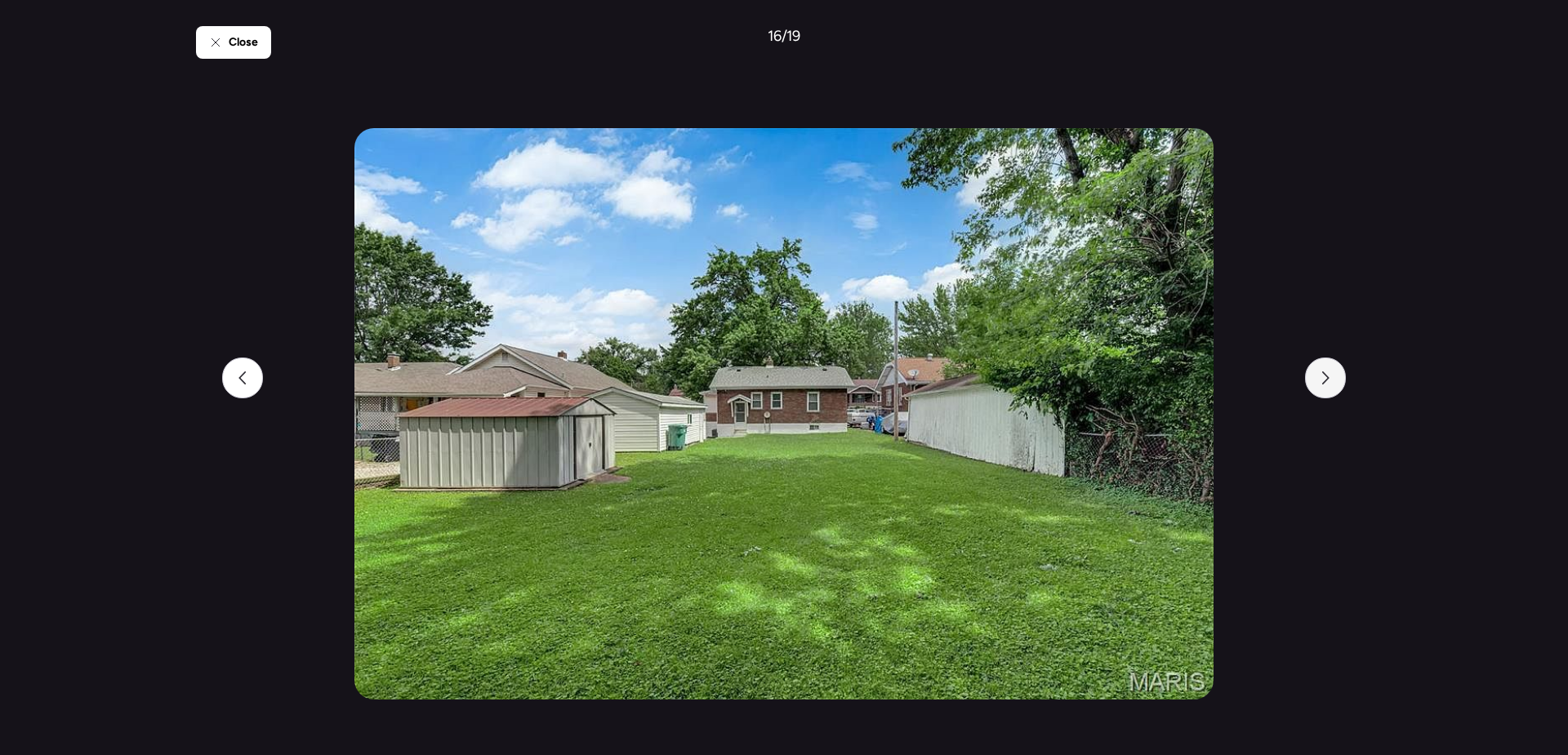
click at [1318, 382] on div at bounding box center [1326, 378] width 41 height 41
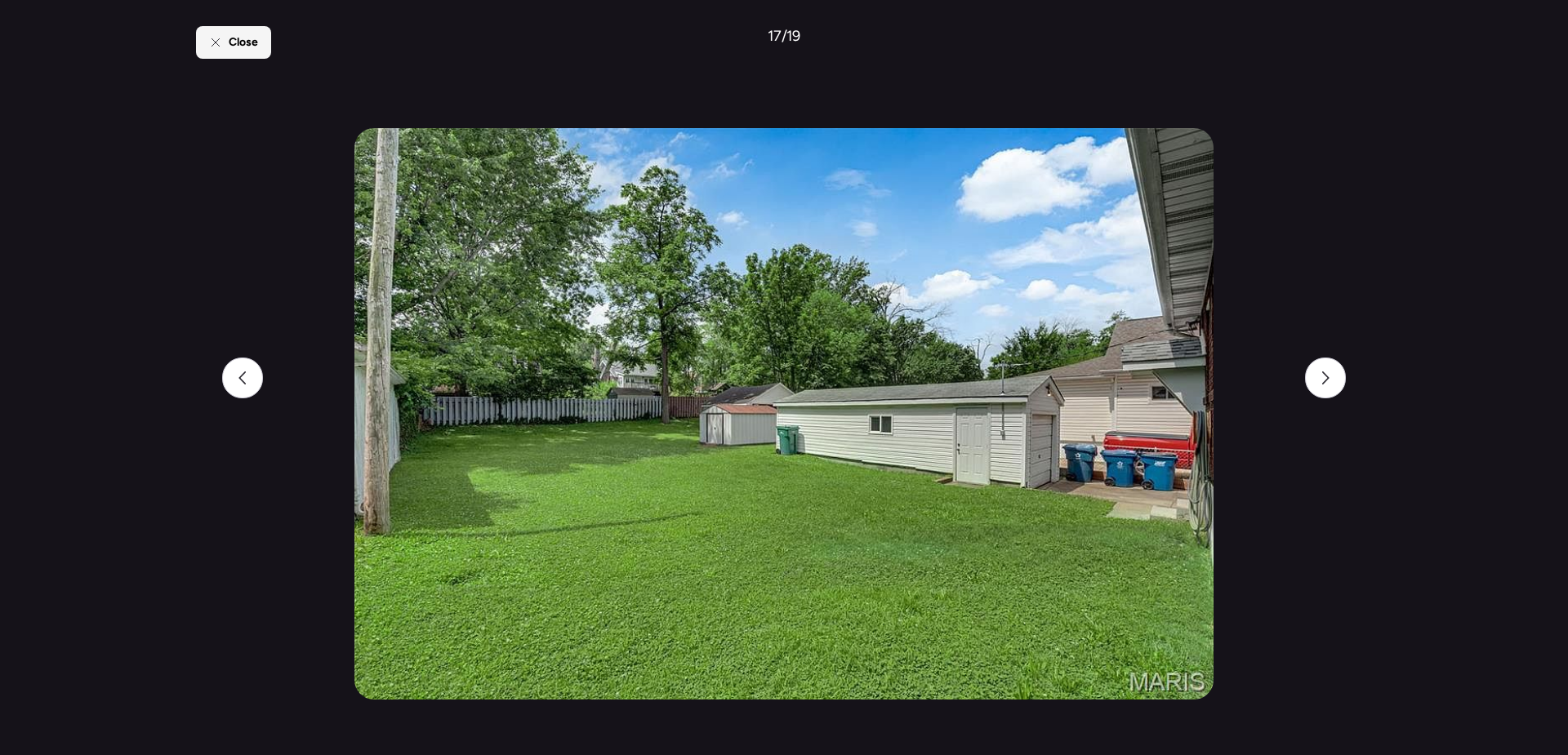
click at [231, 43] on span "Close" at bounding box center [243, 43] width 29 height 16
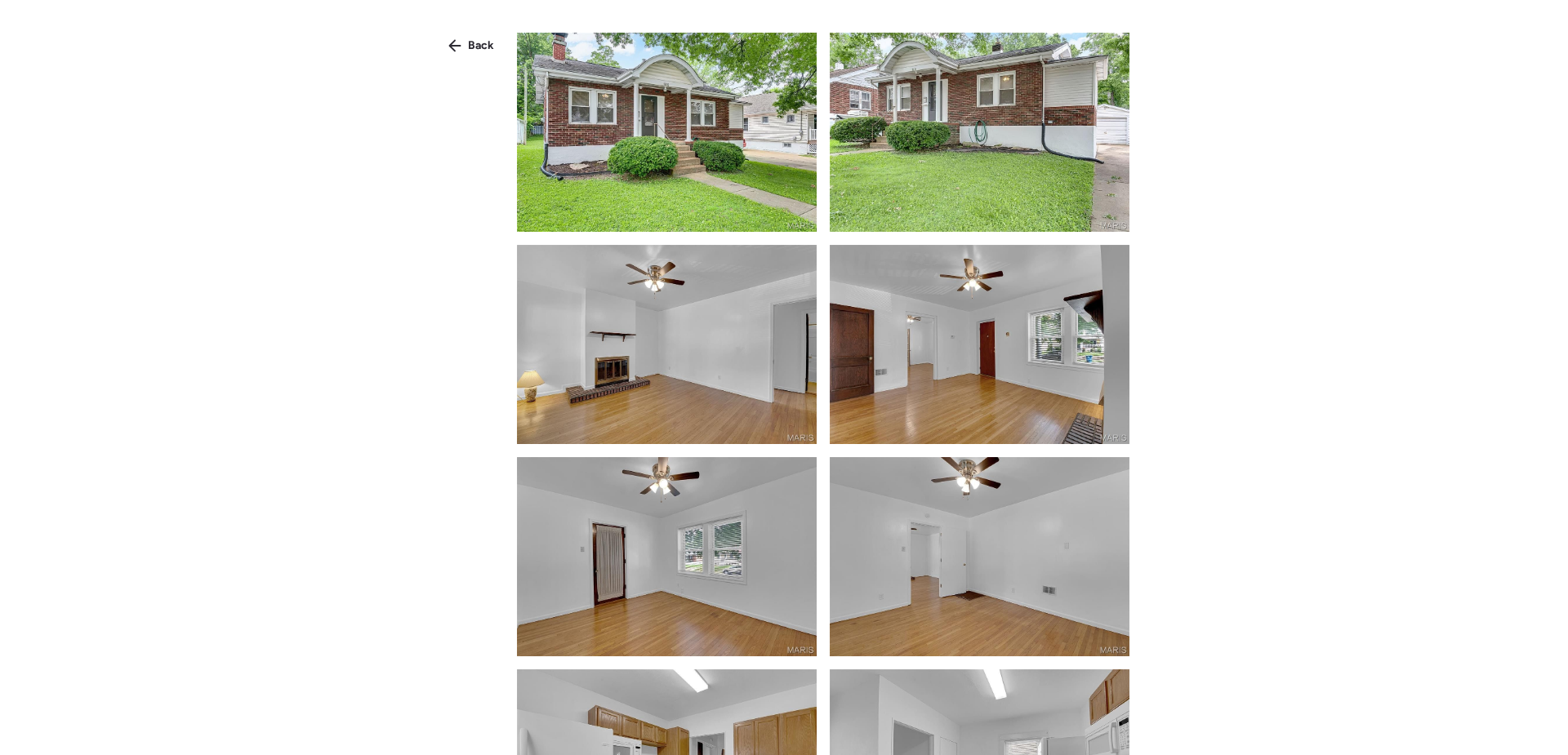
click at [469, 43] on span "Back" at bounding box center [480, 45] width 26 height 16
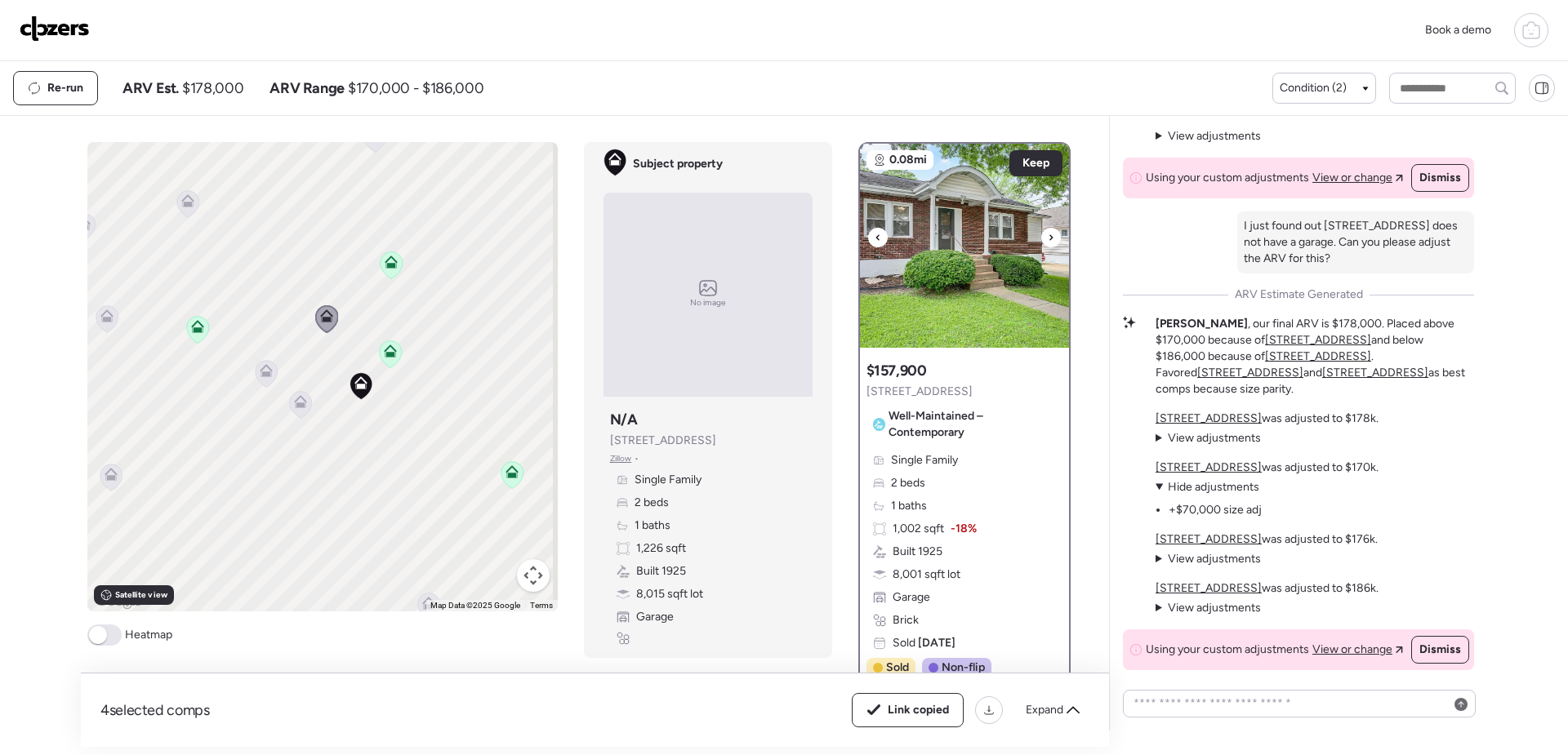
click at [945, 284] on img at bounding box center [965, 246] width 209 height 204
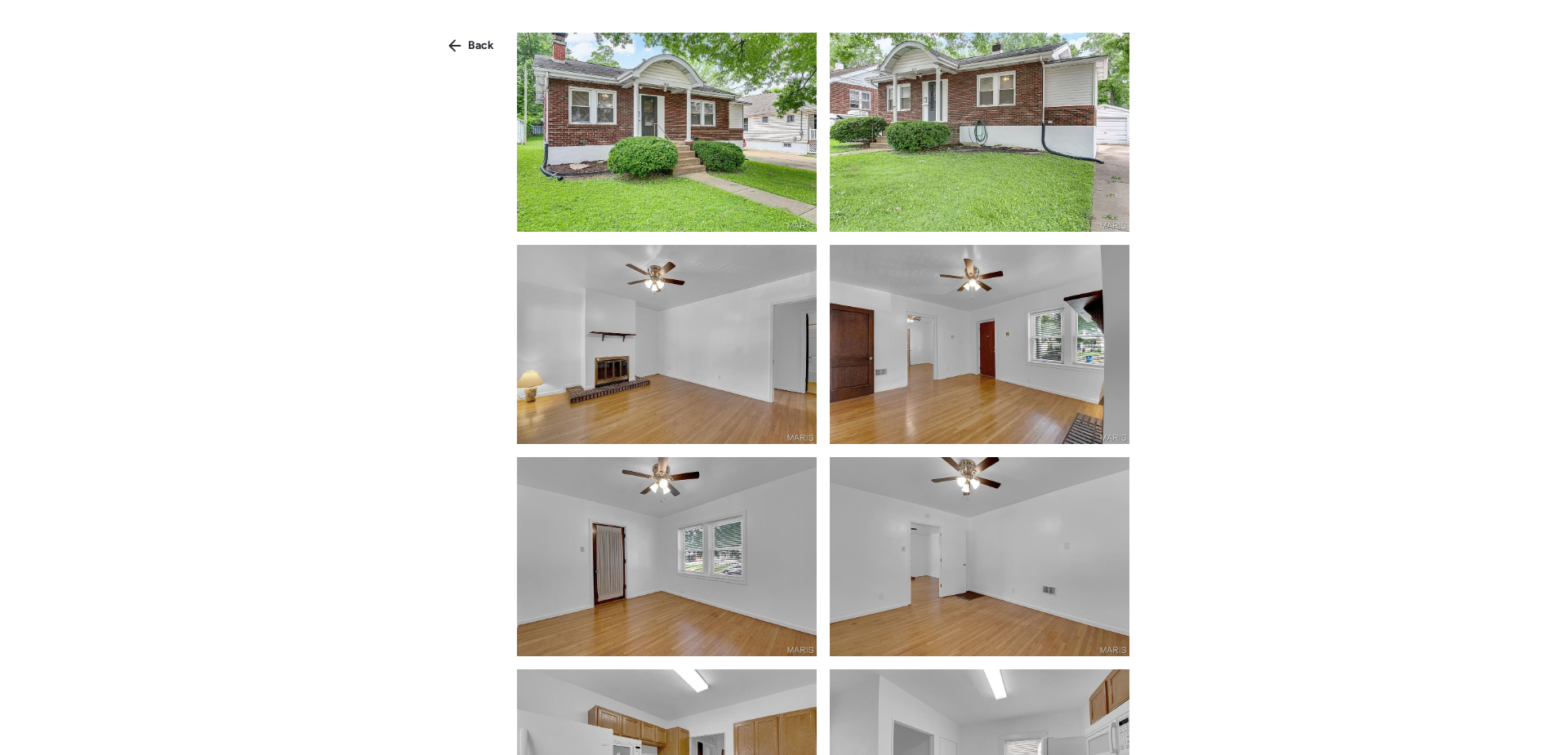
click at [483, 50] on span "Back" at bounding box center [480, 45] width 26 height 16
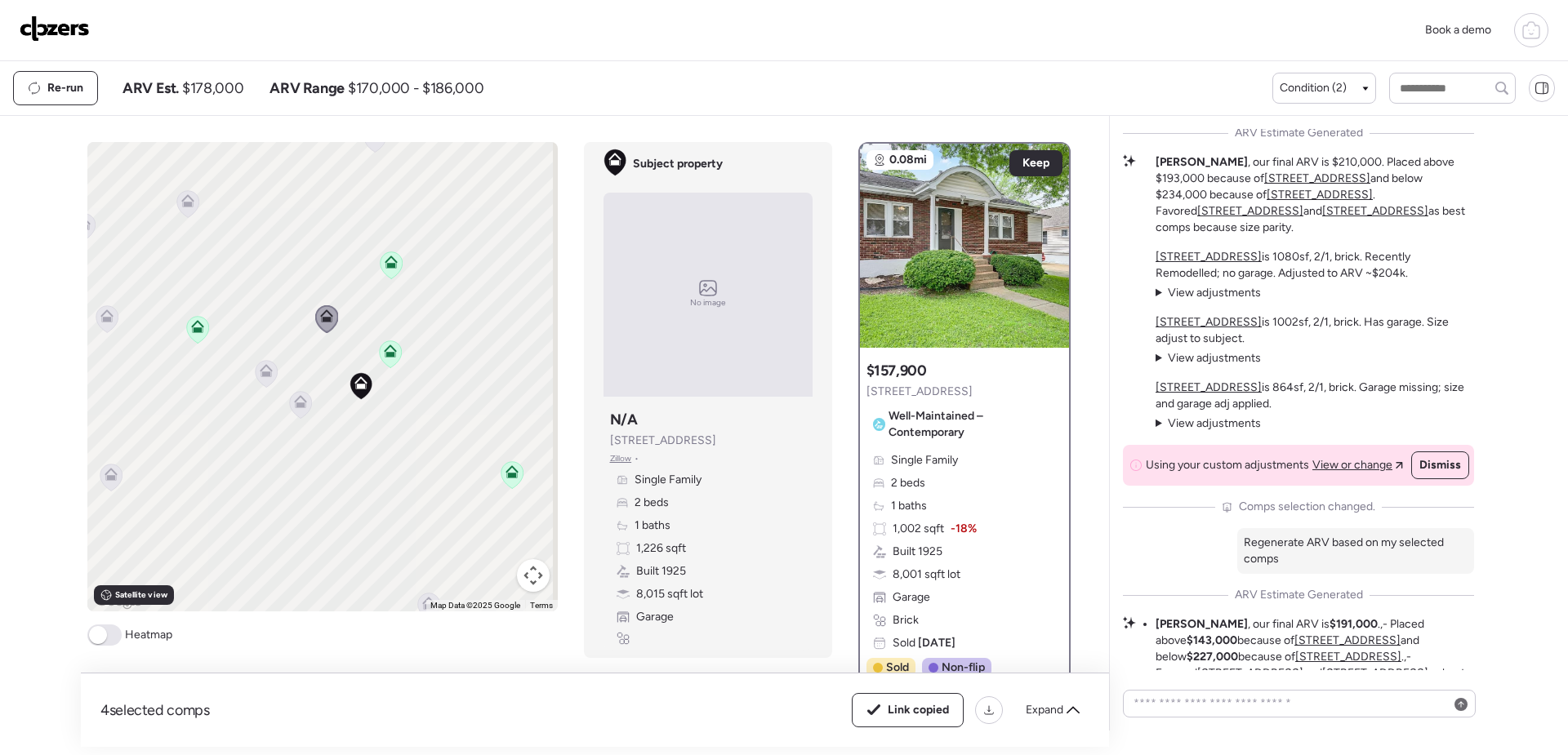
scroll to position [-816, 0]
drag, startPoint x: 1215, startPoint y: 374, endPoint x: 1229, endPoint y: 374, distance: 14.0
click at [1215, 366] on span "View adjustments" at bounding box center [1214, 360] width 93 height 14
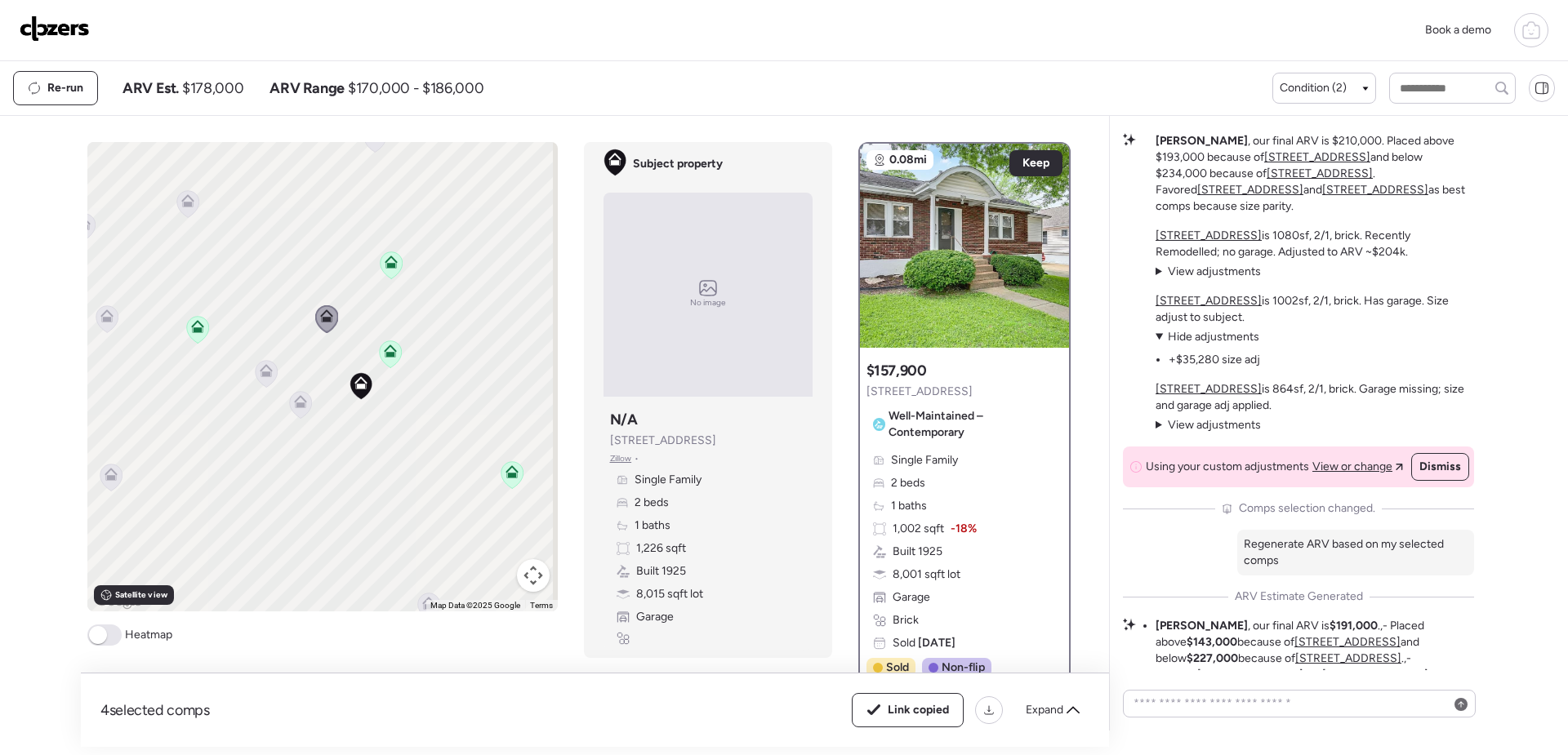
scroll to position [-839, 0]
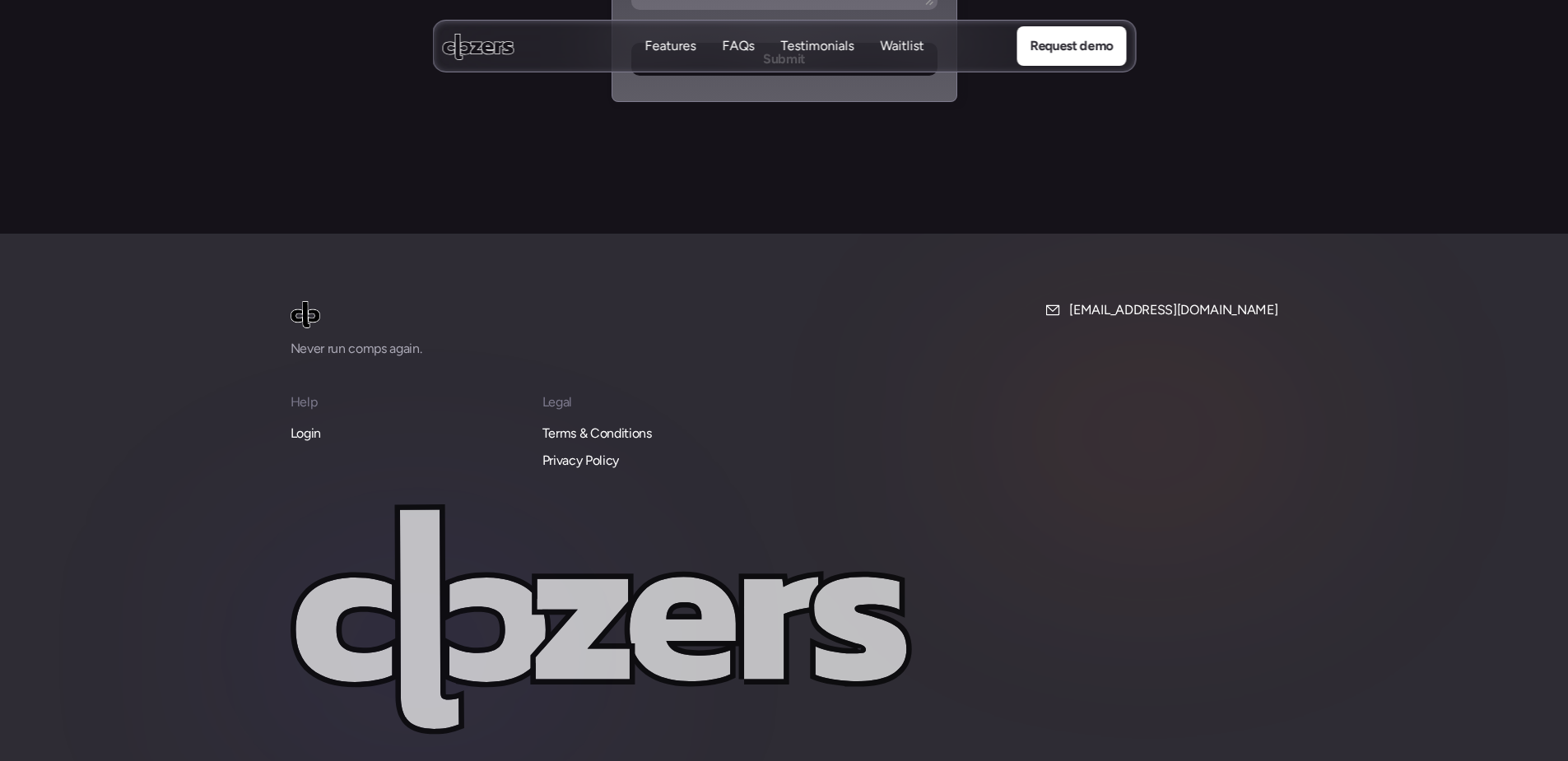
scroll to position [6938, 0]
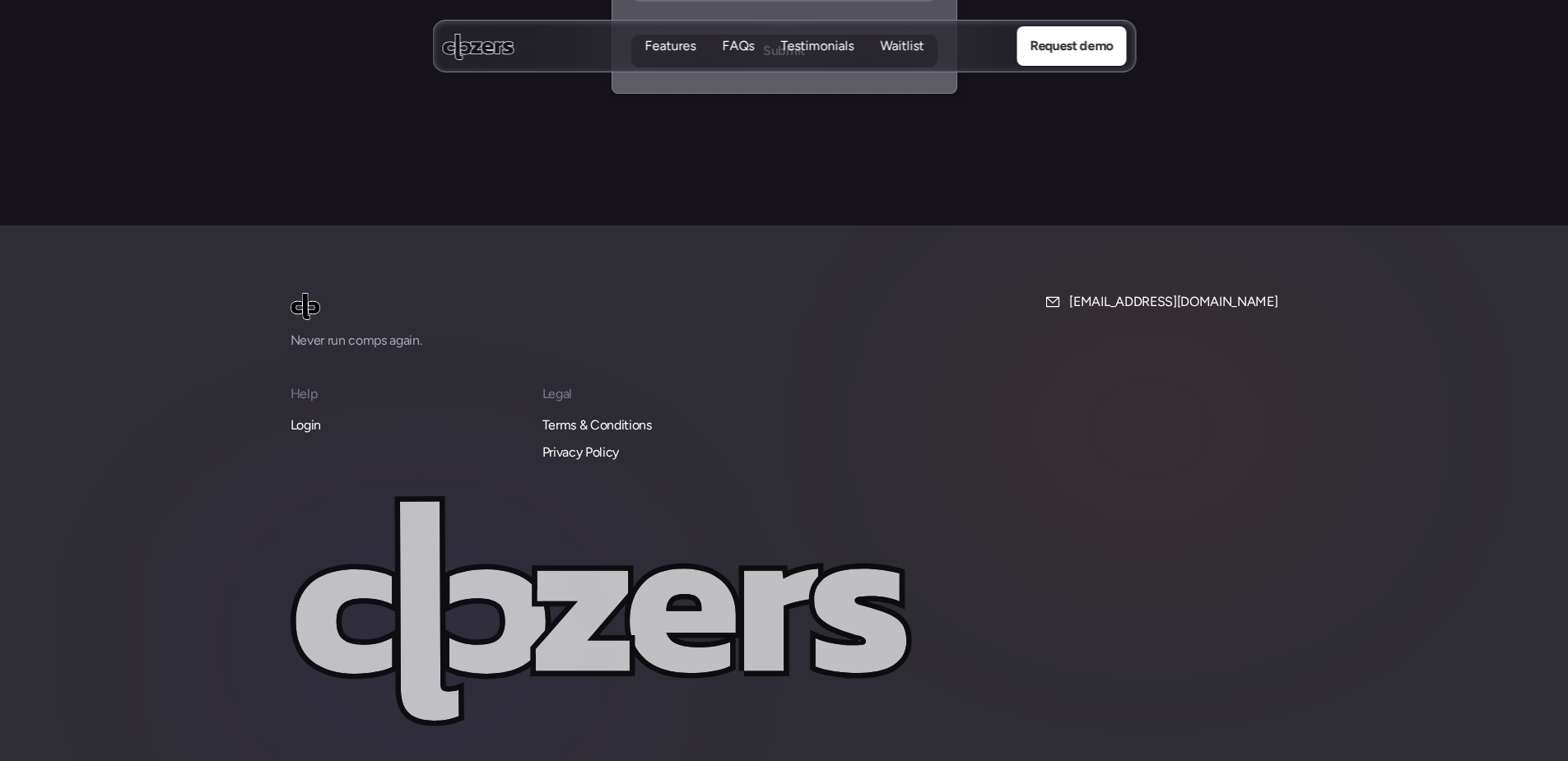
click at [303, 415] on p "Login" at bounding box center [306, 426] width 30 height 21
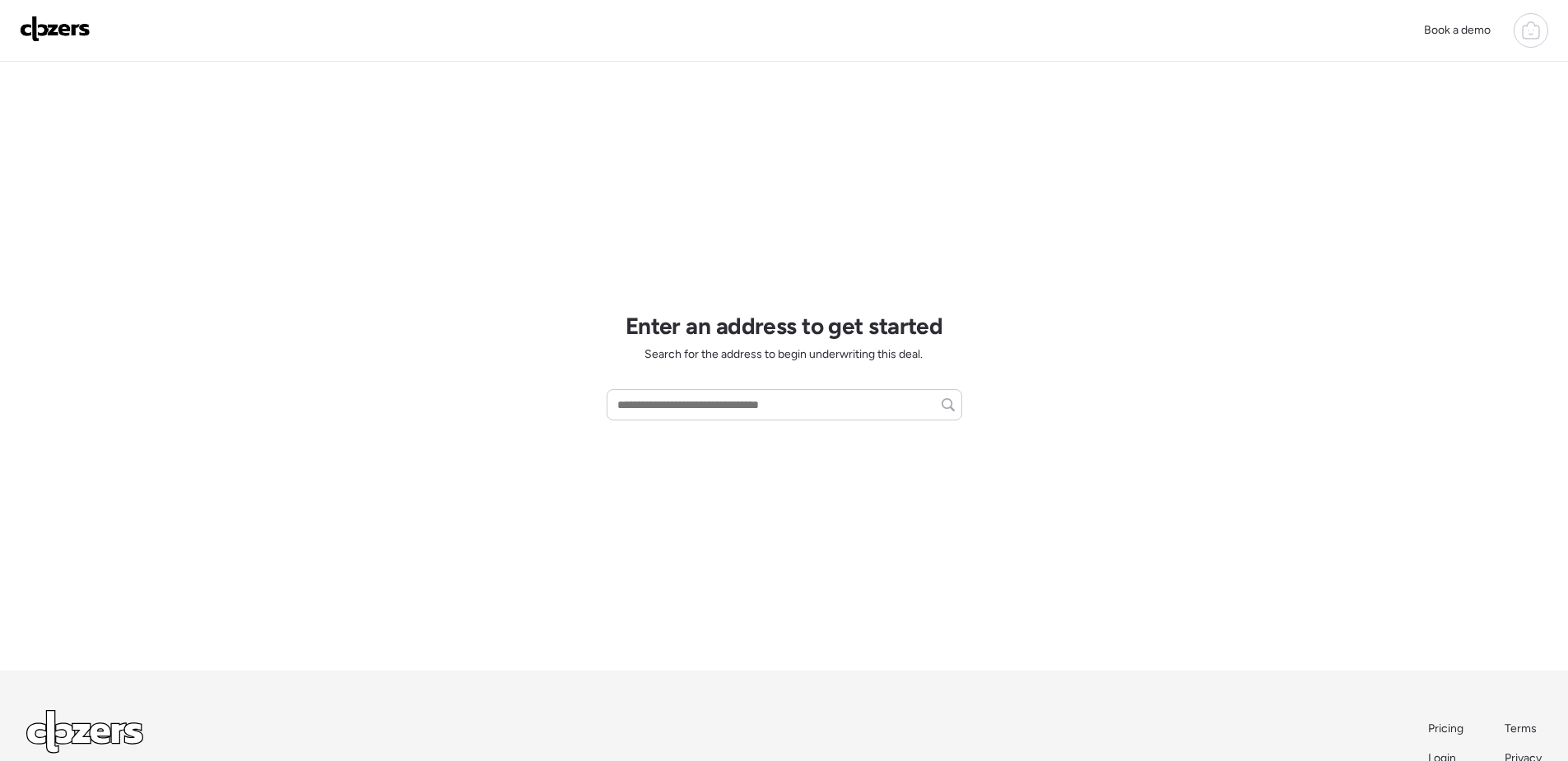
click at [1529, 37] on icon at bounding box center [1531, 30] width 20 height 20
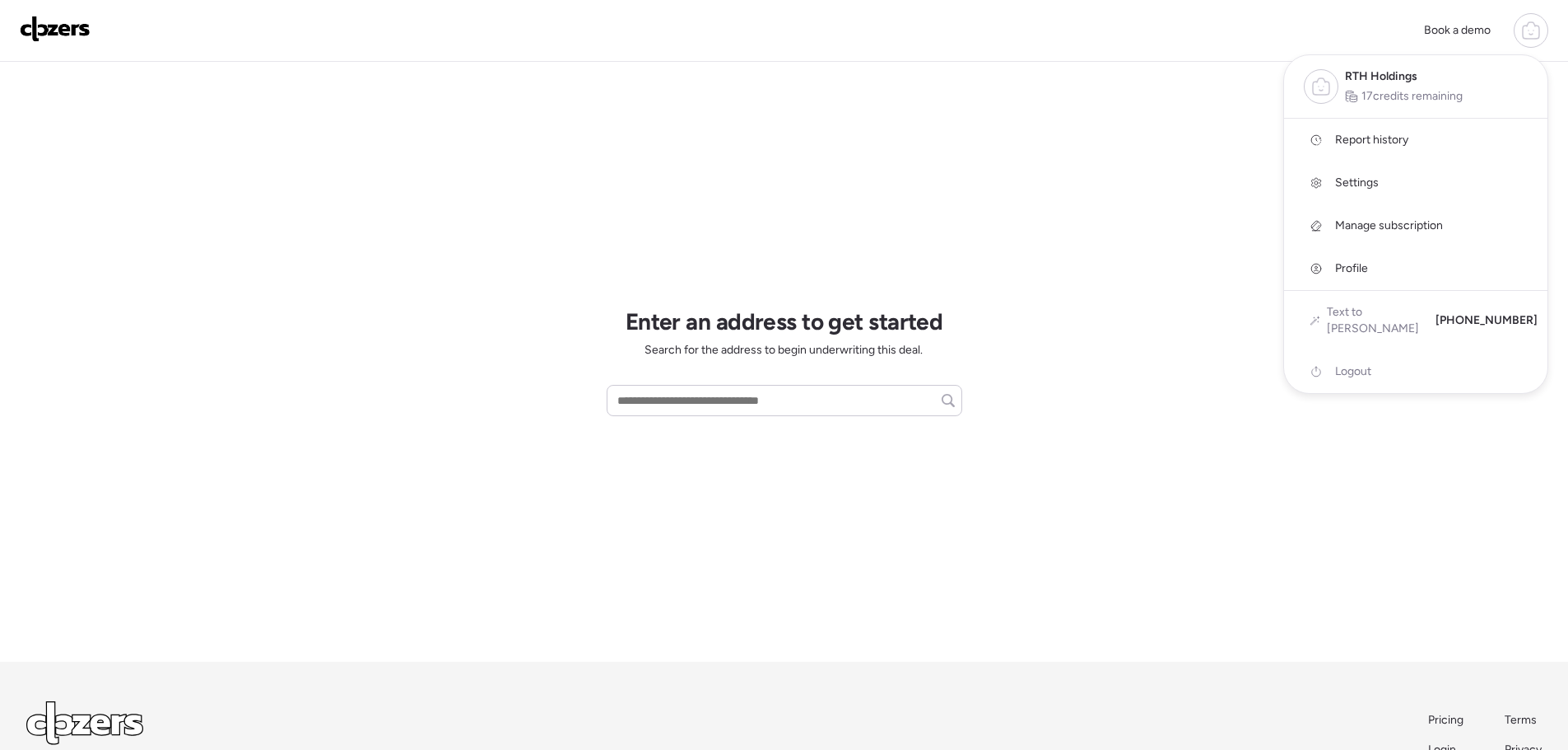
click at [1365, 180] on span "Settings" at bounding box center [1357, 183] width 44 height 16
